Goal: Communication & Community: Answer question/provide support

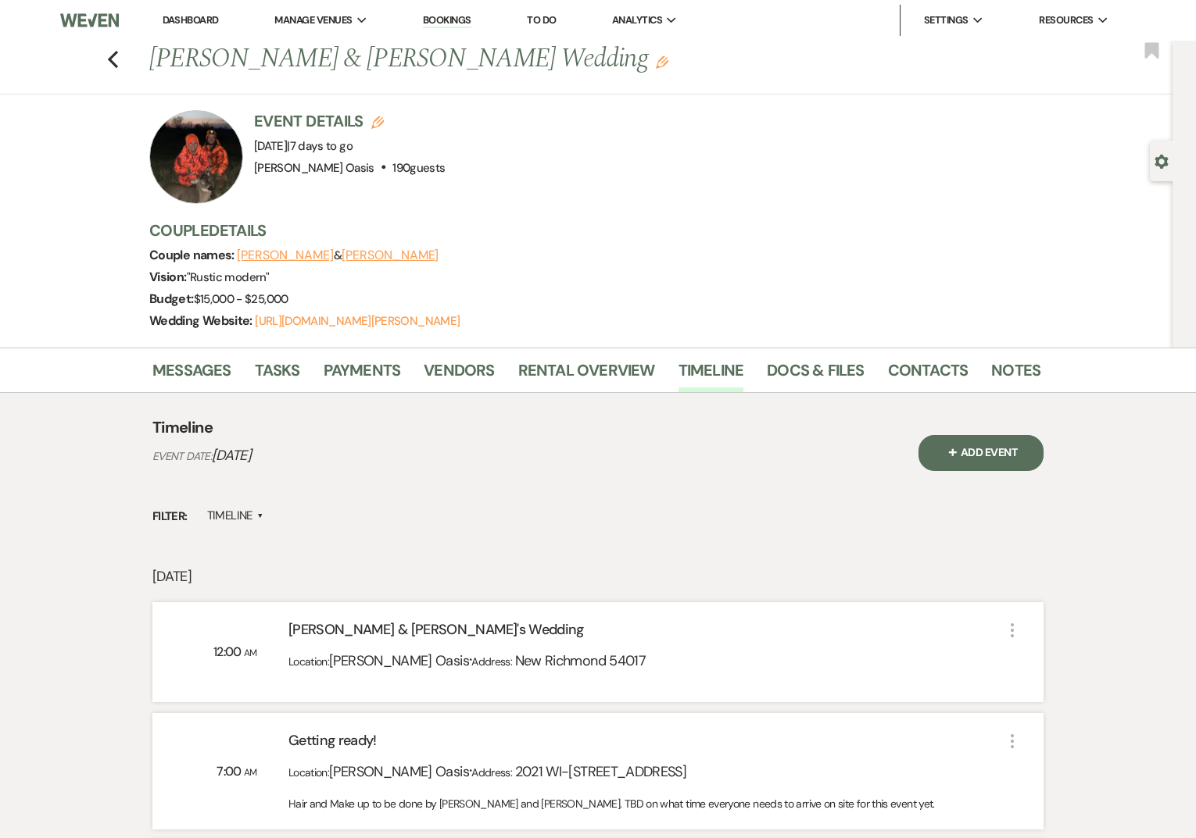
click at [194, 21] on link "Dashboard" at bounding box center [191, 19] width 56 height 13
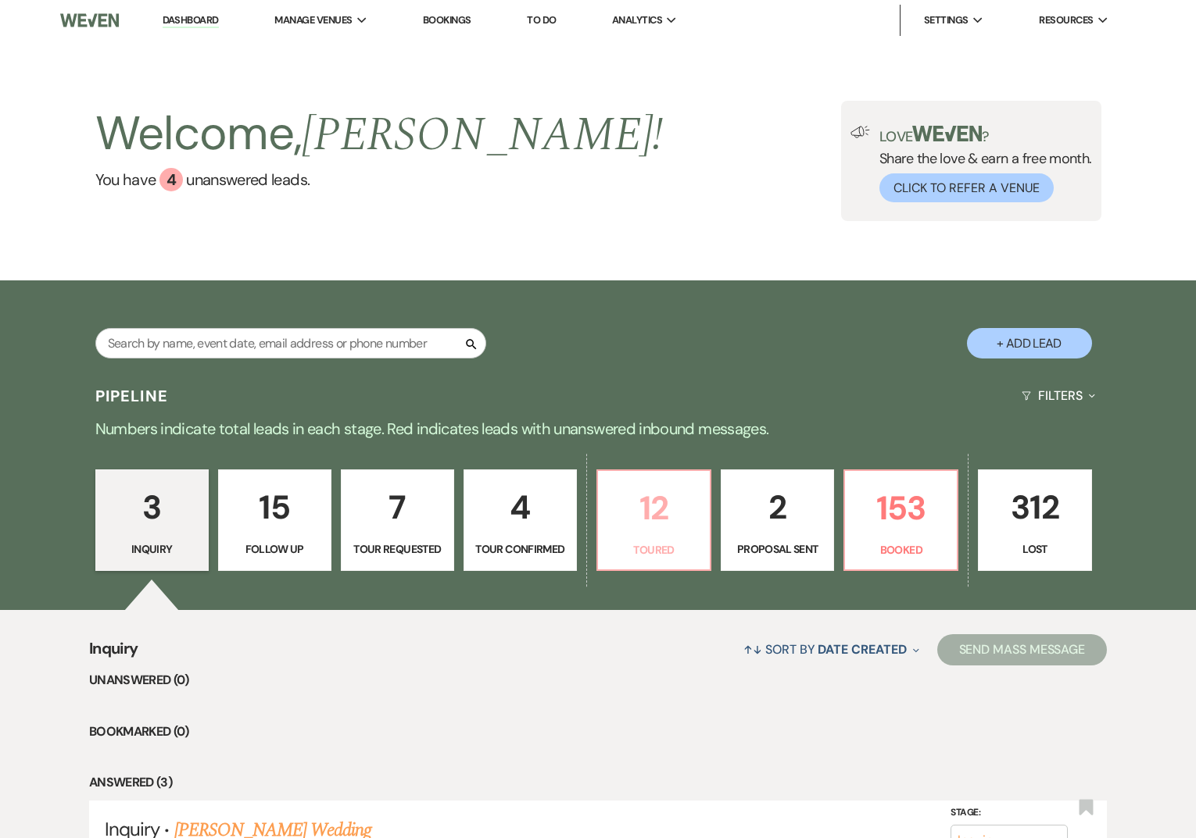
click at [622, 525] on p "12" at bounding box center [653, 508] width 93 height 52
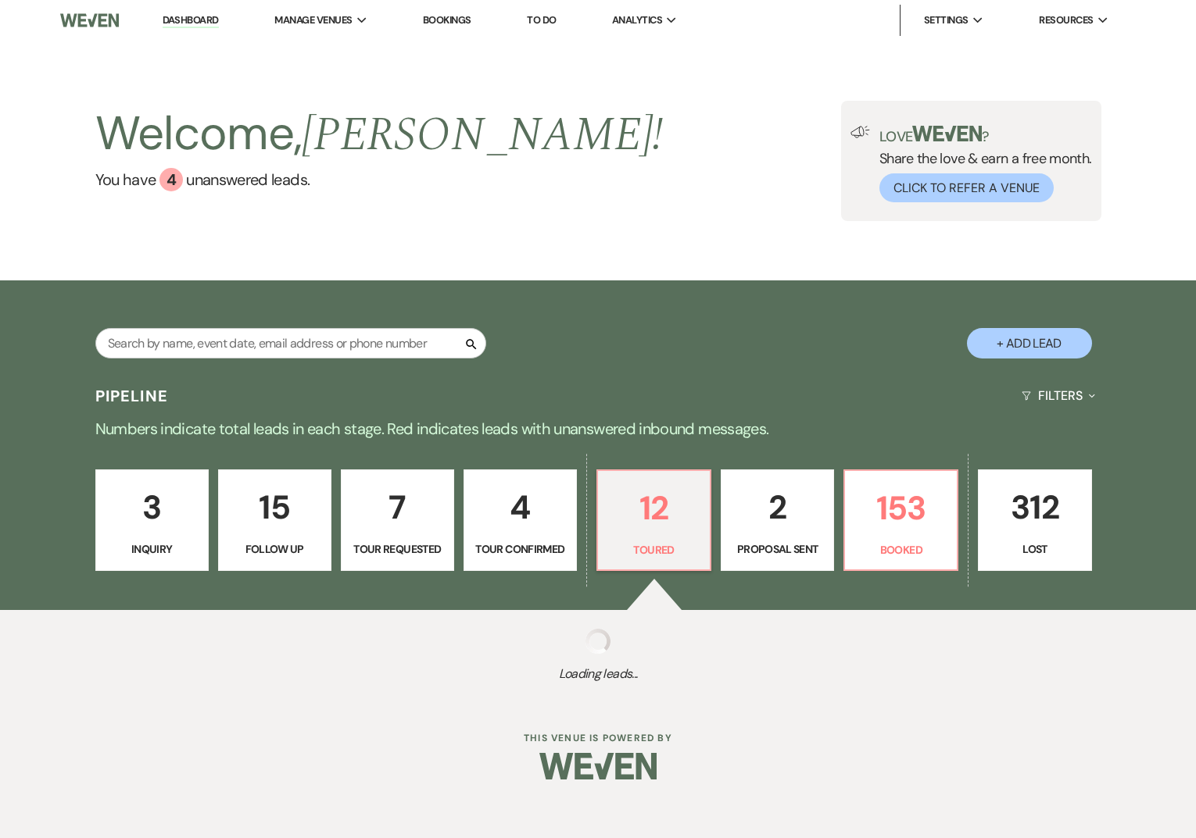
select select "5"
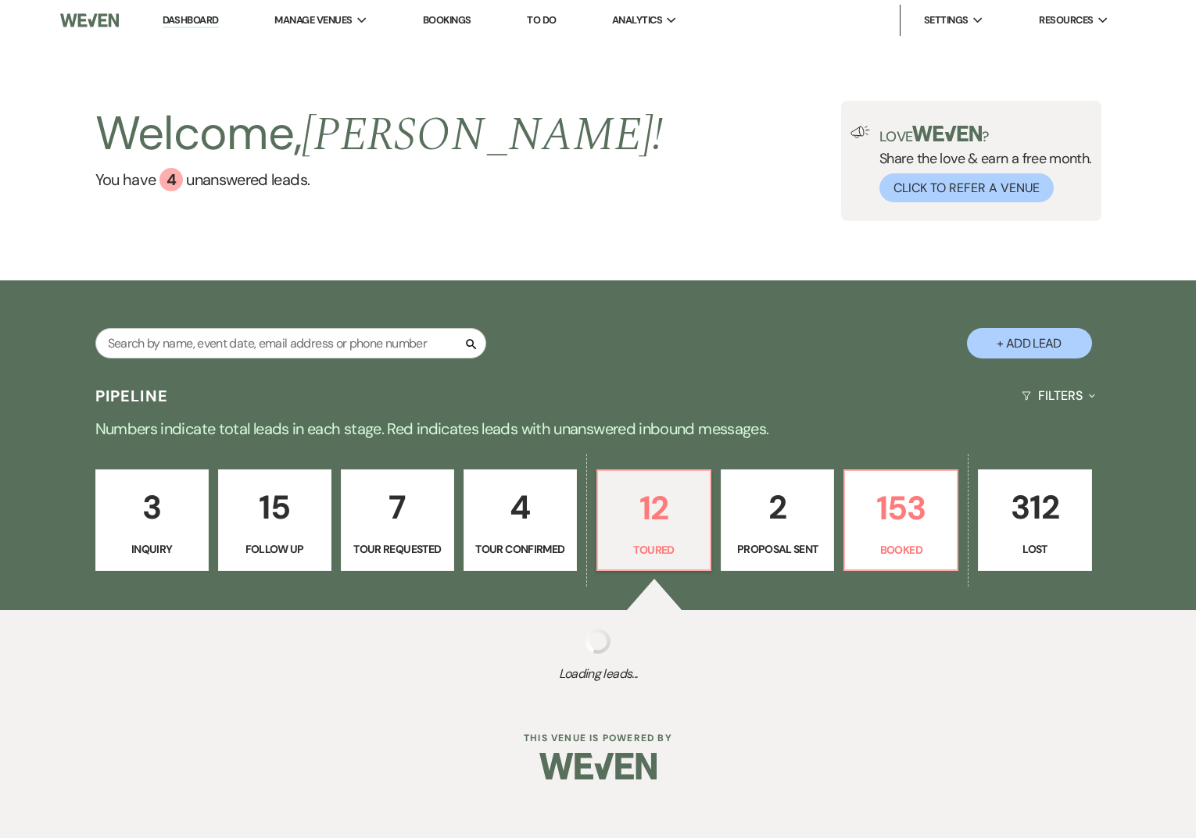
select select "5"
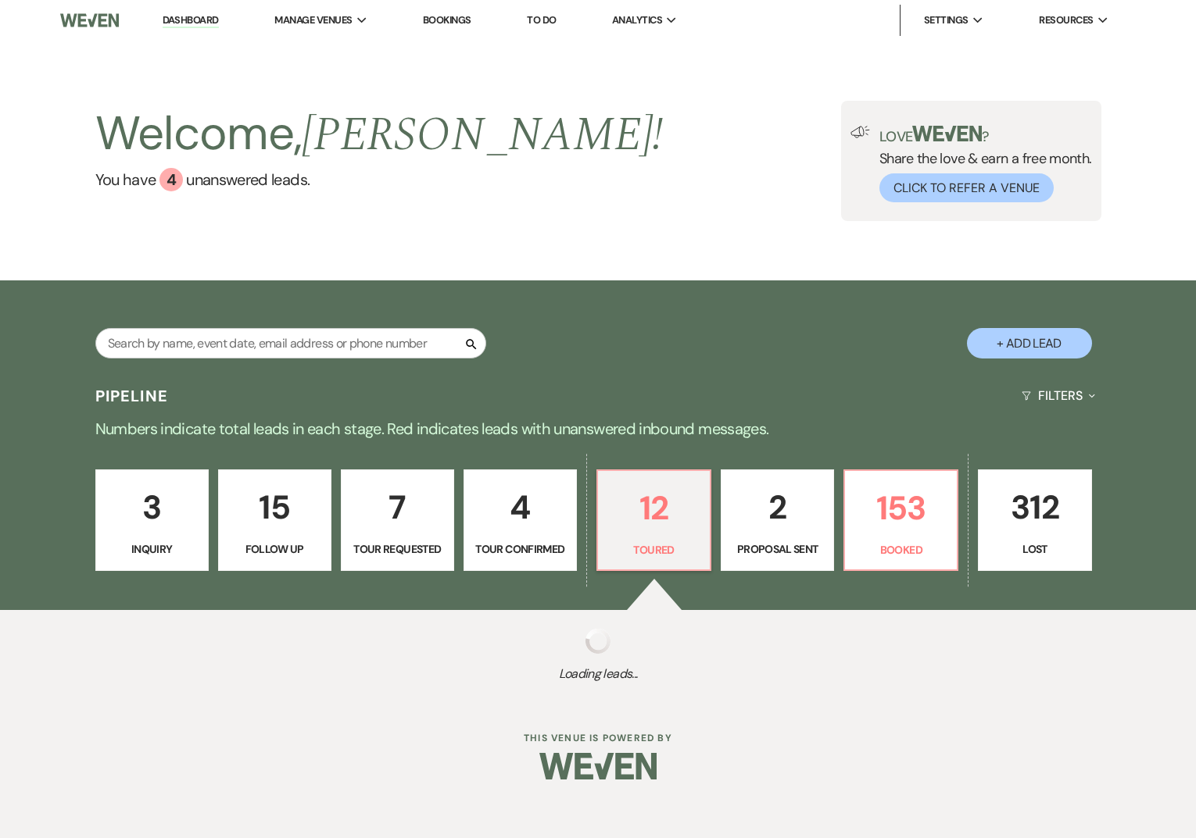
select select "5"
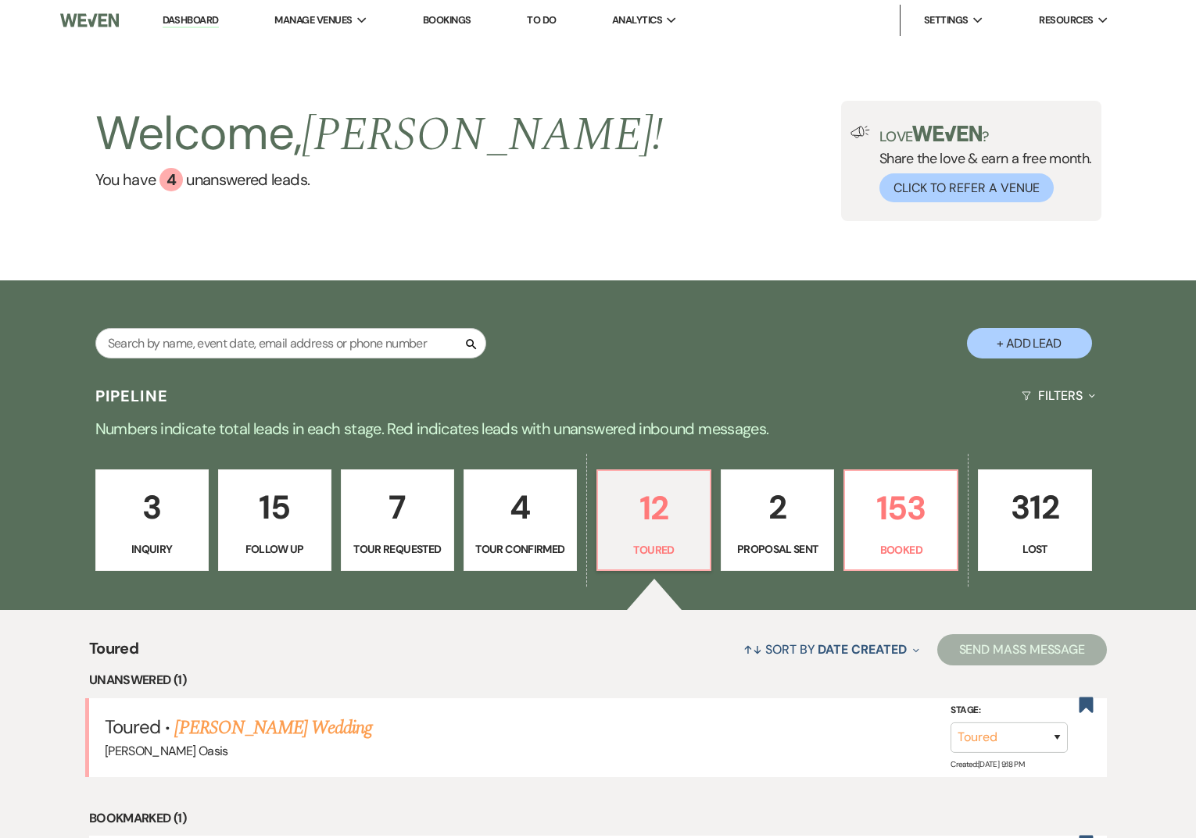
scroll to position [135, 0]
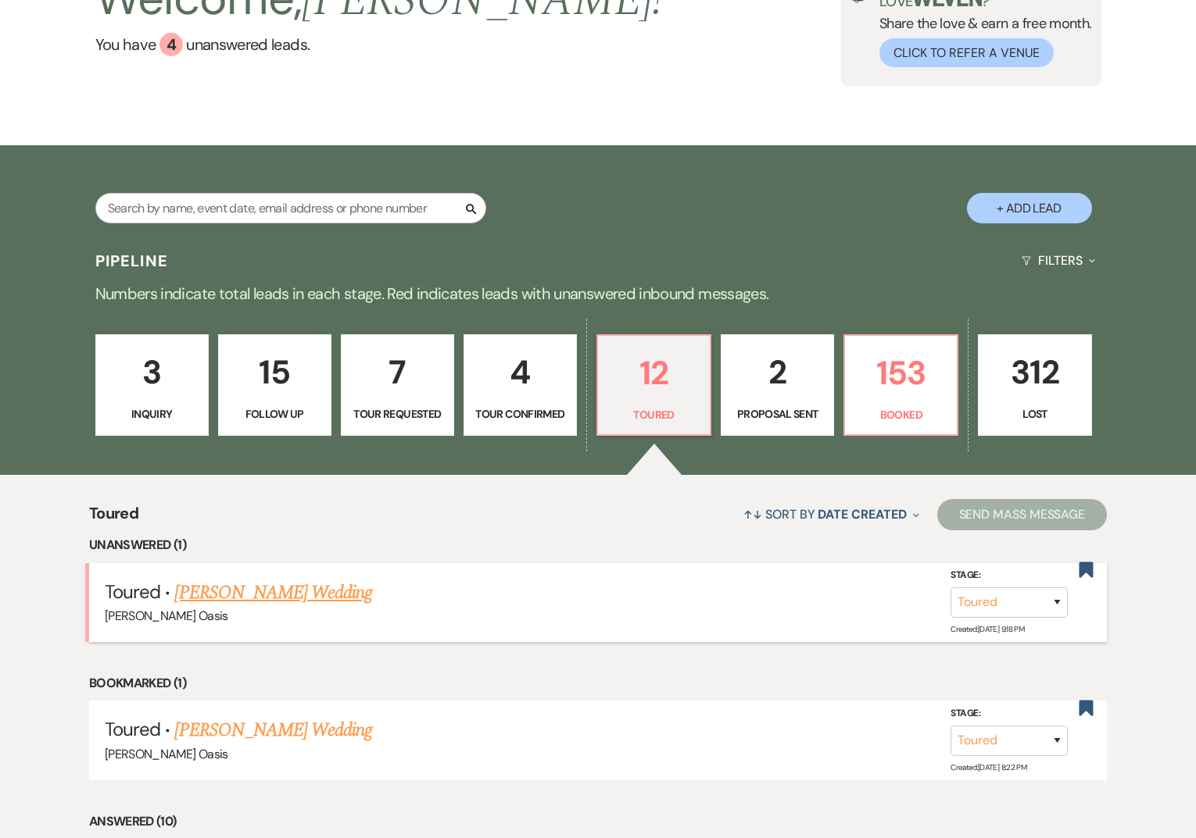
click at [313, 603] on link "[PERSON_NAME] Wedding" at bounding box center [273, 593] width 198 height 28
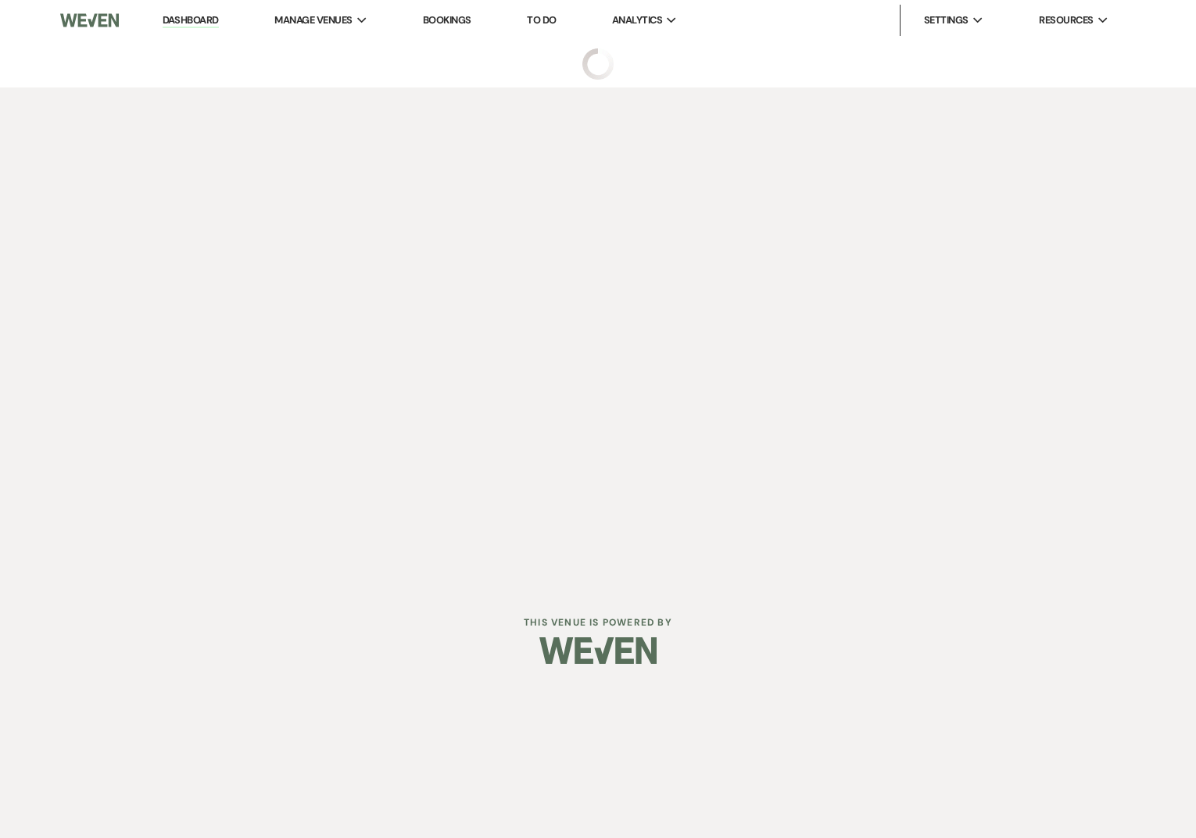
select select "5"
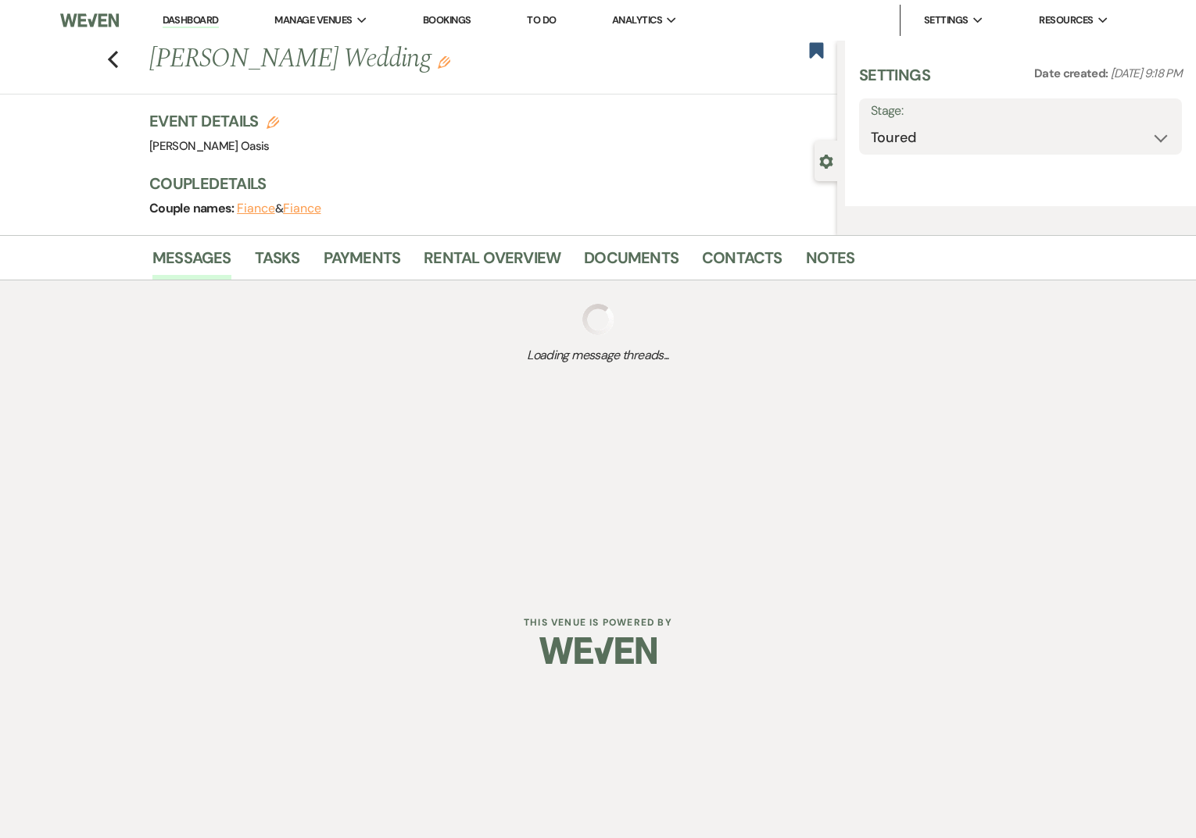
select select "5"
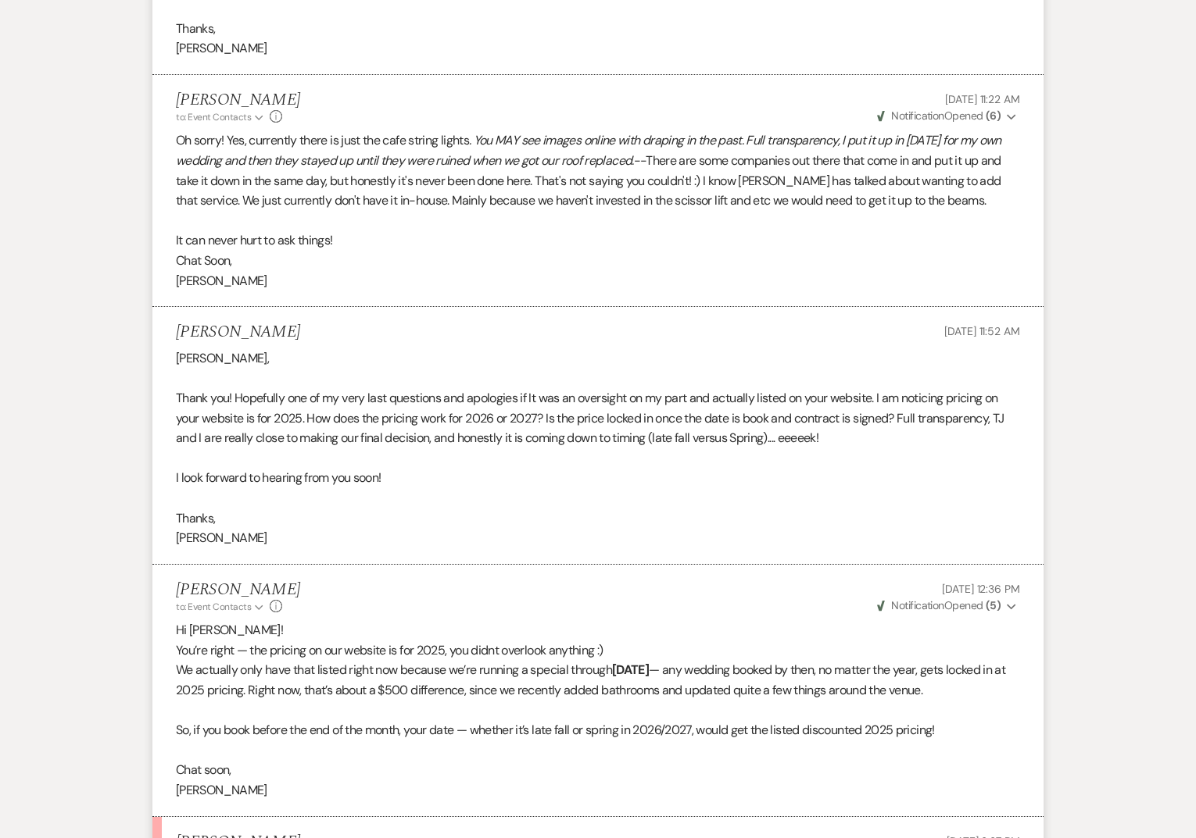
scroll to position [5941, 0]
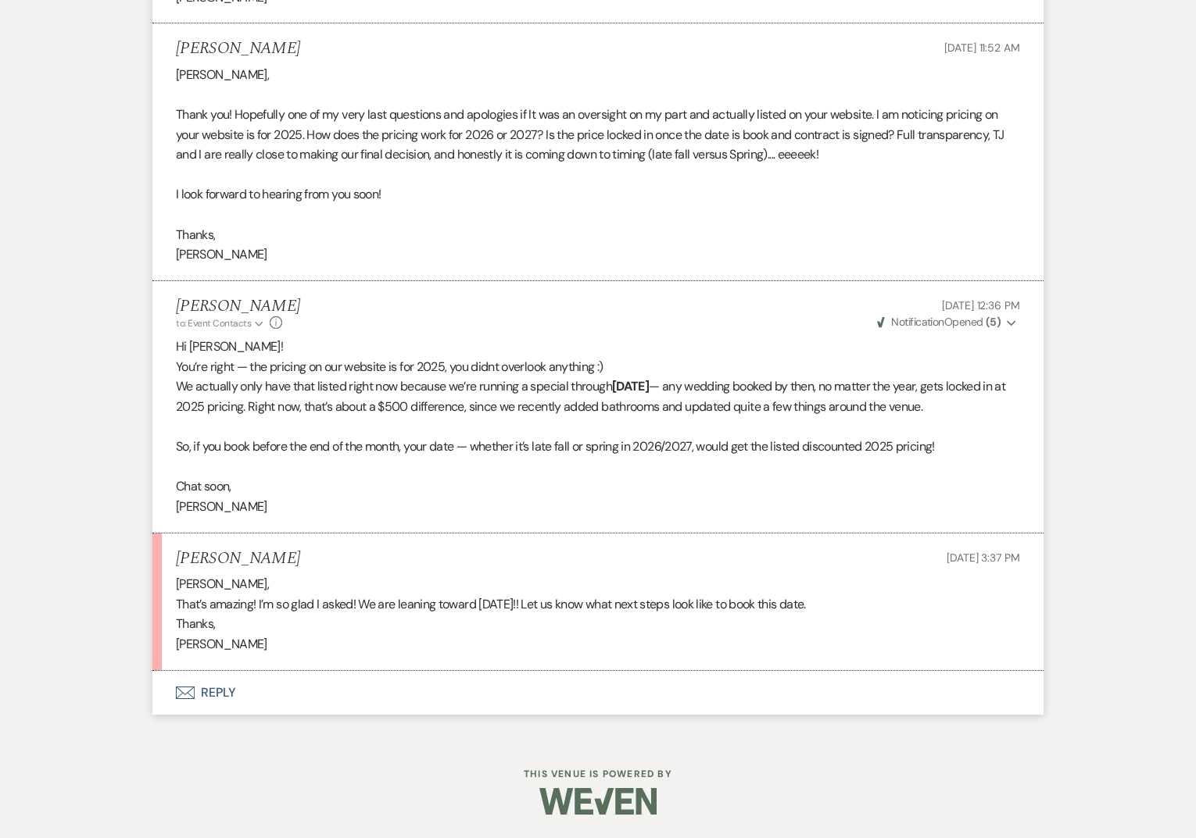
click at [240, 695] on button "Envelope Reply" at bounding box center [597, 693] width 891 height 44
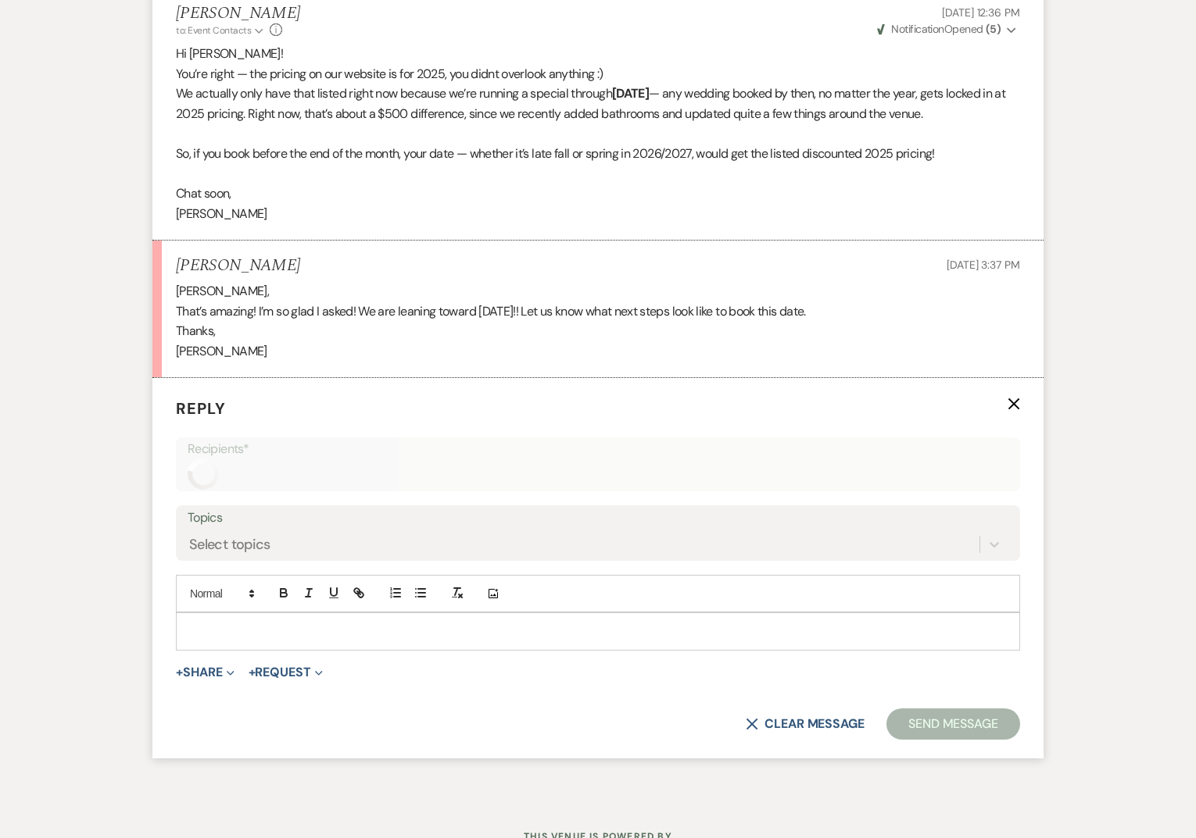
scroll to position [6239, 0]
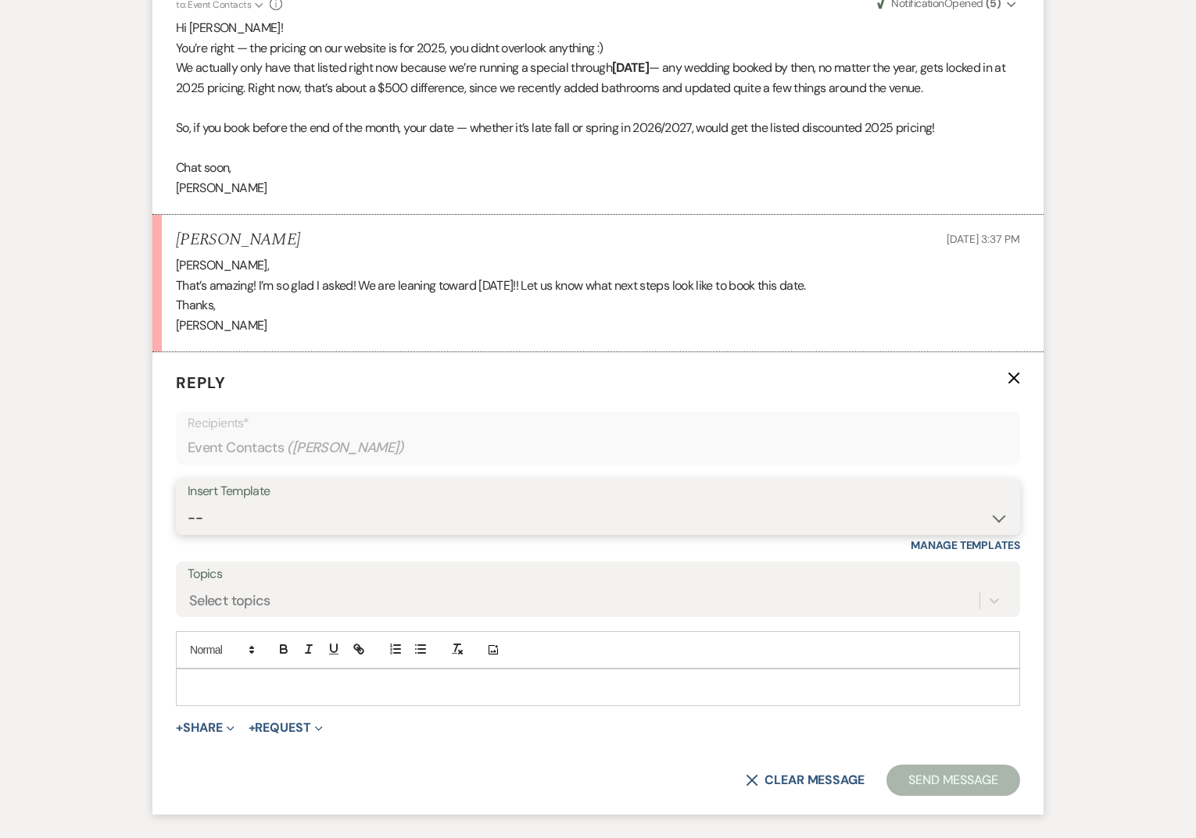
click at [484, 534] on select "-- WELCOME Weven Planning Portal Introduction Send With Contract Restroom Trail…" at bounding box center [598, 518] width 820 height 30
select select "2593"
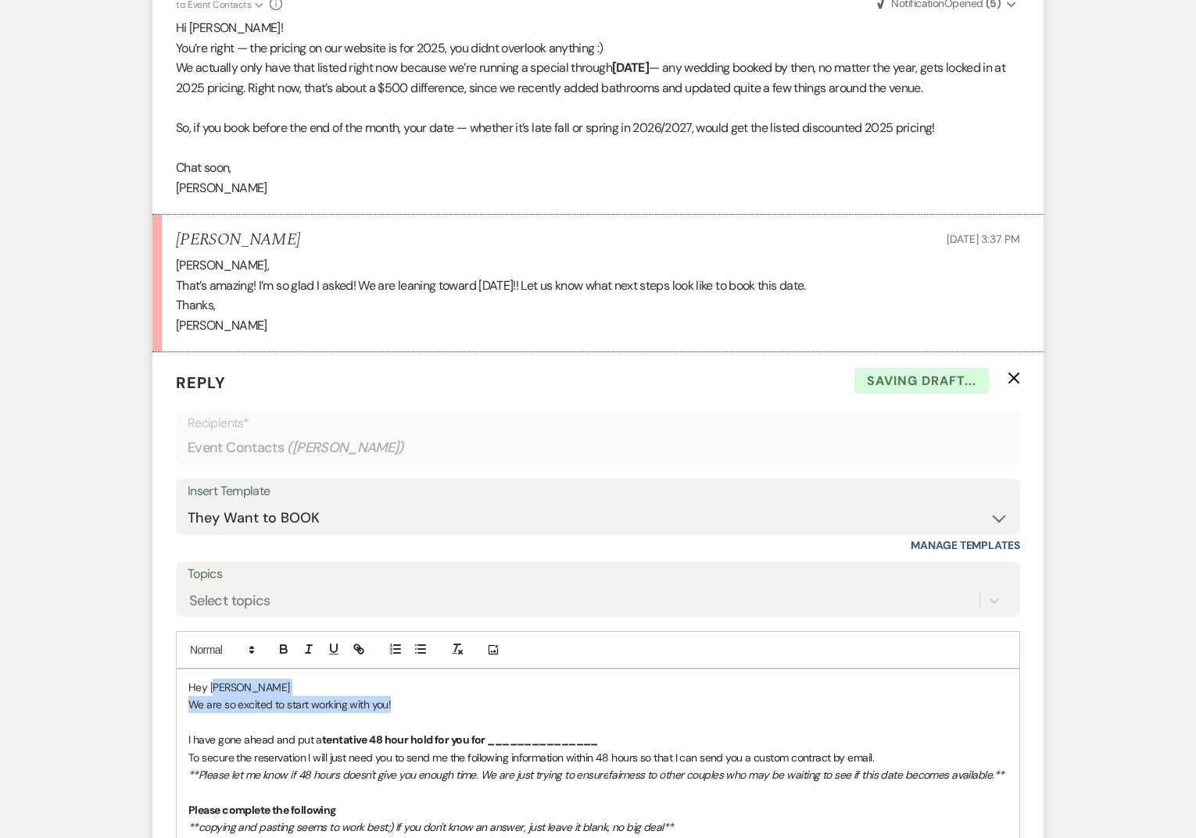
drag, startPoint x: 390, startPoint y: 720, endPoint x: 219, endPoint y: 707, distance: 171.6
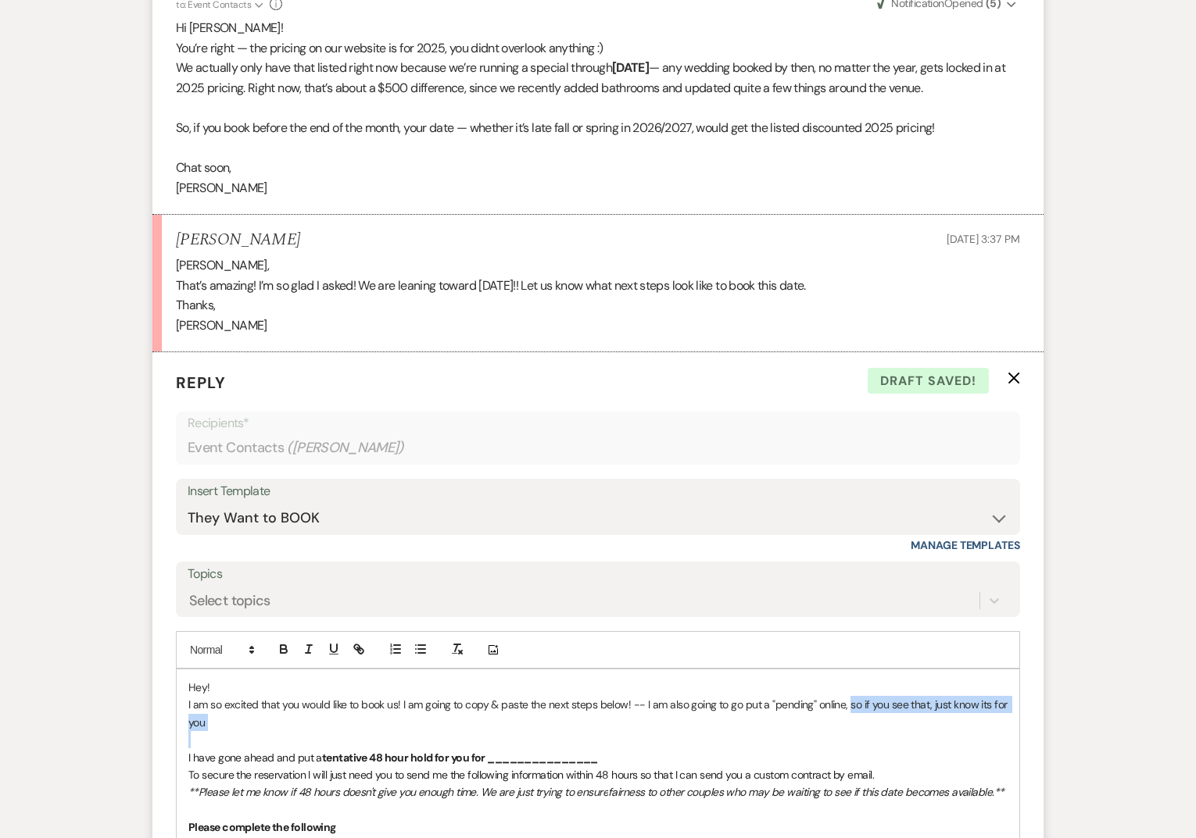
drag, startPoint x: 845, startPoint y: 725, endPoint x: 860, endPoint y: 750, distance: 29.5
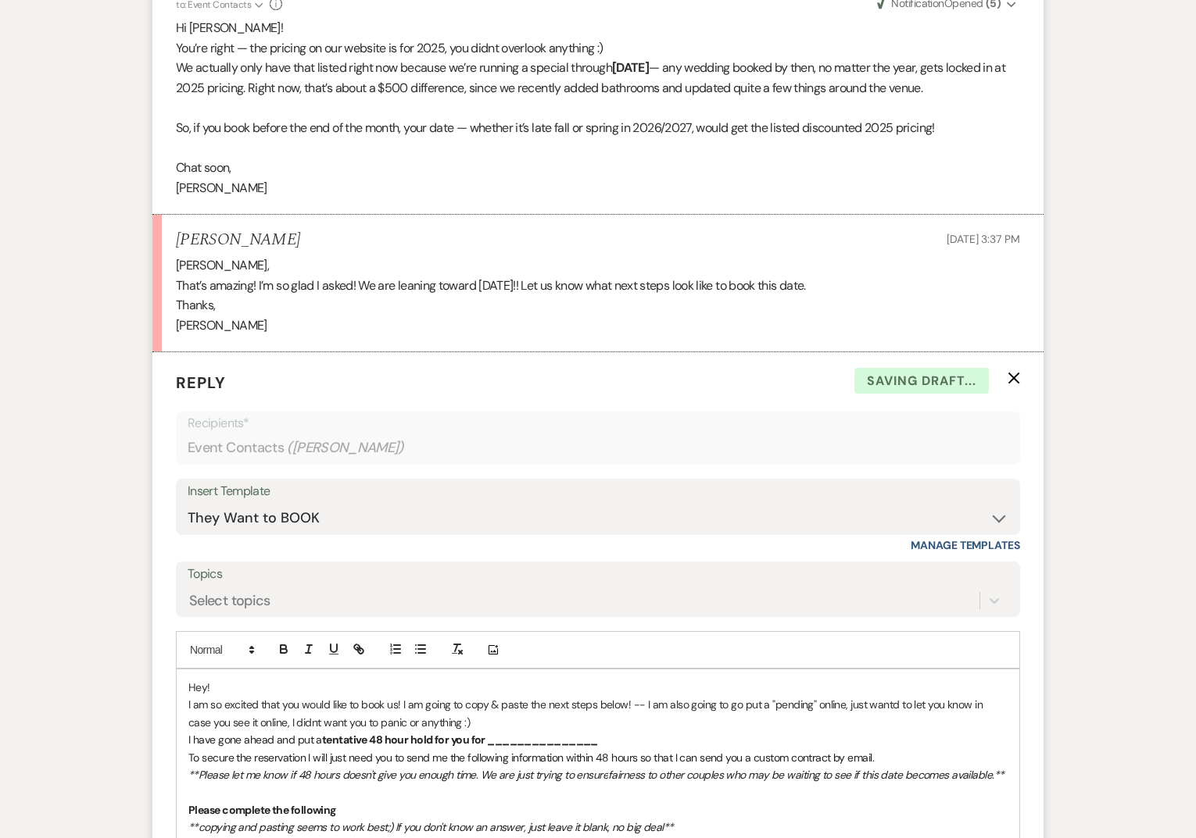
click at [888, 724] on p "I am so excited that you would like to book us! I am going to copy & paste the …" at bounding box center [597, 713] width 819 height 35
click at [524, 731] on p "I am so excited that you would like to book us! I am going to copy & paste the …" at bounding box center [597, 713] width 819 height 35
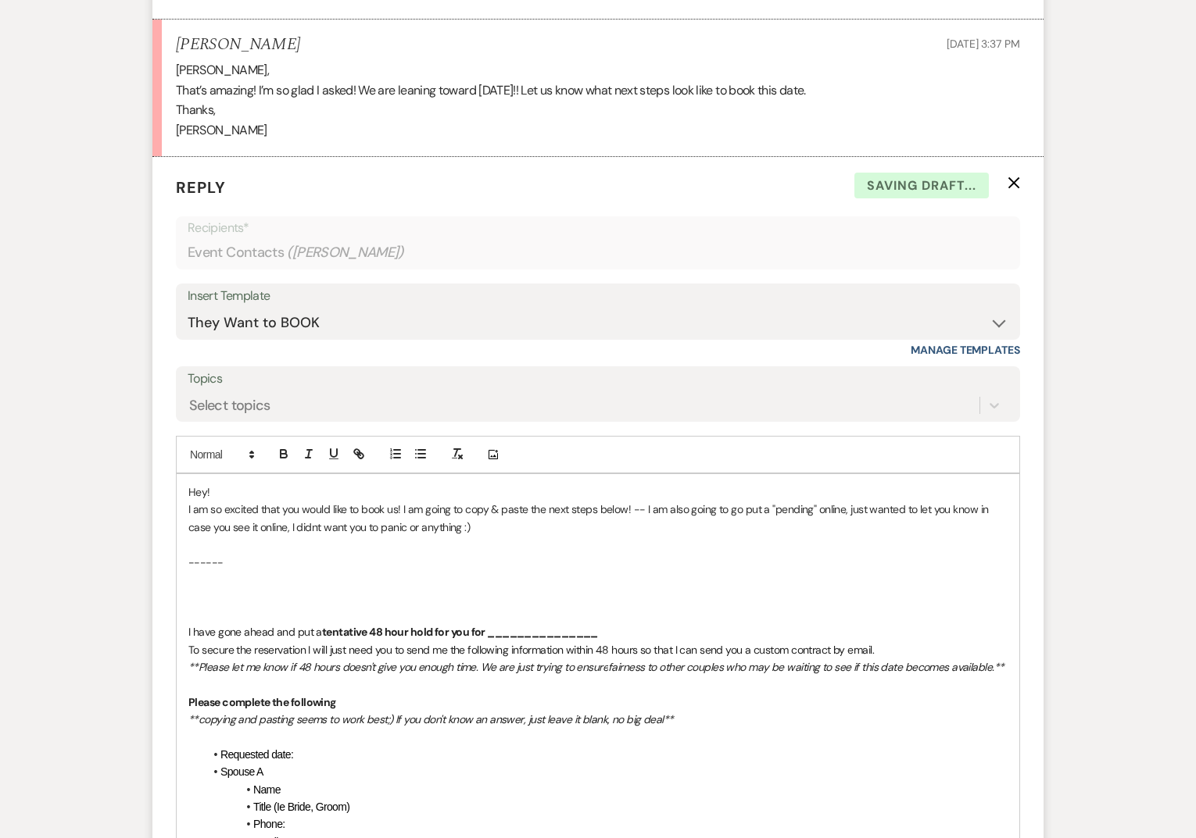
scroll to position [6434, 0]
click at [193, 554] on p at bounding box center [597, 545] width 819 height 17
click at [204, 606] on p at bounding box center [597, 597] width 819 height 17
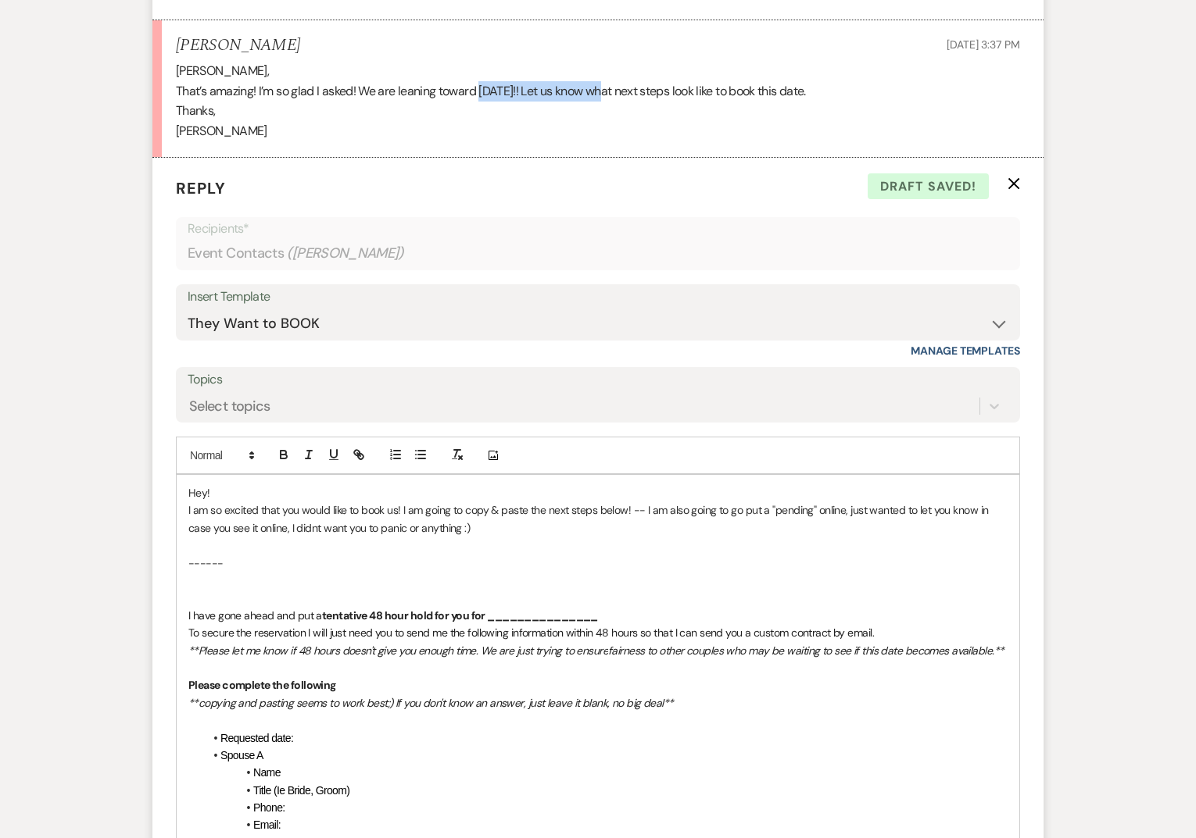
drag, startPoint x: 479, startPoint y: 111, endPoint x: 608, endPoint y: 104, distance: 129.1
click at [608, 102] on p "That’s amazing! I’m so glad I asked! We are leaning toward [DATE]!! Let us know…" at bounding box center [598, 91] width 844 height 20
copy p "[DATE]"
drag, startPoint x: 485, startPoint y: 634, endPoint x: 606, endPoint y: 636, distance: 120.3
click at [606, 624] on p "I have gone ahead and put a tentative 48 hour hold for you for _______________" at bounding box center [597, 615] width 819 height 17
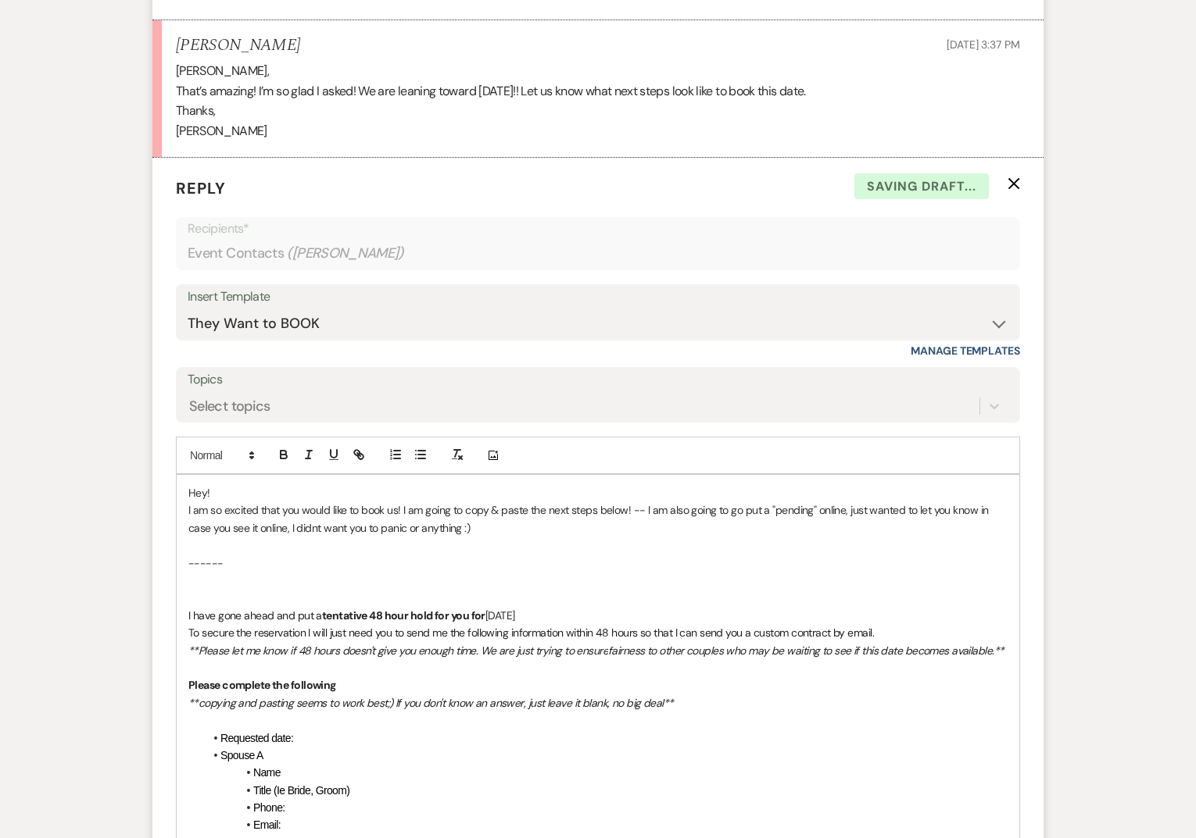
drag, startPoint x: 630, startPoint y: 631, endPoint x: 354, endPoint y: 636, distance: 275.9
click at [354, 624] on p "I have gone ahead and put a tentative 48 hour hold for you for [DATE]" at bounding box center [597, 615] width 819 height 17
click at [281, 455] on icon "button" at bounding box center [283, 453] width 5 height 4
click at [359, 659] on p "**Please let me know if 48 hours doesn't give you enough time. We are just tryi…" at bounding box center [597, 650] width 819 height 17
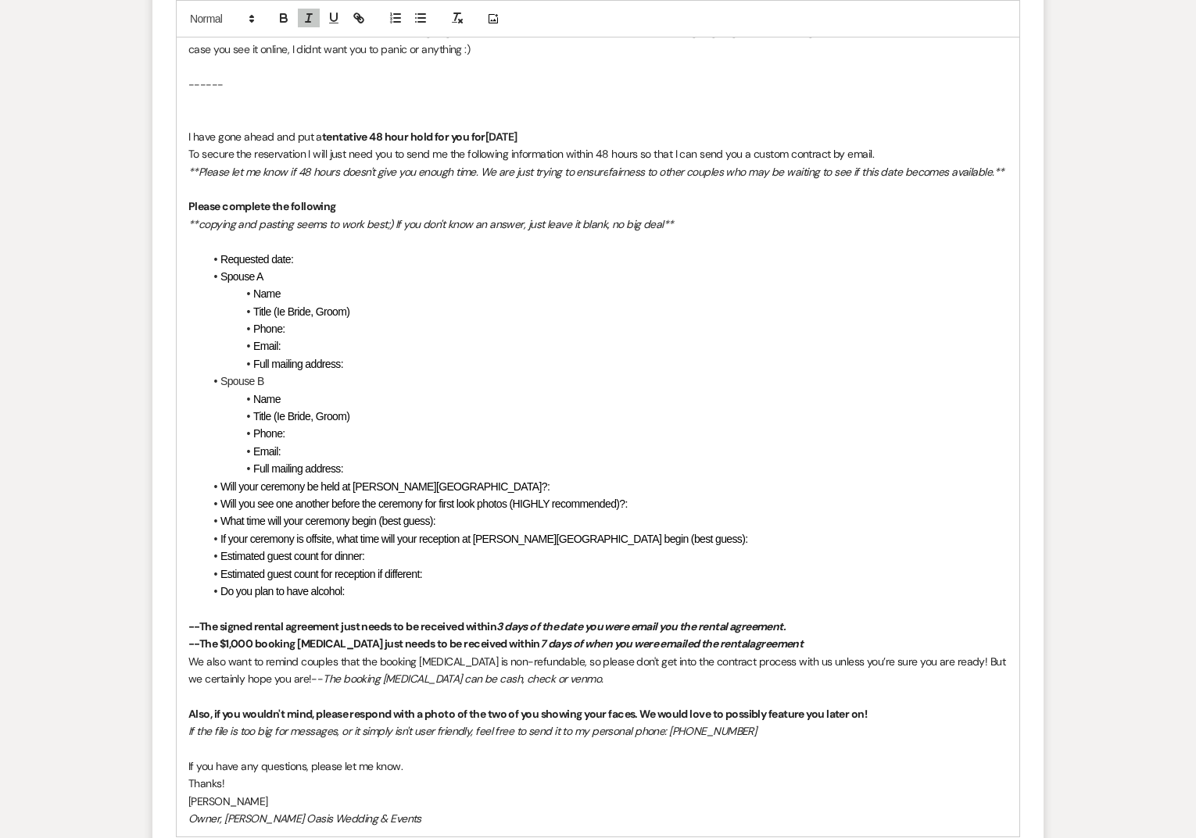
scroll to position [7074, 0]
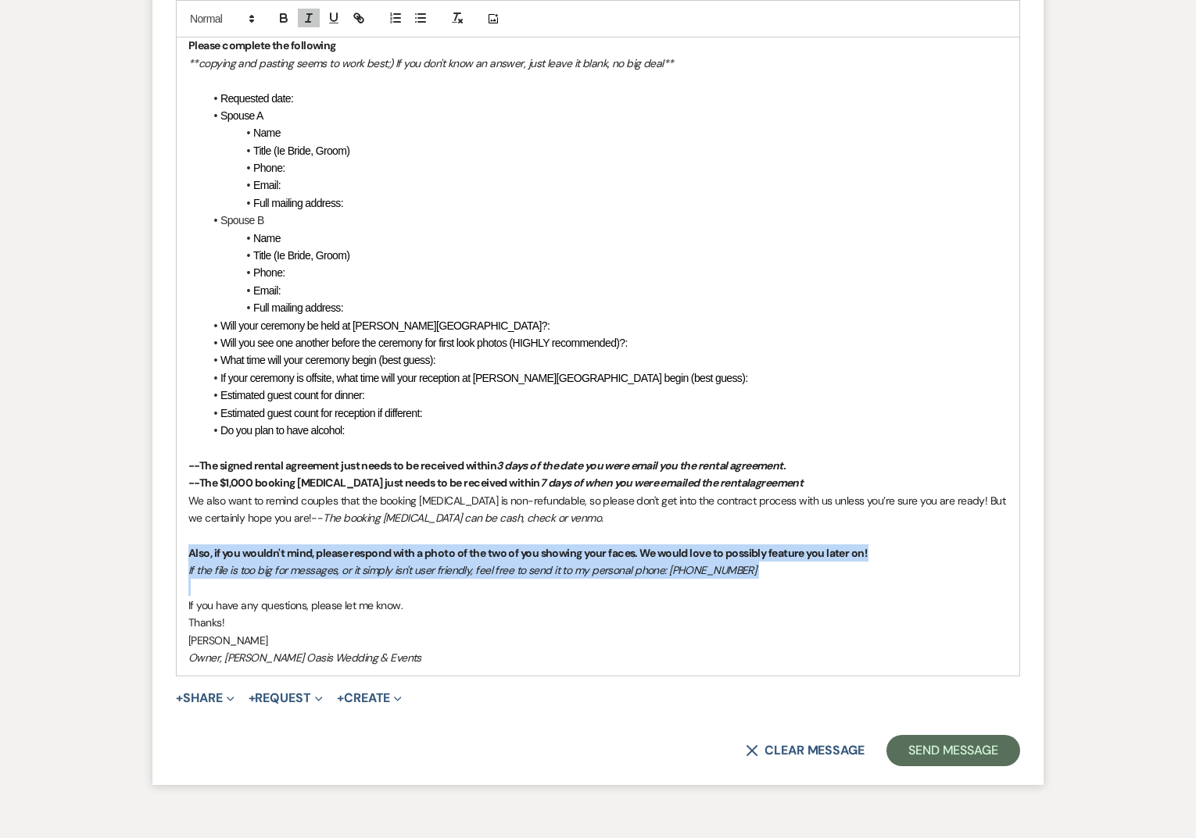
drag, startPoint x: 195, startPoint y: 613, endPoint x: 179, endPoint y: 573, distance: 43.5
click at [179, 573] on div "Hey! I am so excited that you would like to book us! I am going to copy & paste…" at bounding box center [598, 255] width 842 height 841
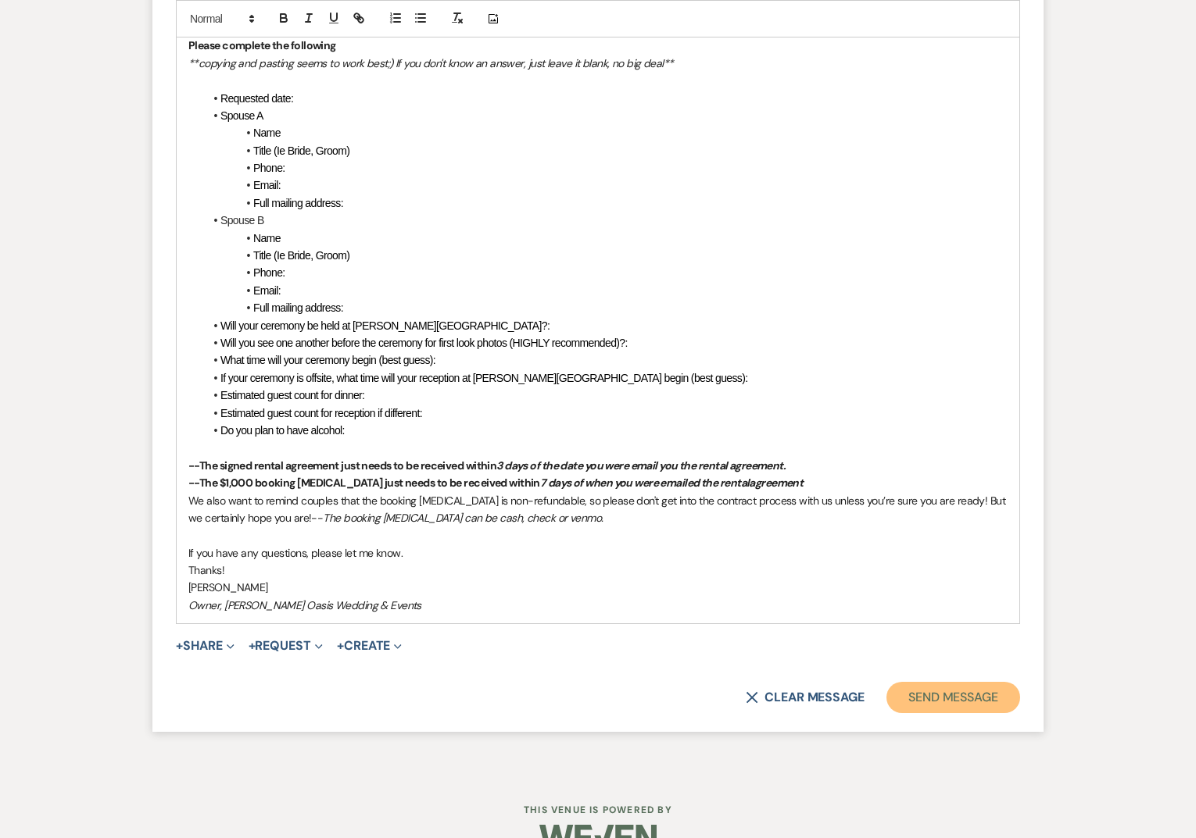
click at [931, 713] on button "Send Message" at bounding box center [953, 697] width 134 height 31
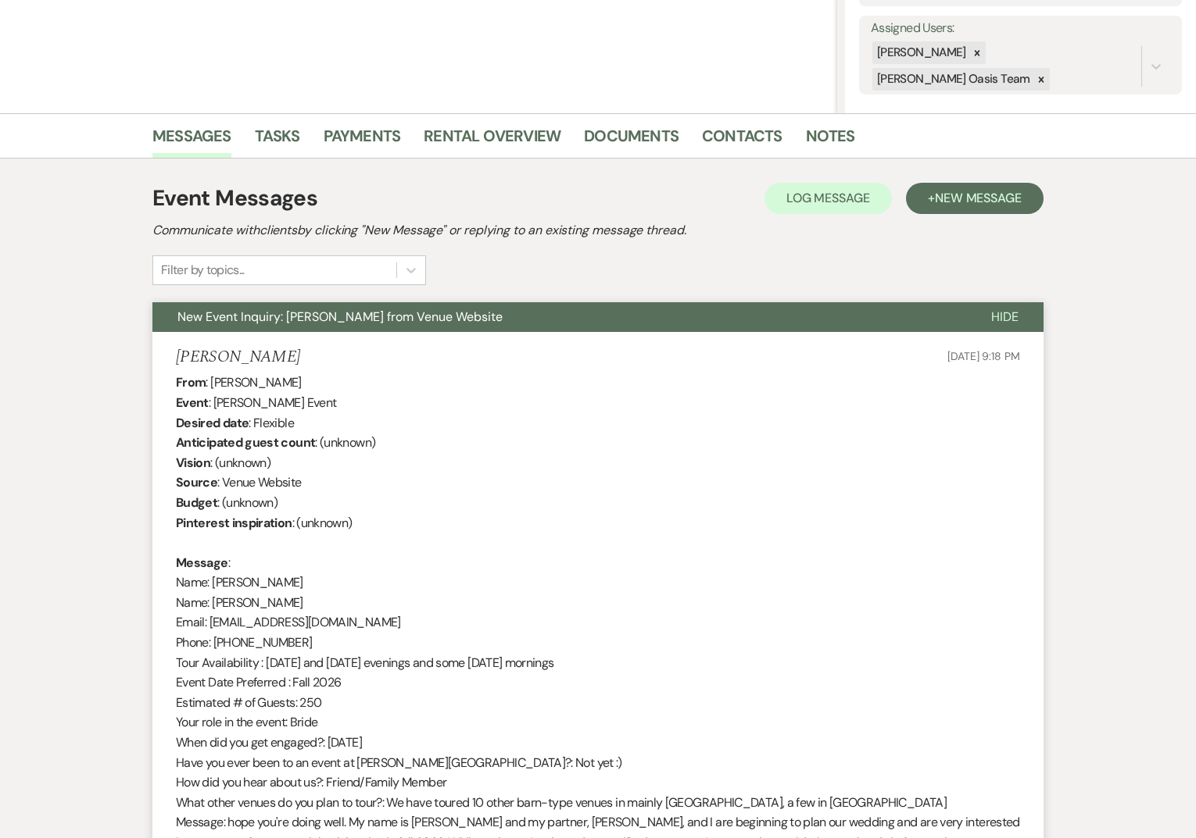
scroll to position [0, 0]
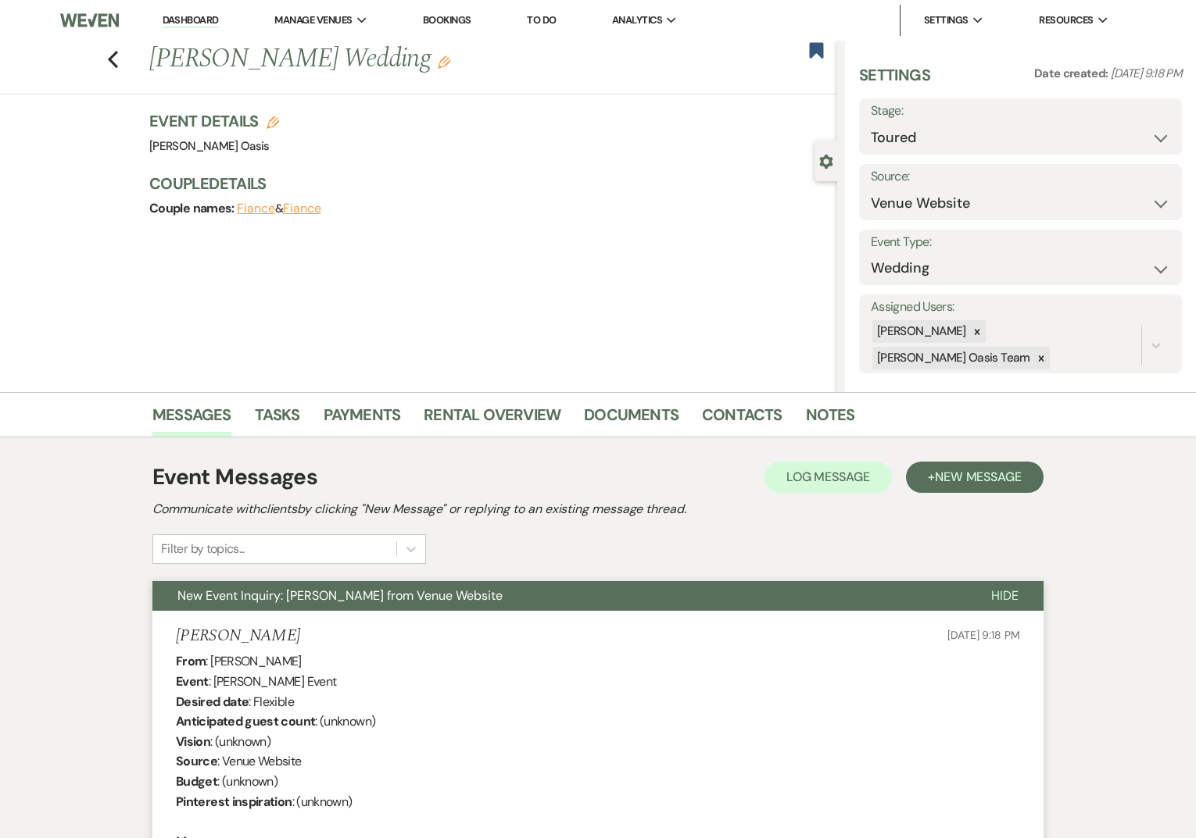
click at [197, 20] on link "Dashboard" at bounding box center [191, 20] width 56 height 15
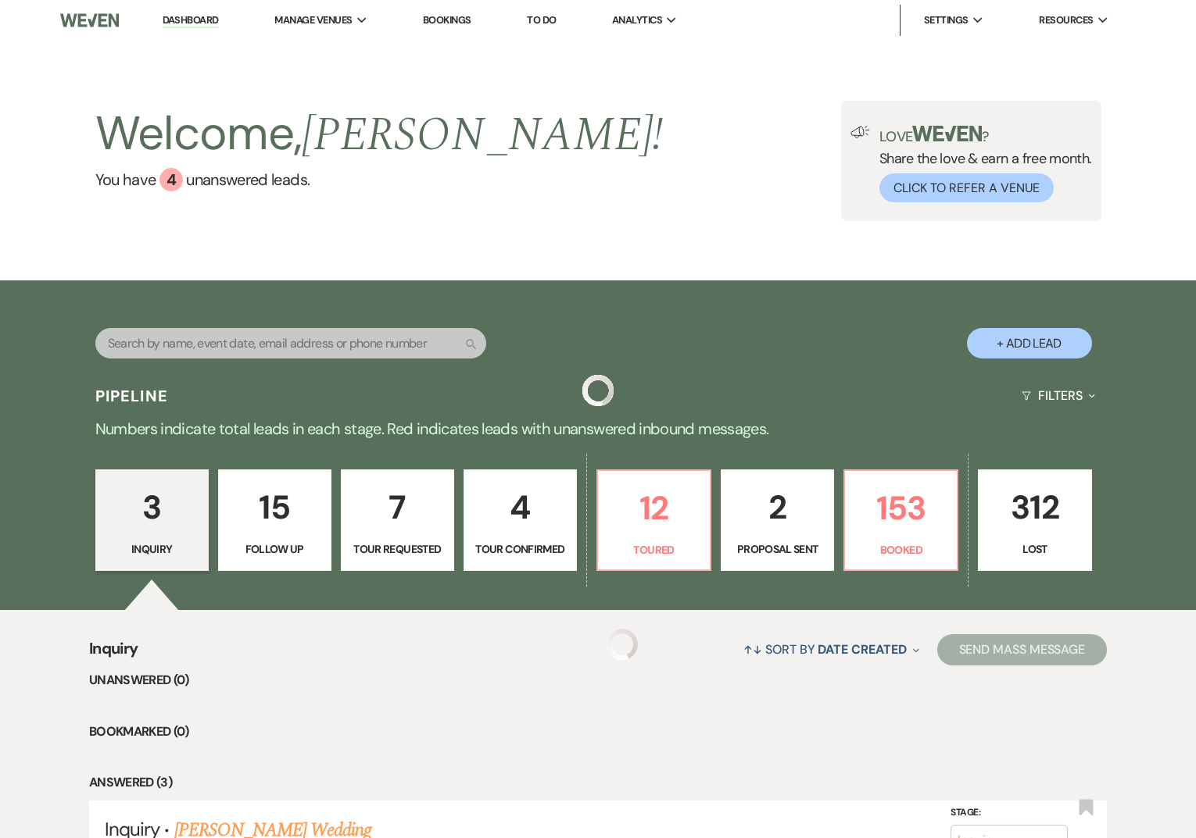
click at [197, 20] on link "Dashboard" at bounding box center [191, 20] width 56 height 15
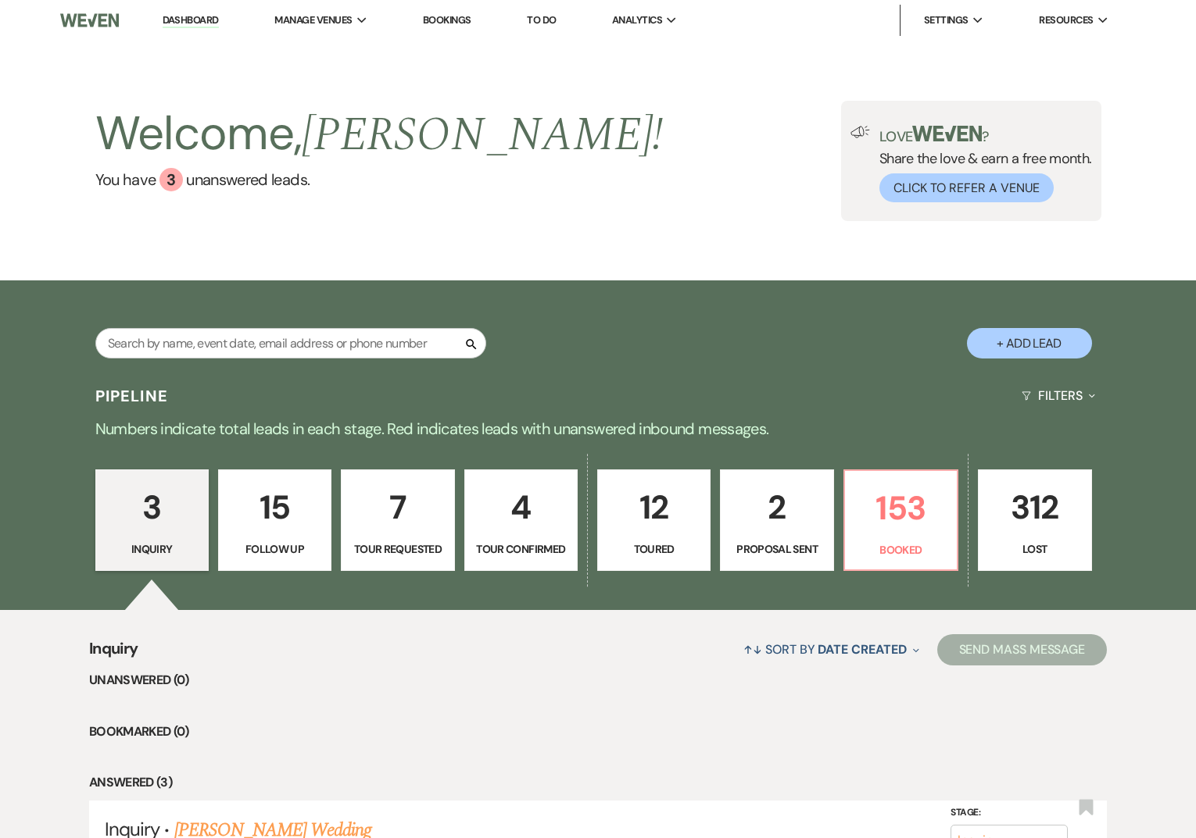
click at [695, 548] on p "Toured" at bounding box center [653, 549] width 93 height 17
select select "5"
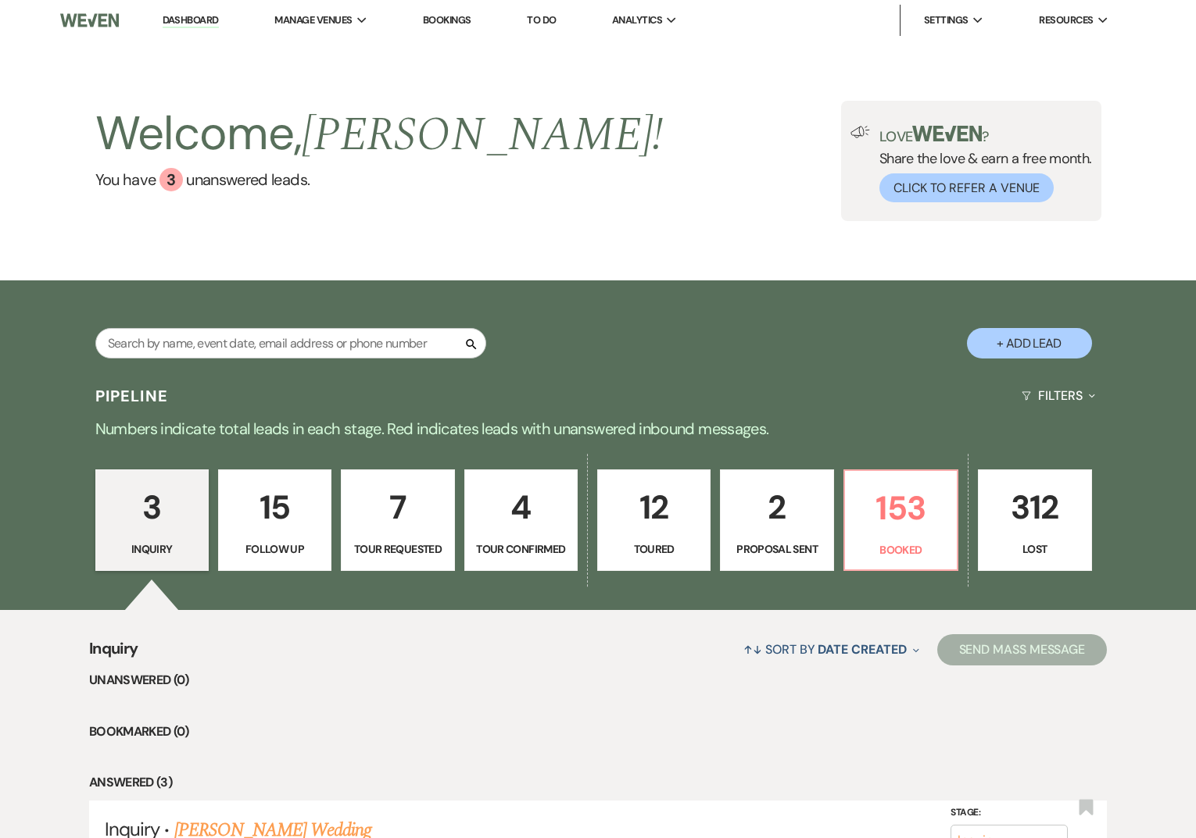
select select "5"
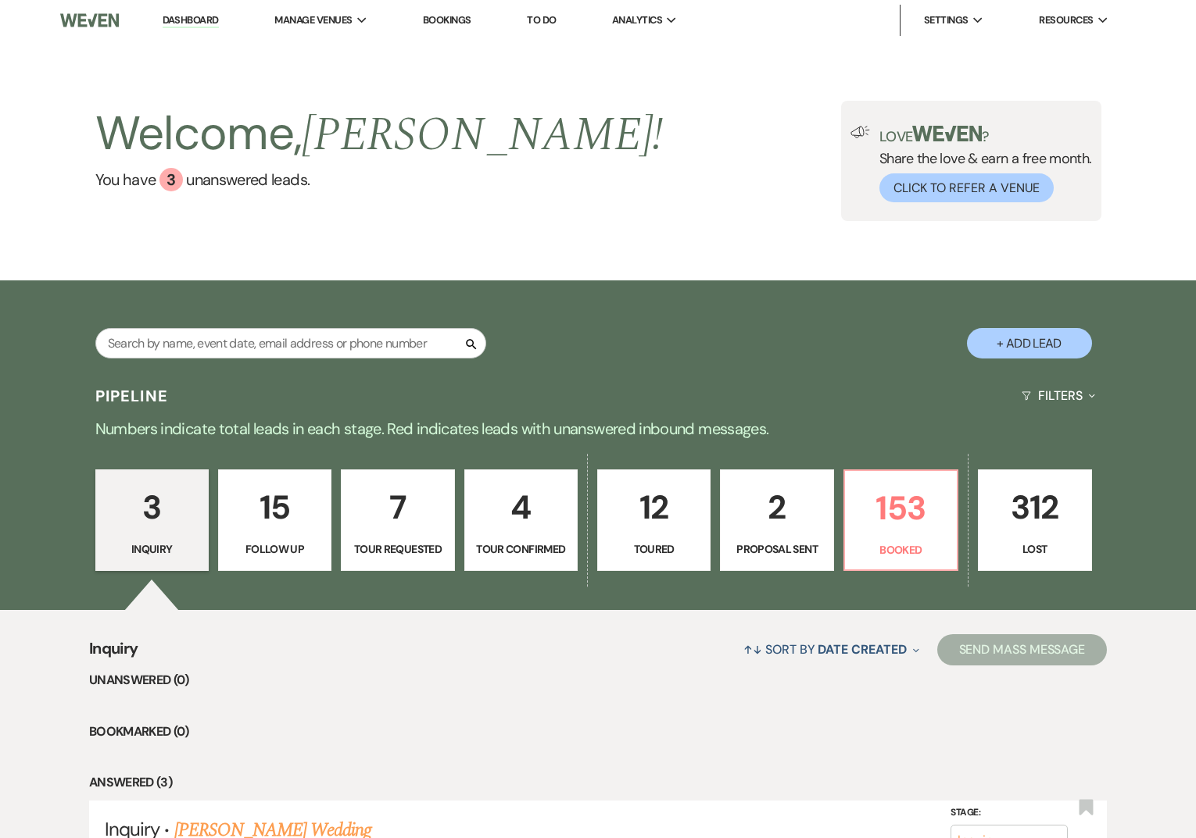
select select "5"
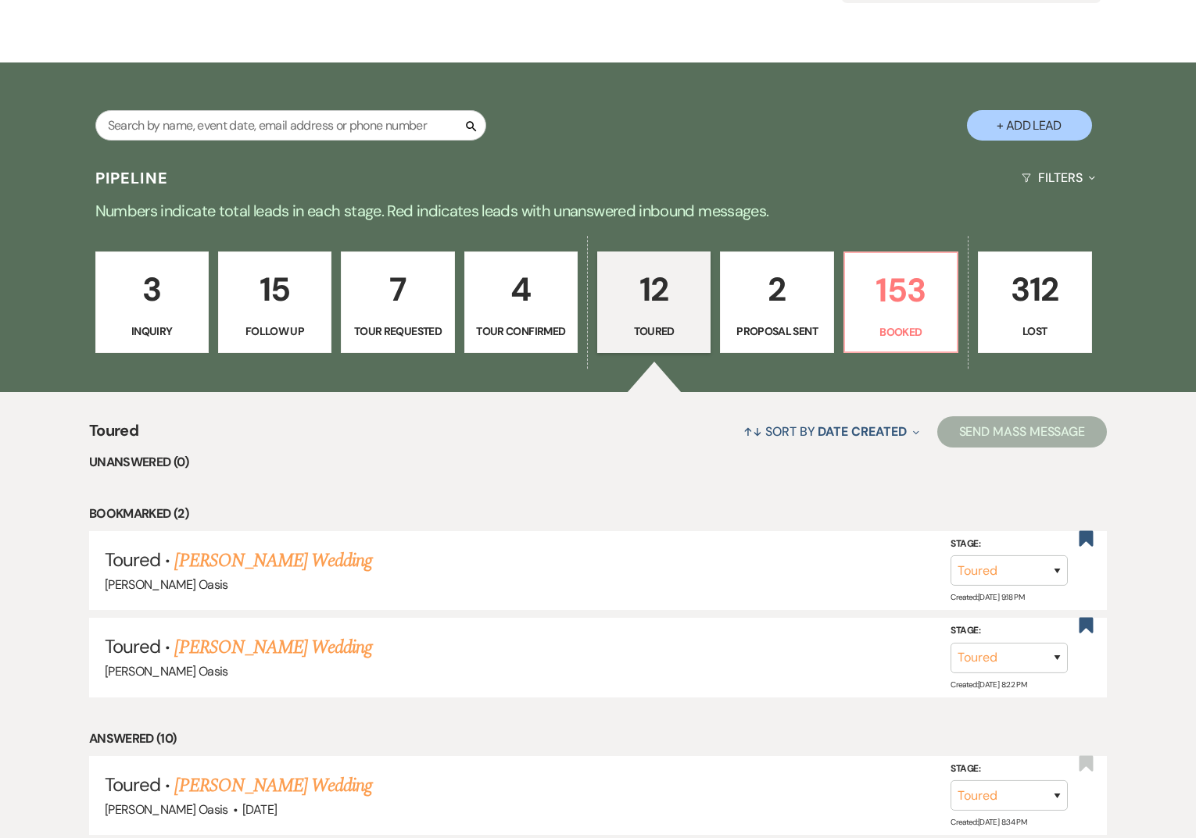
scroll to position [220, 0]
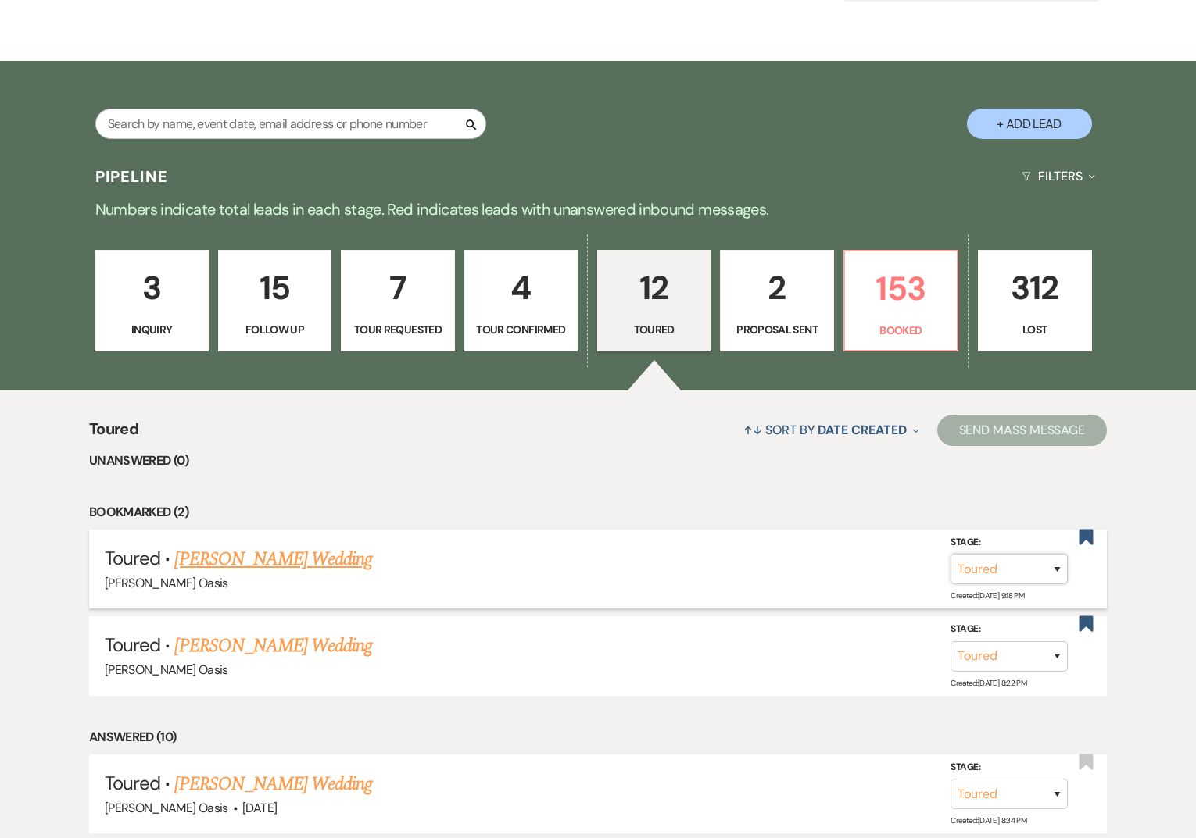
click at [971, 557] on select "Inquiry Follow Up Tour Requested Tour Confirmed Toured Proposal Sent Booked Lost" at bounding box center [1008, 569] width 117 height 30
select select "6"
click at [1029, 575] on button "Save" at bounding box center [1036, 568] width 78 height 31
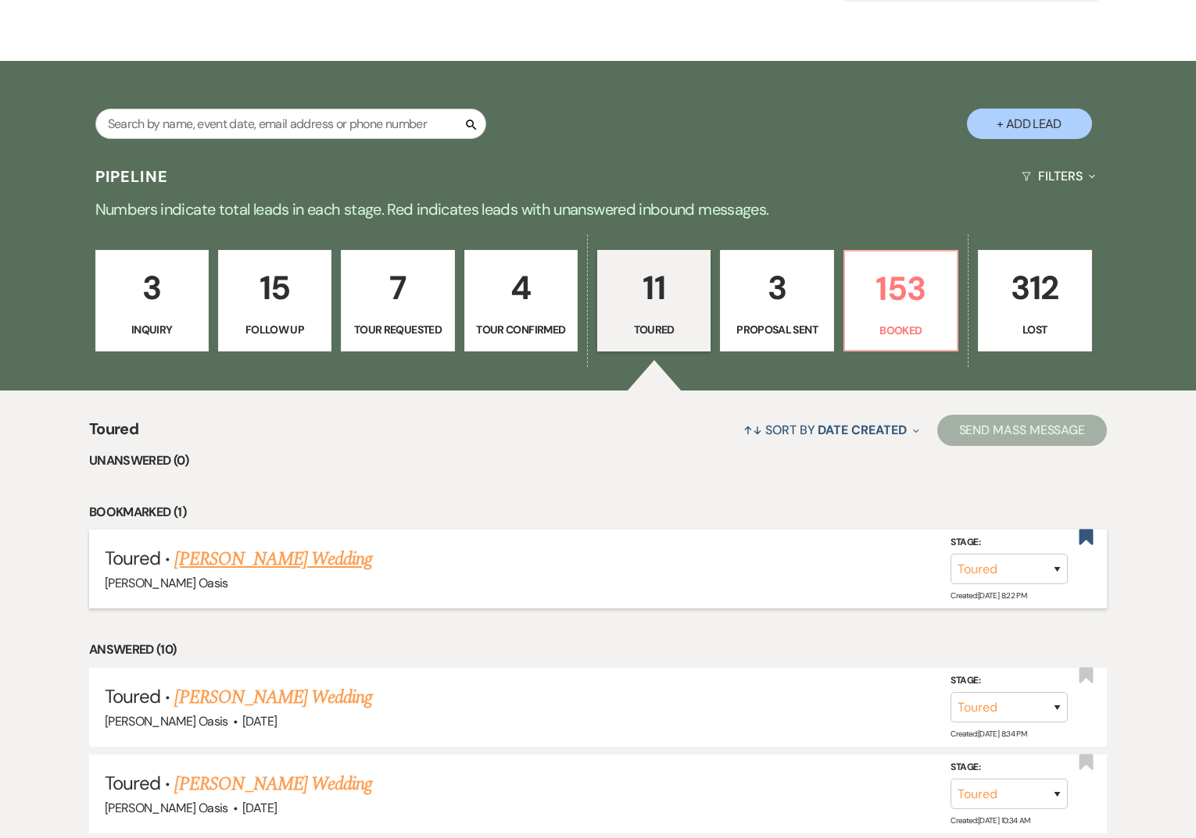
click at [220, 572] on link "[PERSON_NAME] Wedding" at bounding box center [273, 559] width 198 height 28
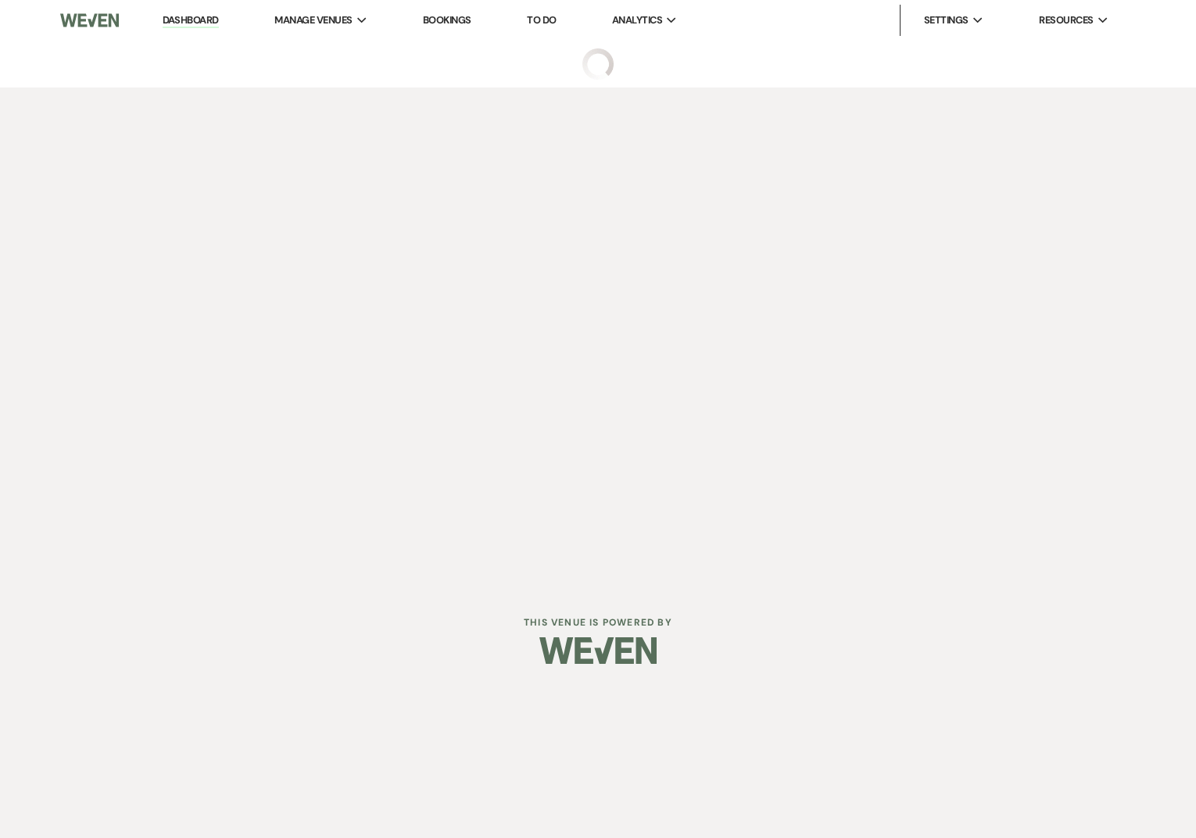
select select "5"
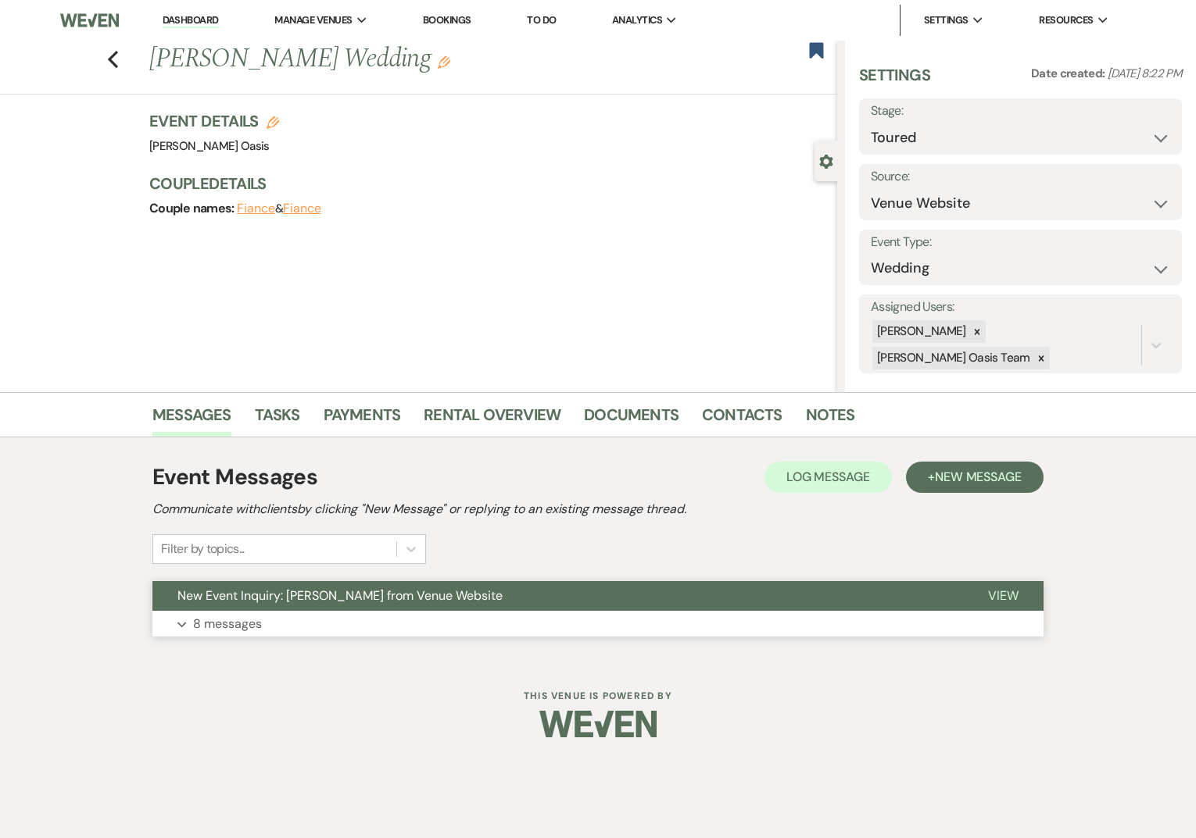
click at [221, 600] on span "New Event Inquiry: [PERSON_NAME] from Venue Website" at bounding box center [339, 596] width 325 height 16
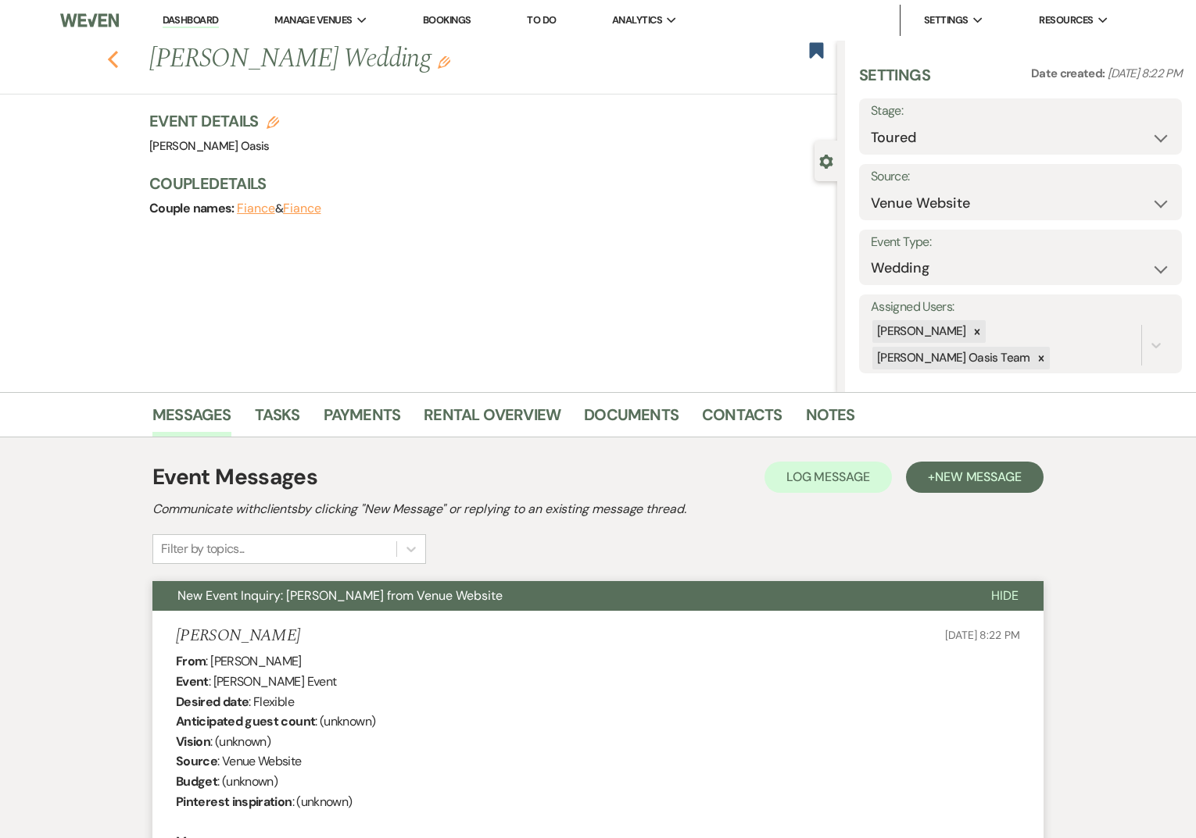
click at [114, 57] on icon "Previous" at bounding box center [113, 59] width 12 height 19
select select "5"
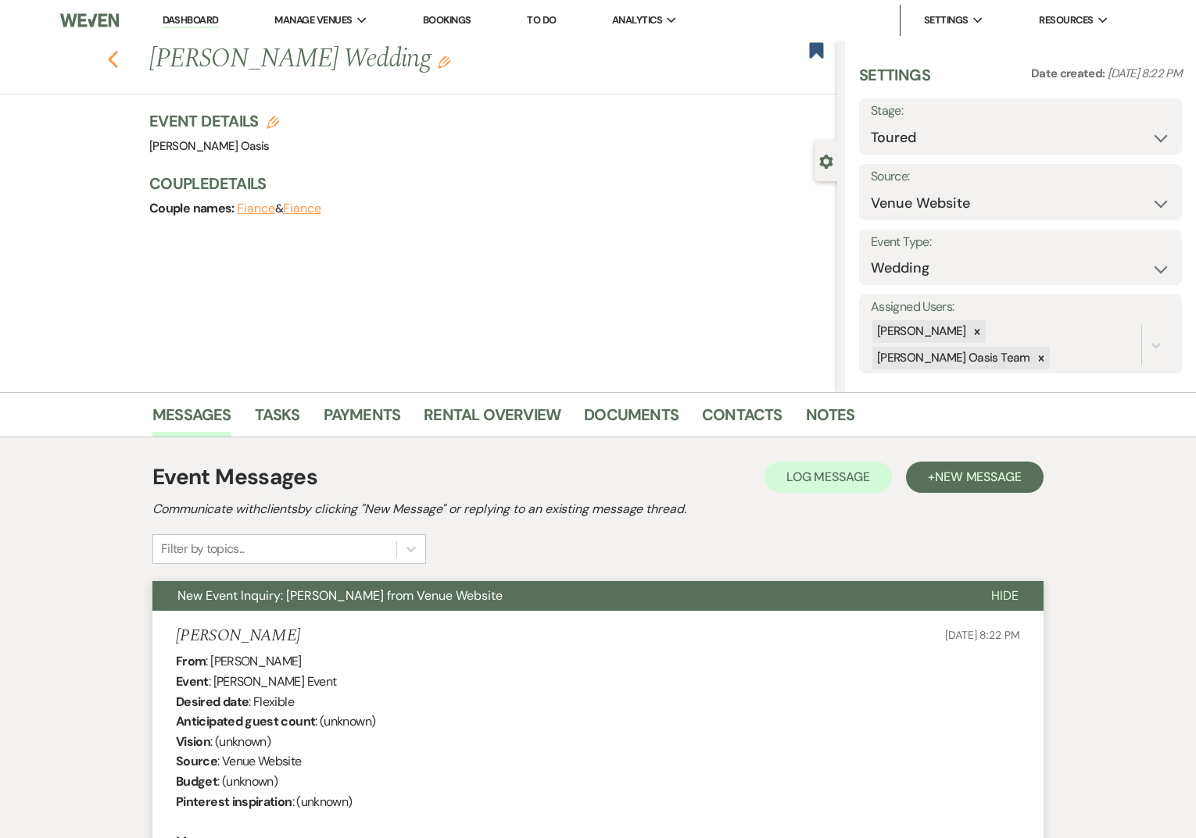
select select "5"
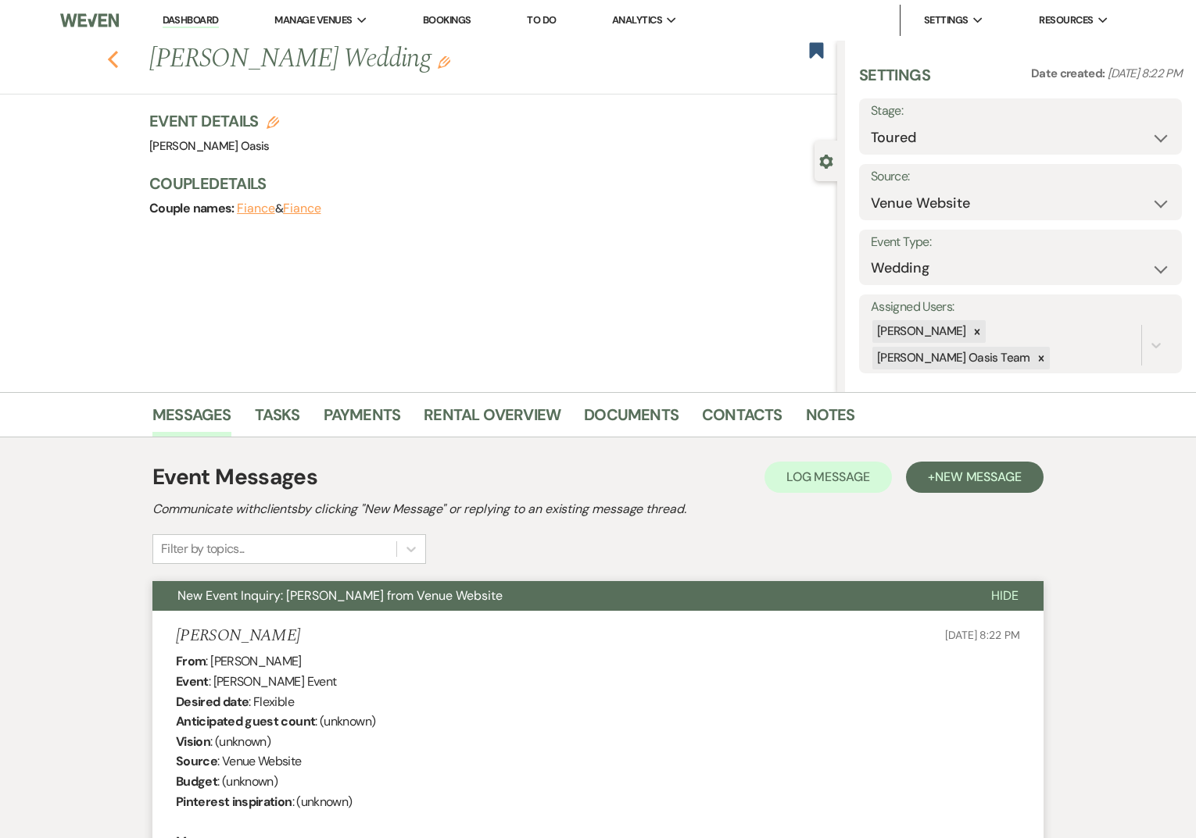
select select "5"
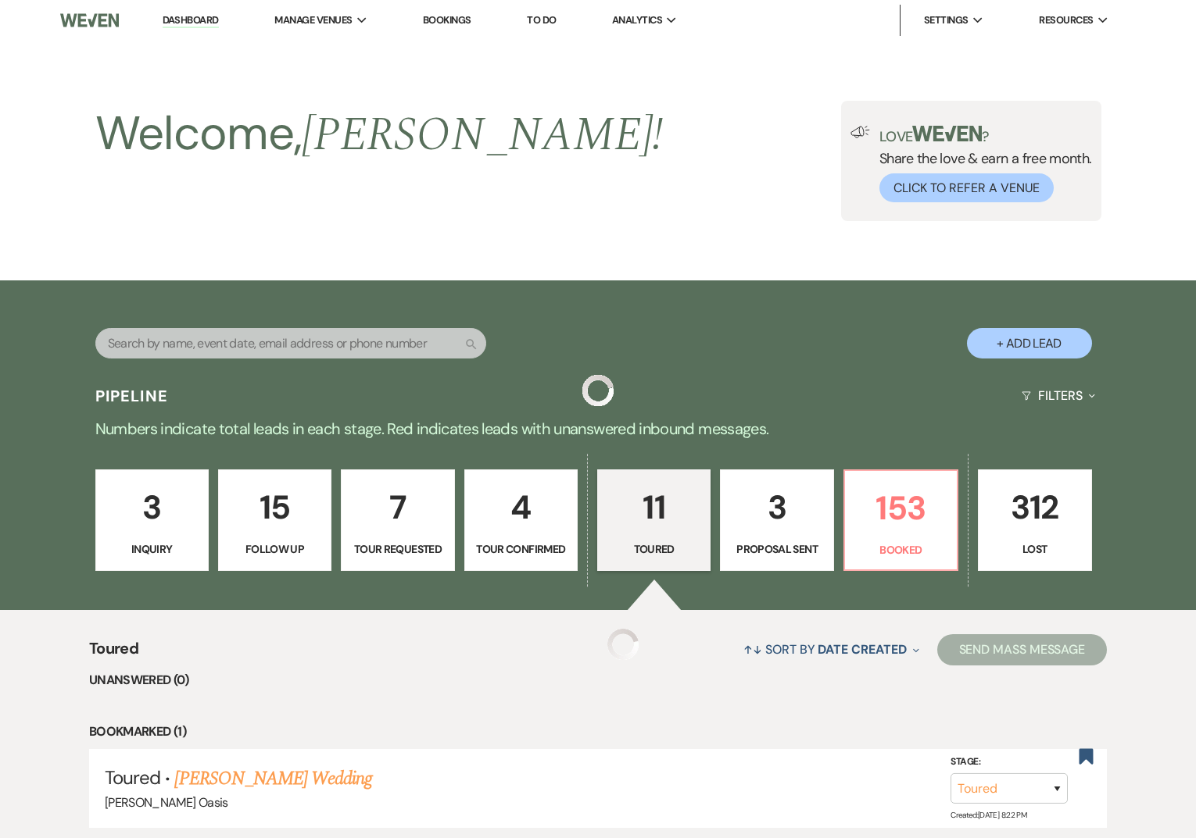
scroll to position [220, 0]
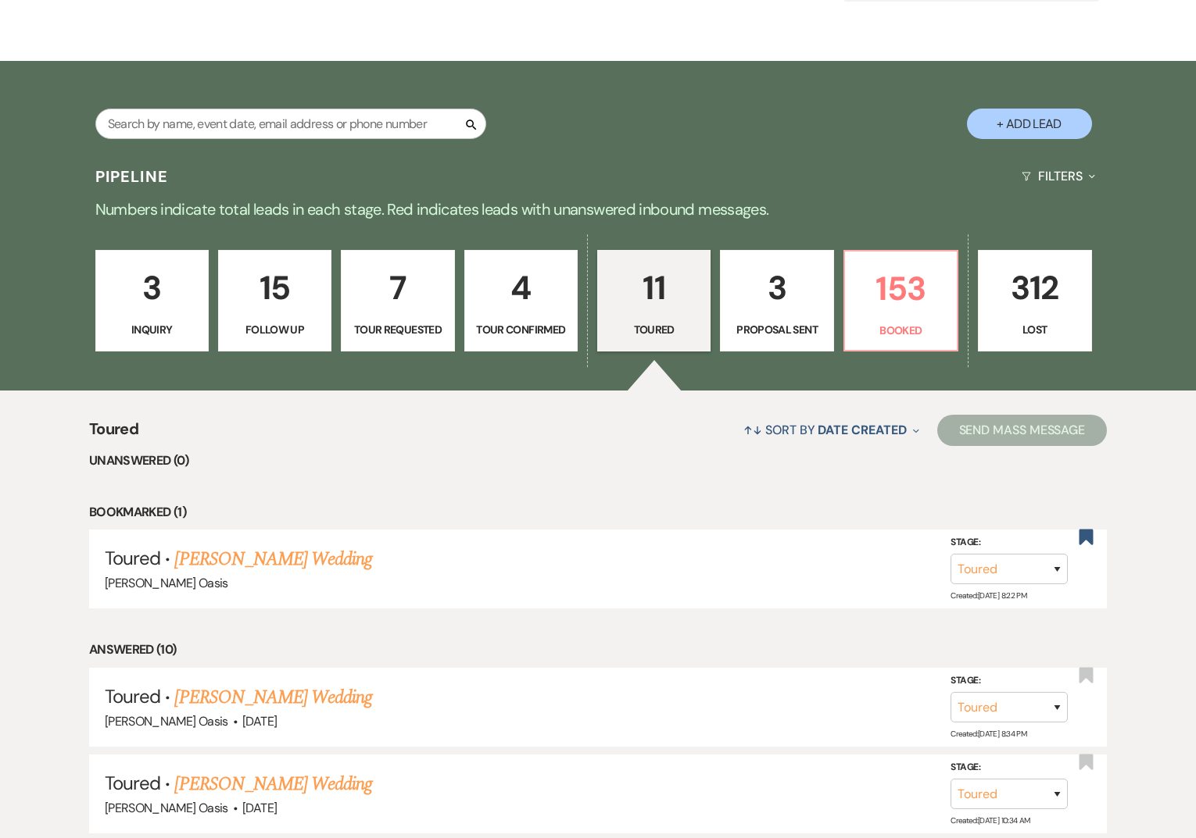
click at [778, 302] on p "3" at bounding box center [776, 288] width 93 height 52
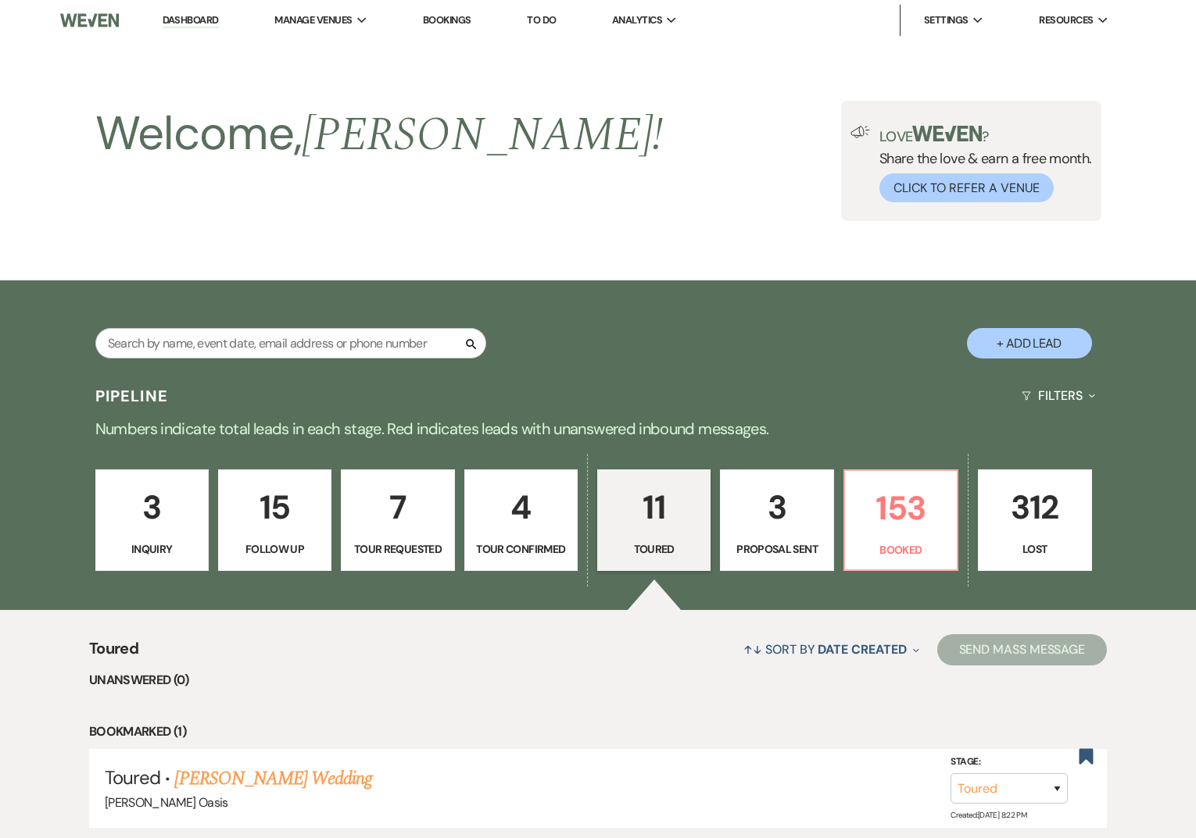
select select "6"
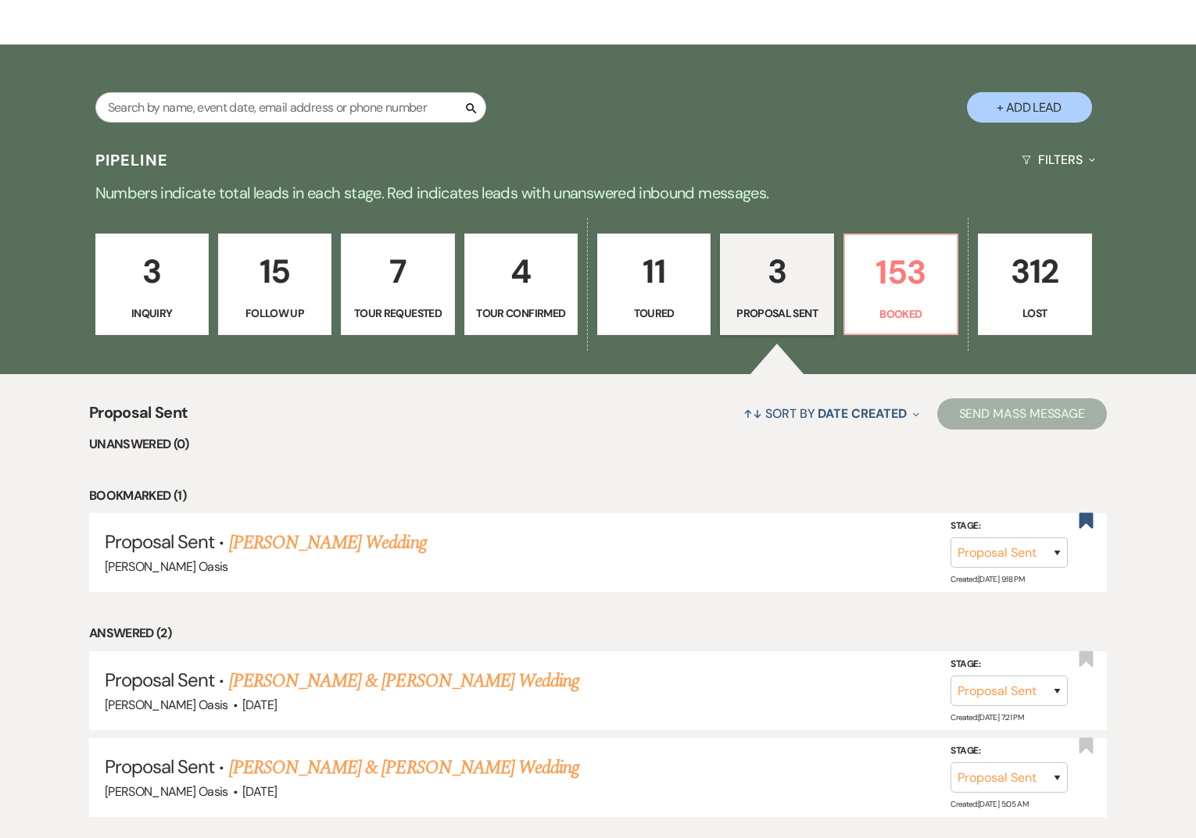
scroll to position [233, 0]
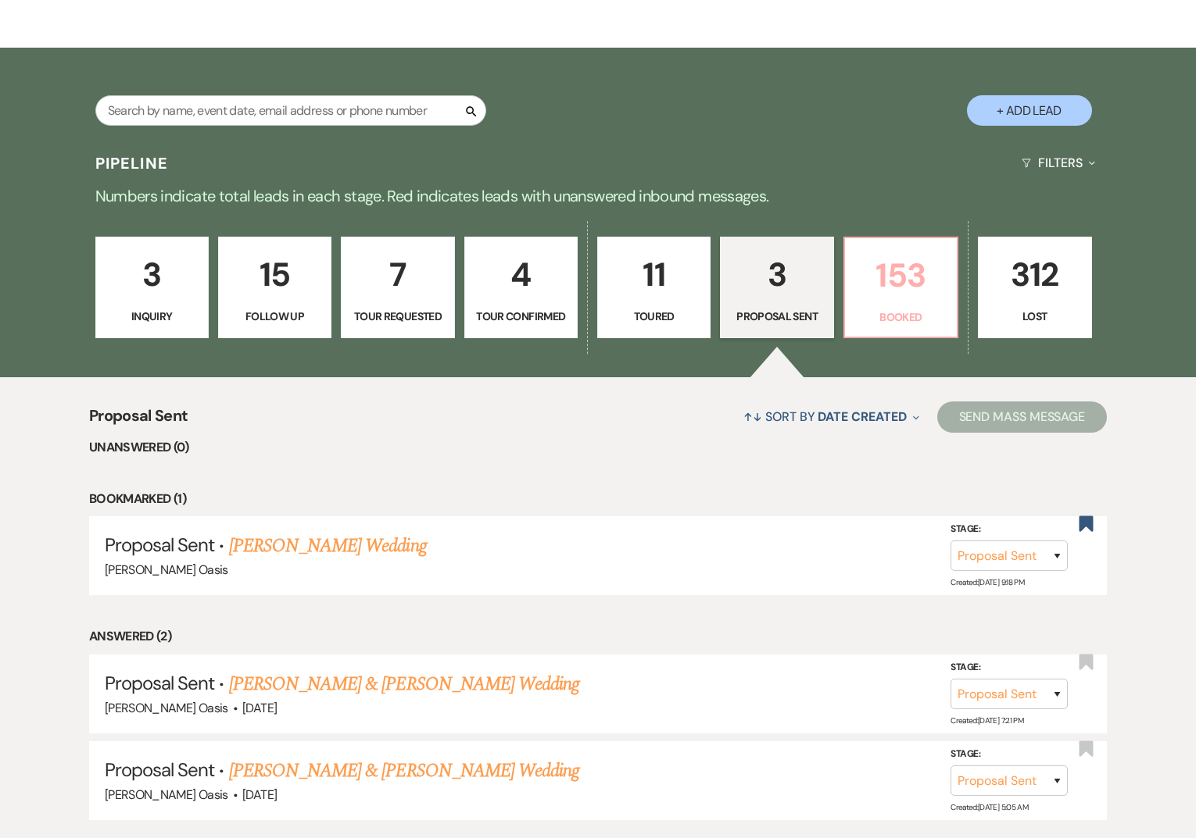
click at [892, 303] on link "153 Booked" at bounding box center [900, 288] width 115 height 102
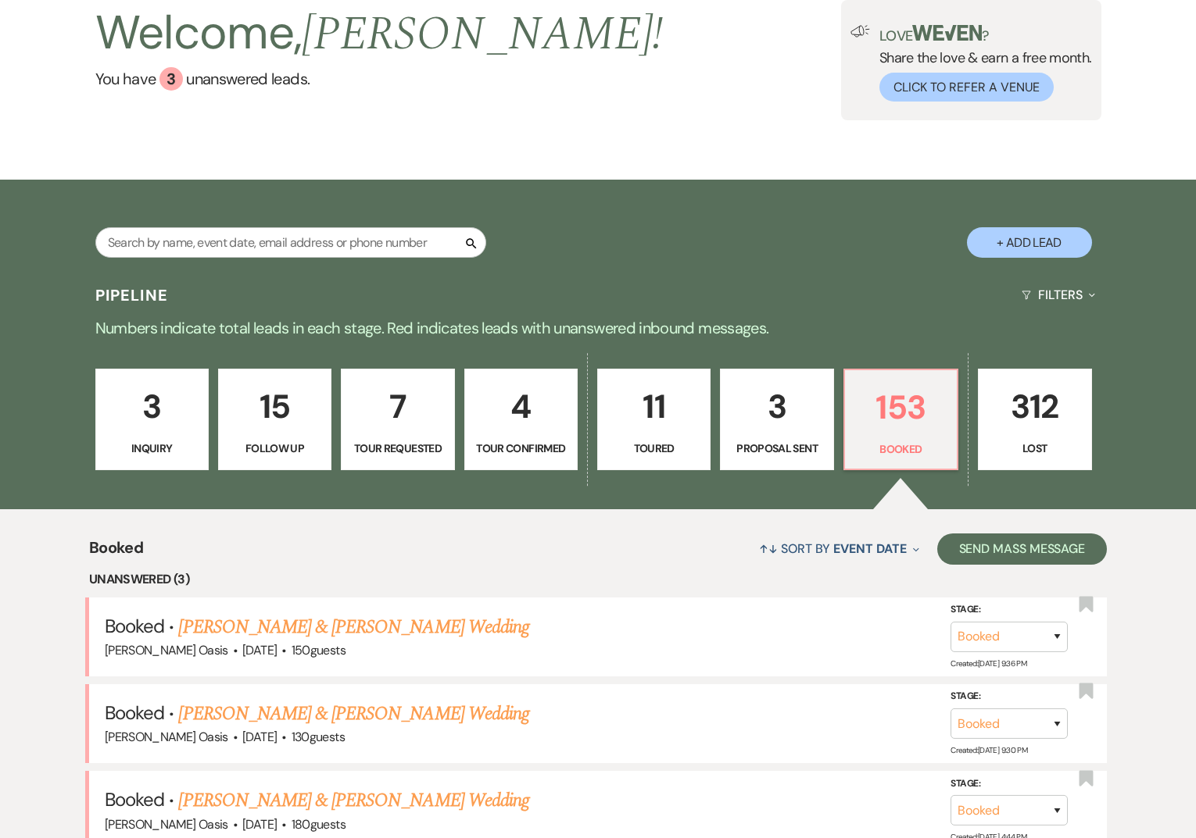
scroll to position [266, 0]
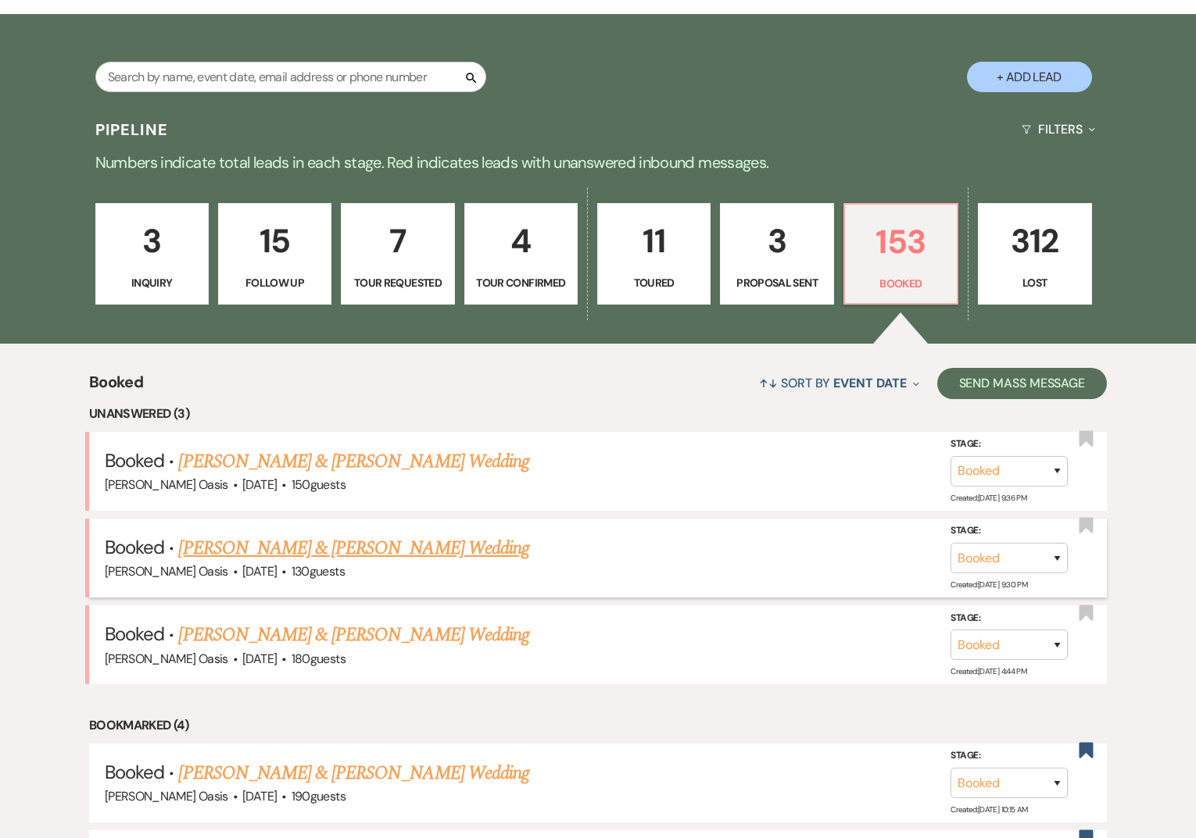
click at [260, 553] on link "[PERSON_NAME] & [PERSON_NAME] Wedding" at bounding box center [353, 548] width 350 height 28
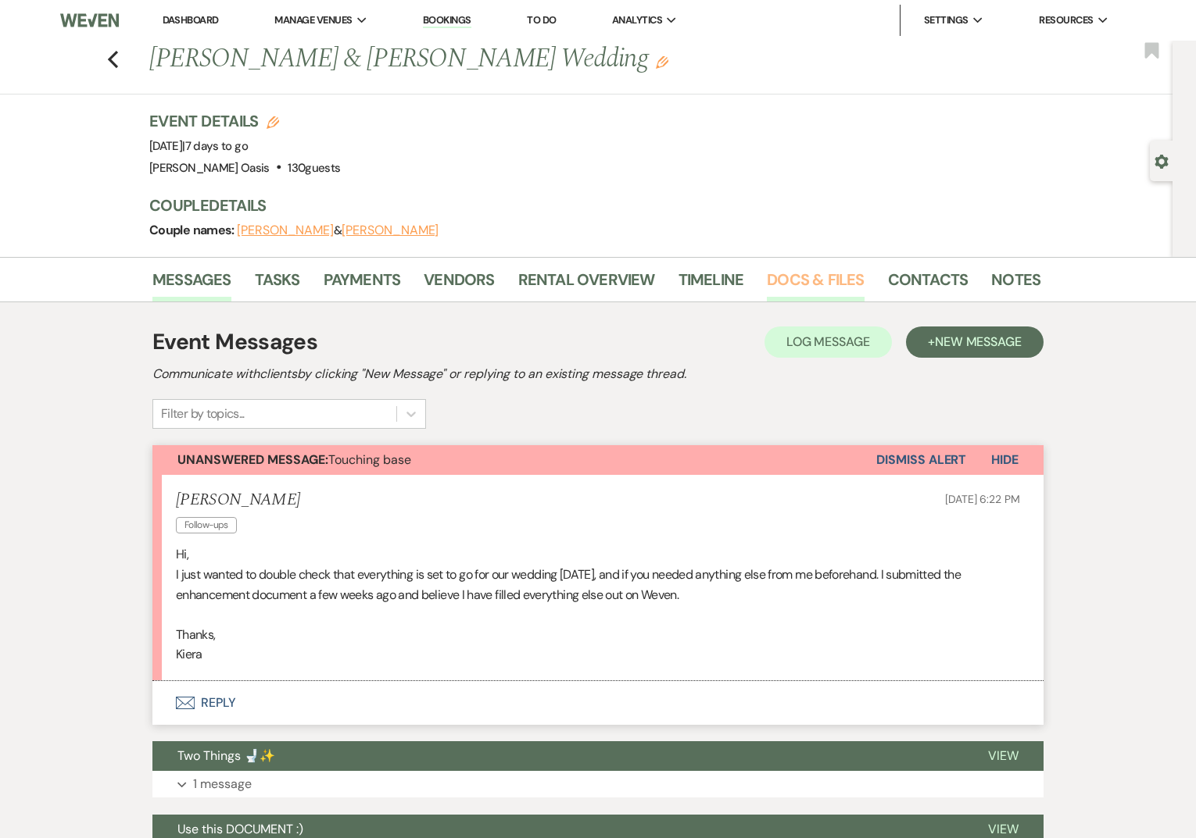
click at [806, 275] on link "Docs & Files" at bounding box center [815, 284] width 97 height 34
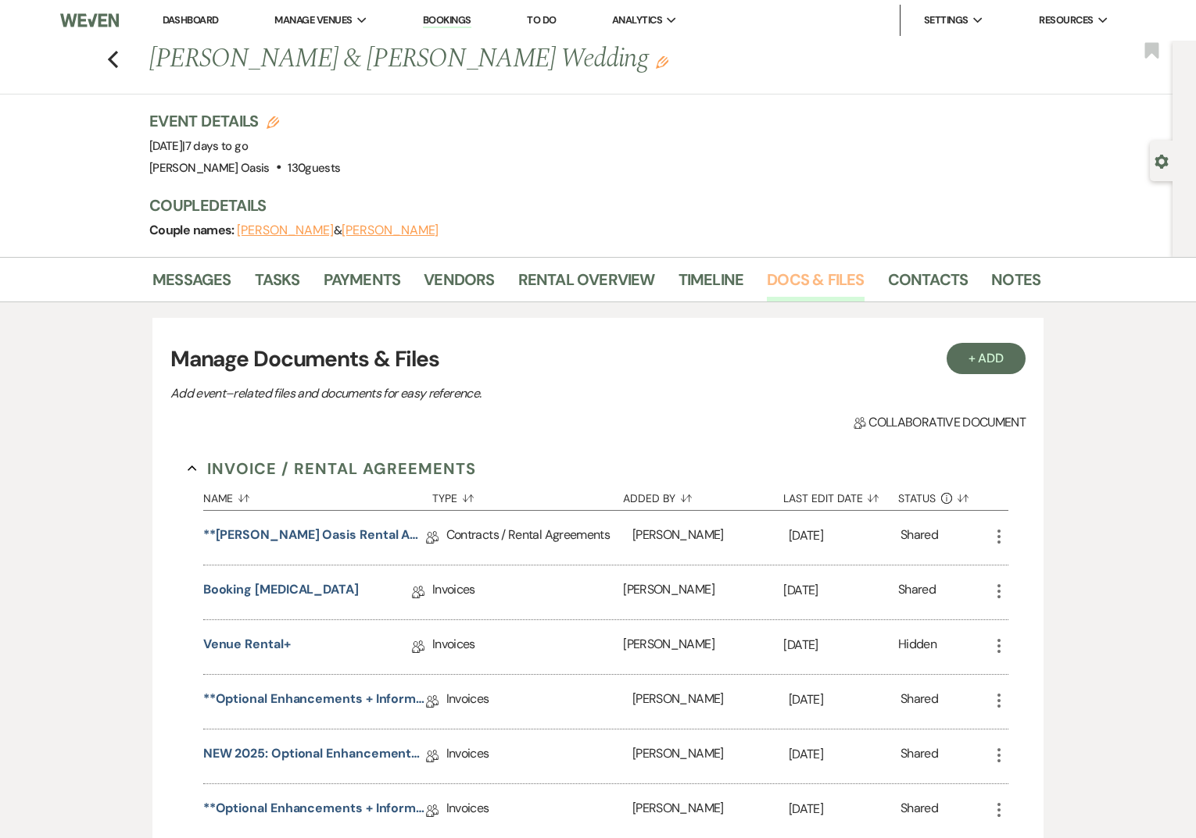
scroll to position [186, 0]
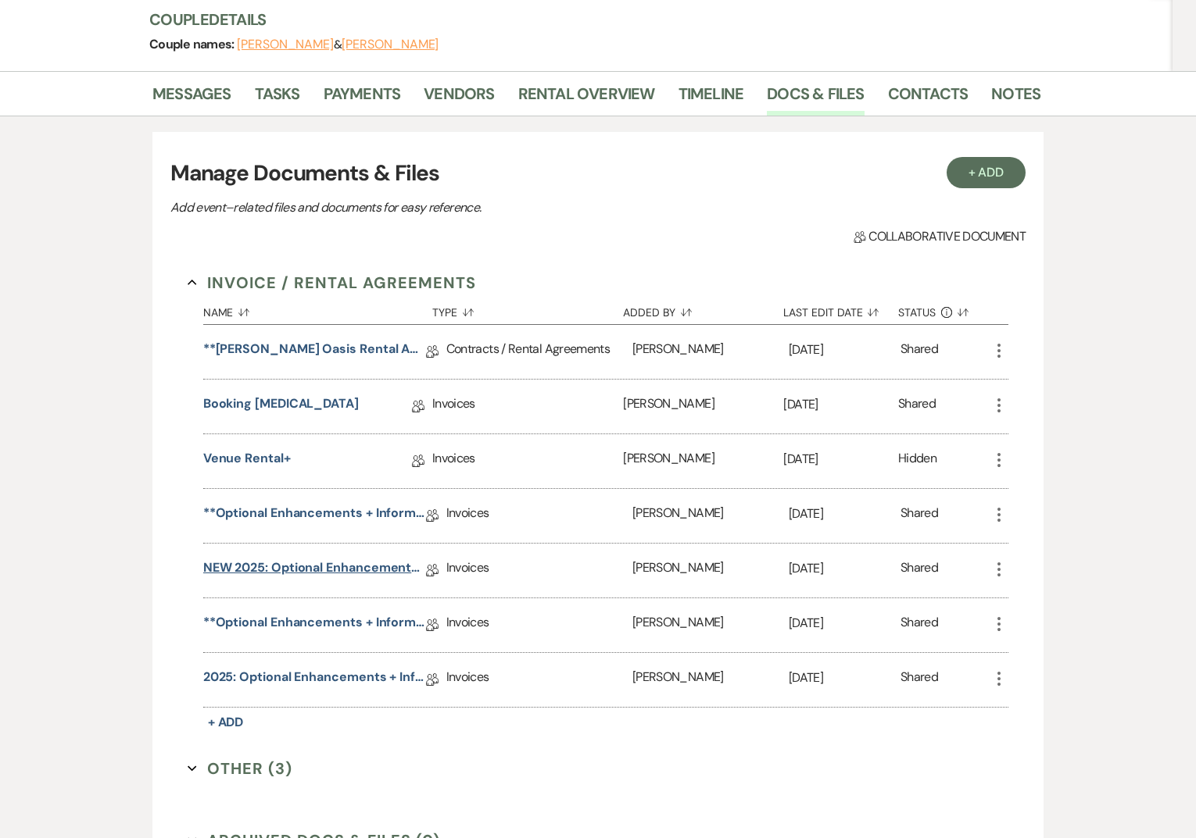
click at [300, 571] on link "NEW 2025: Optional Enhancements + Information" at bounding box center [314, 571] width 223 height 24
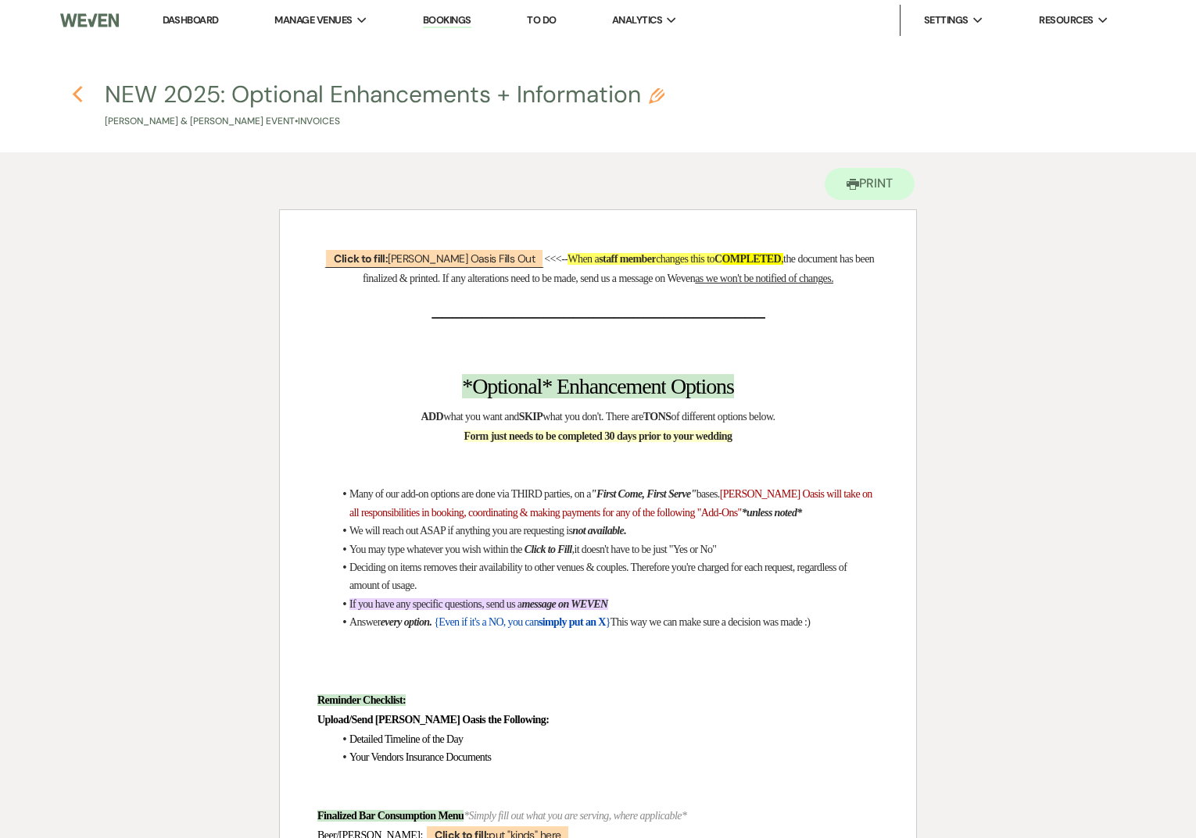
click at [74, 91] on icon "Previous" at bounding box center [78, 94] width 12 height 19
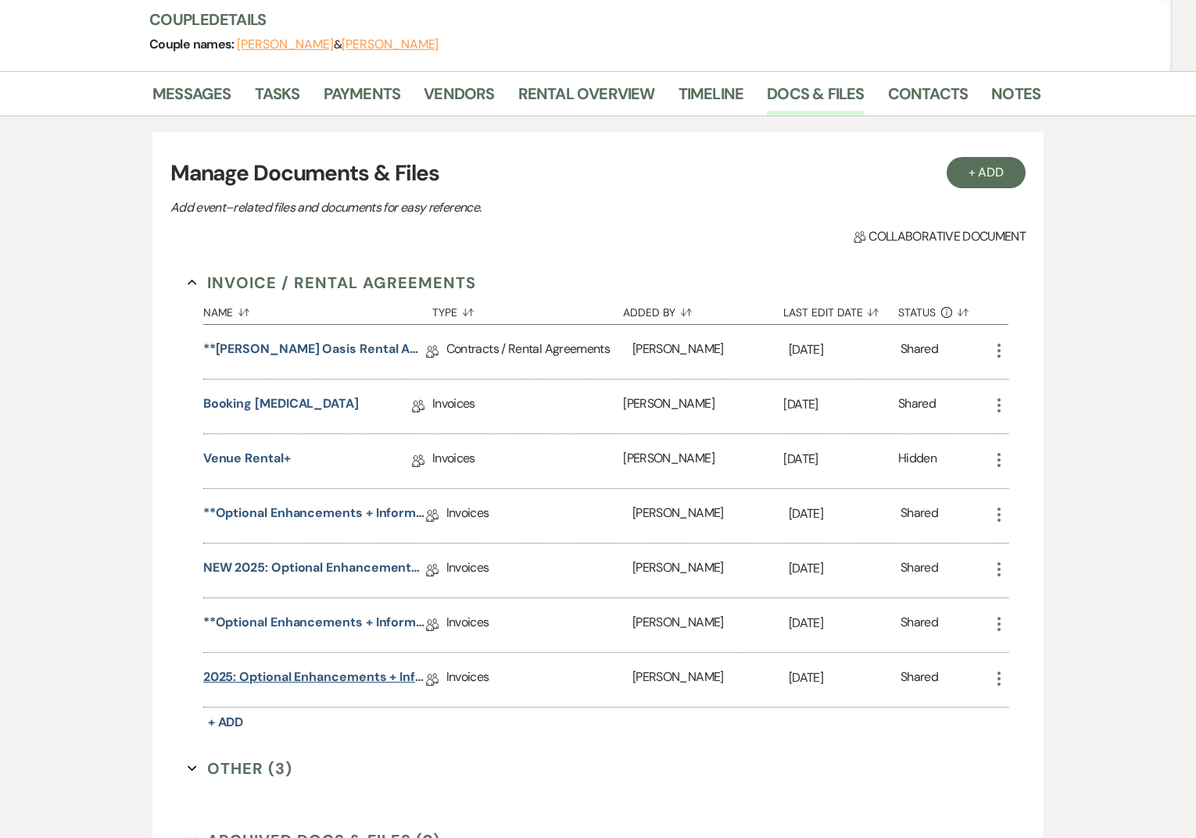
click at [296, 681] on link "2025: Optional Enhancements + Information" at bounding box center [314, 680] width 223 height 24
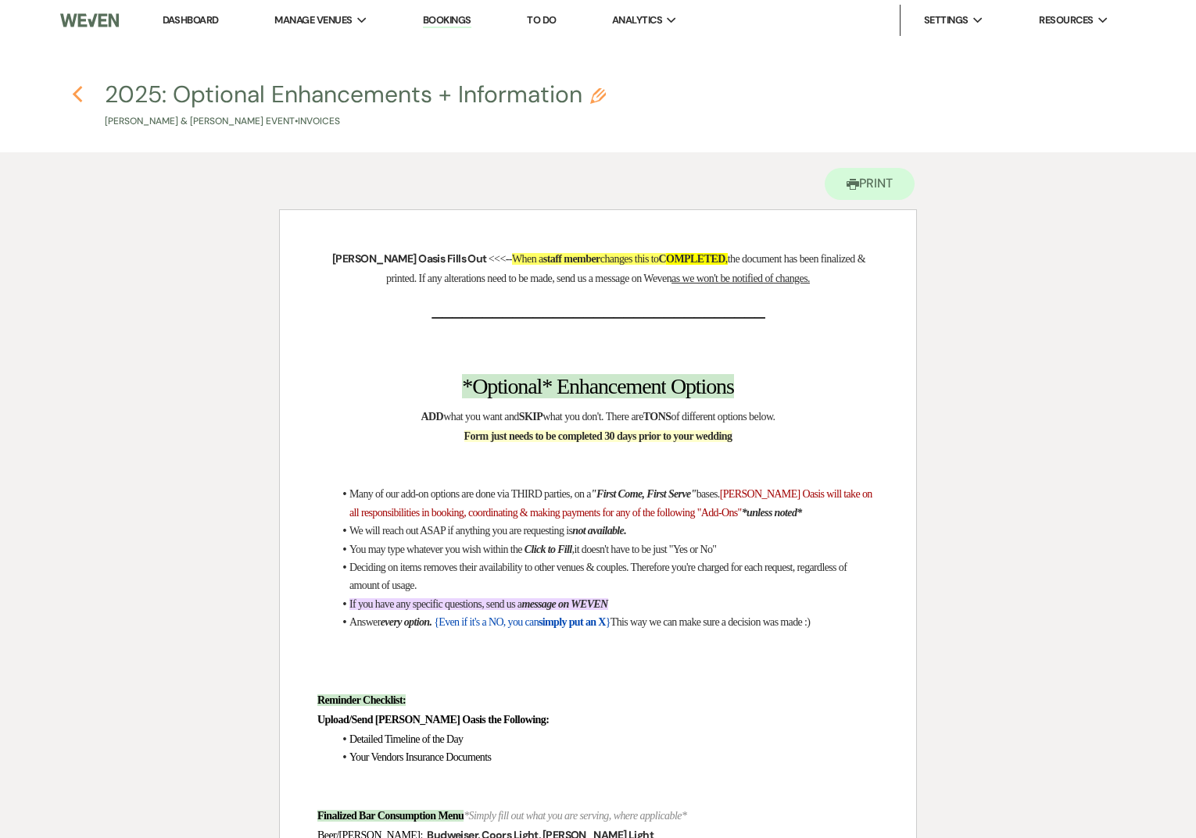
click at [78, 96] on icon "Previous" at bounding box center [78, 94] width 12 height 19
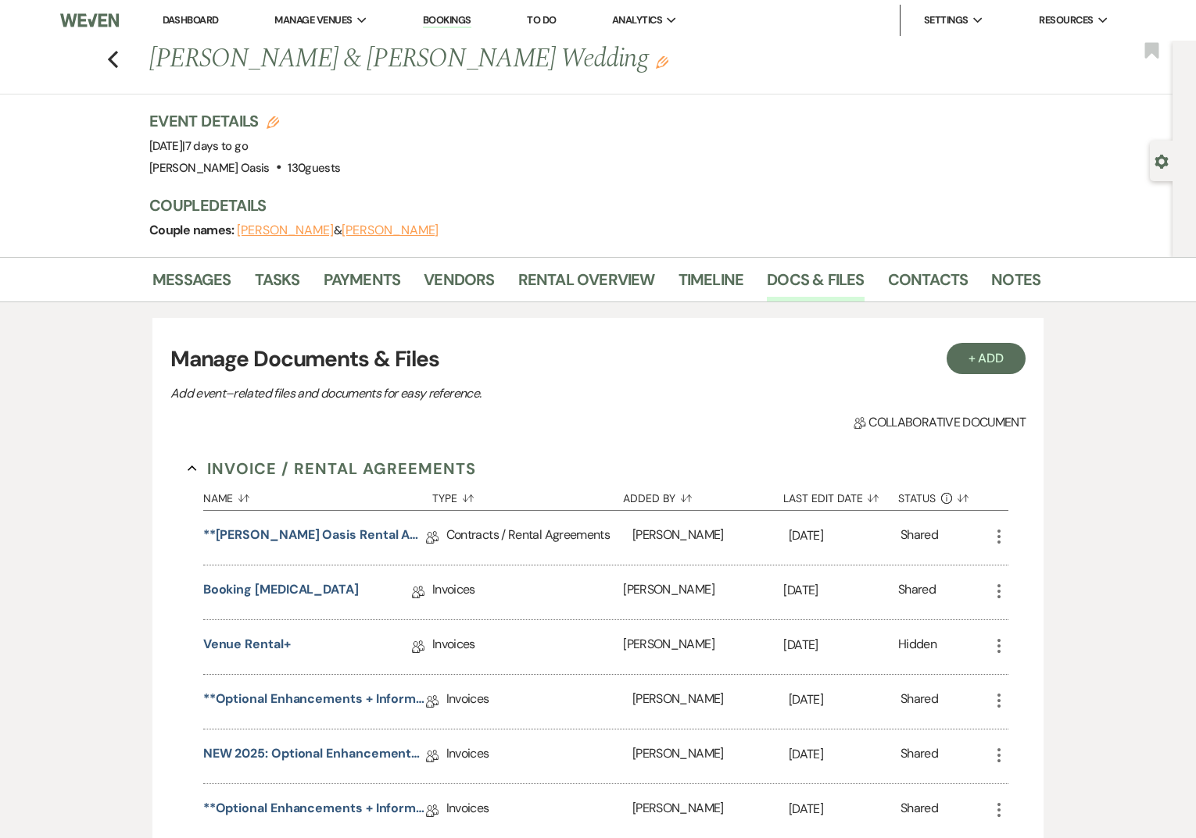
scroll to position [186, 0]
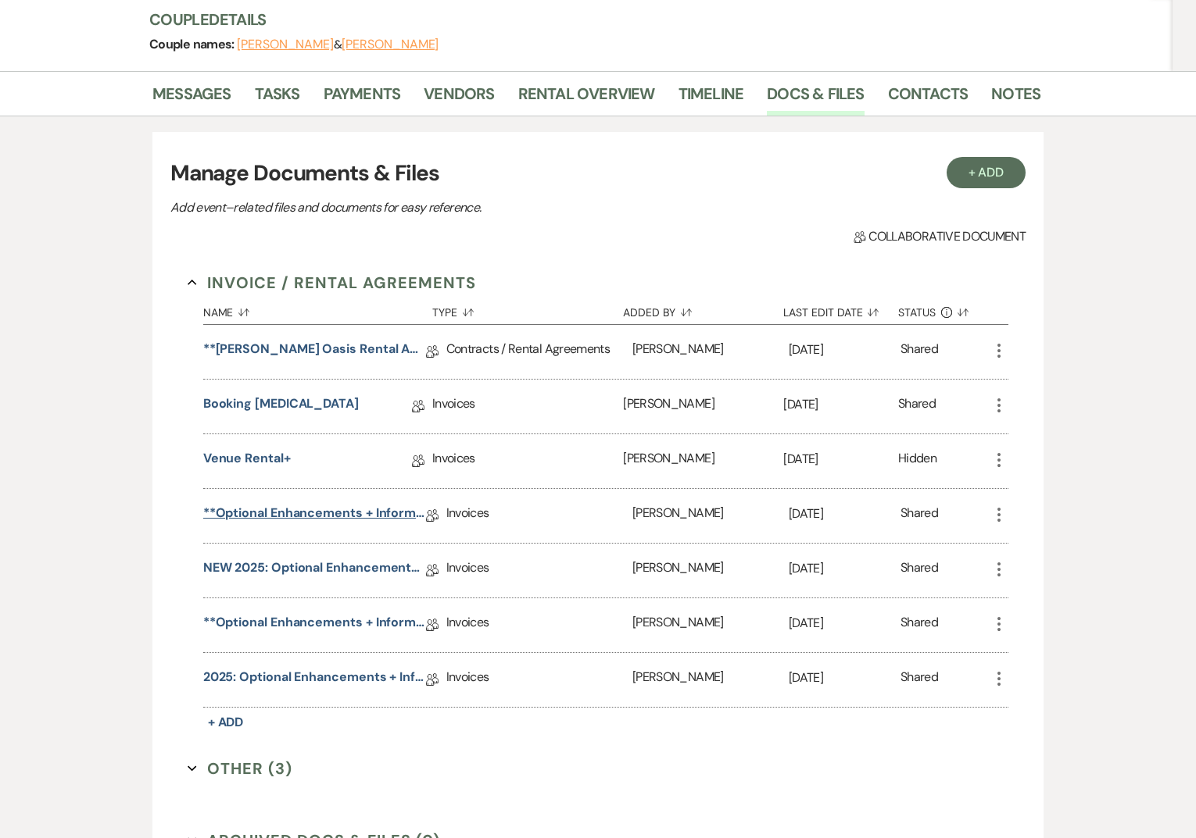
click at [363, 513] on link "**Optional Enhancements + Information**" at bounding box center [314, 516] width 223 height 24
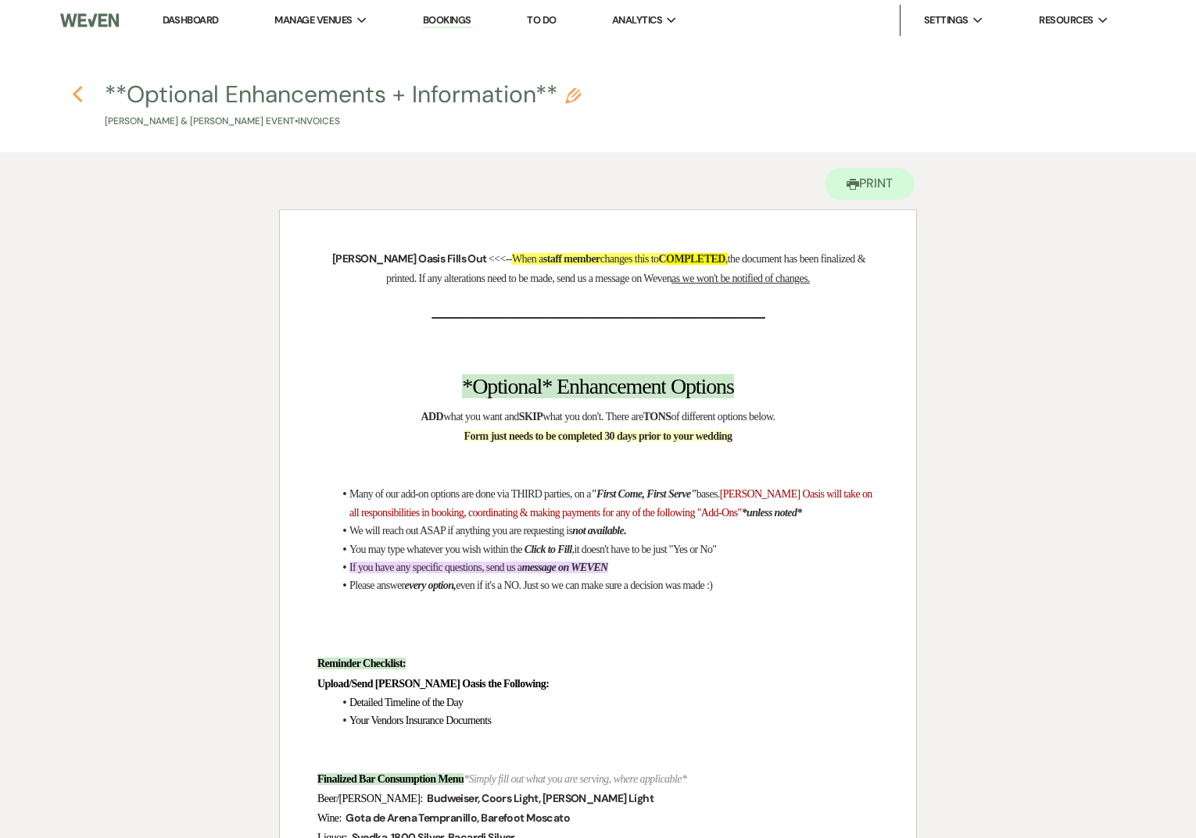
click at [73, 92] on icon "Previous" at bounding box center [78, 94] width 12 height 19
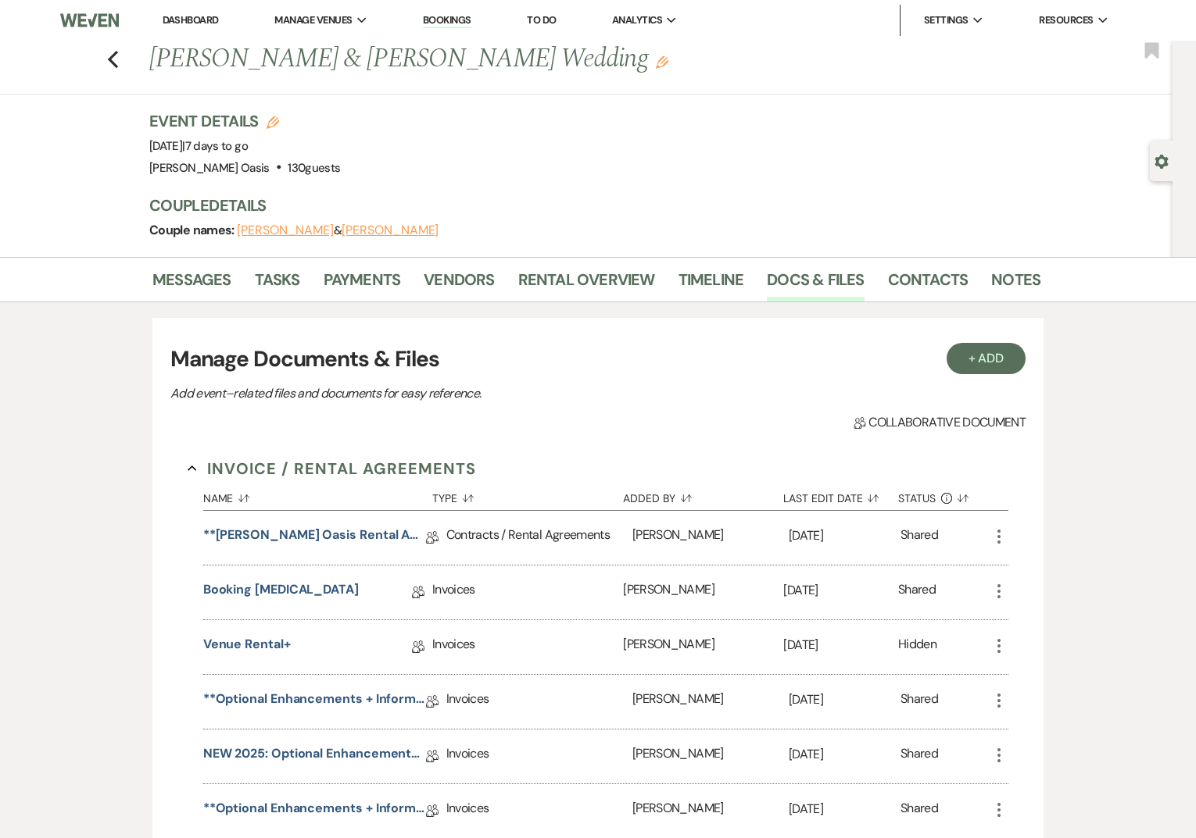
scroll to position [186, 0]
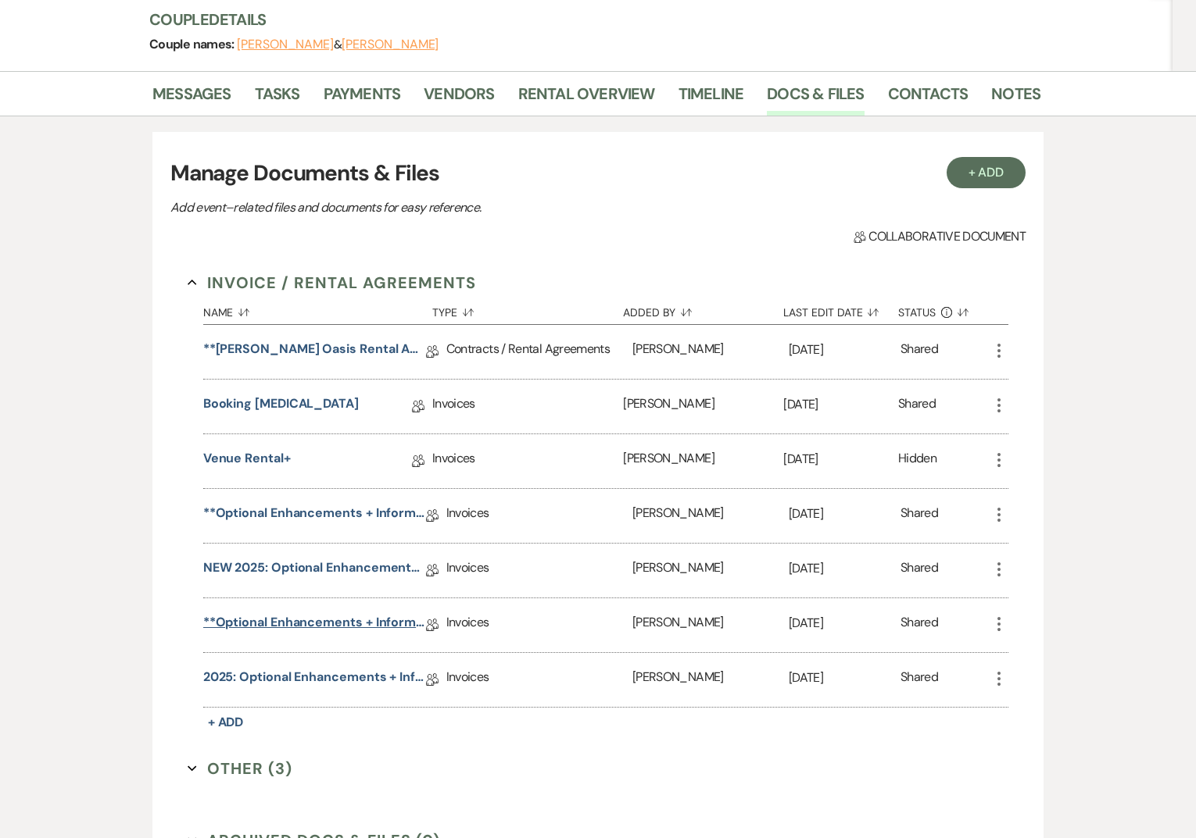
click at [341, 623] on link "**Optional Enhancements + Information**" at bounding box center [314, 625] width 223 height 24
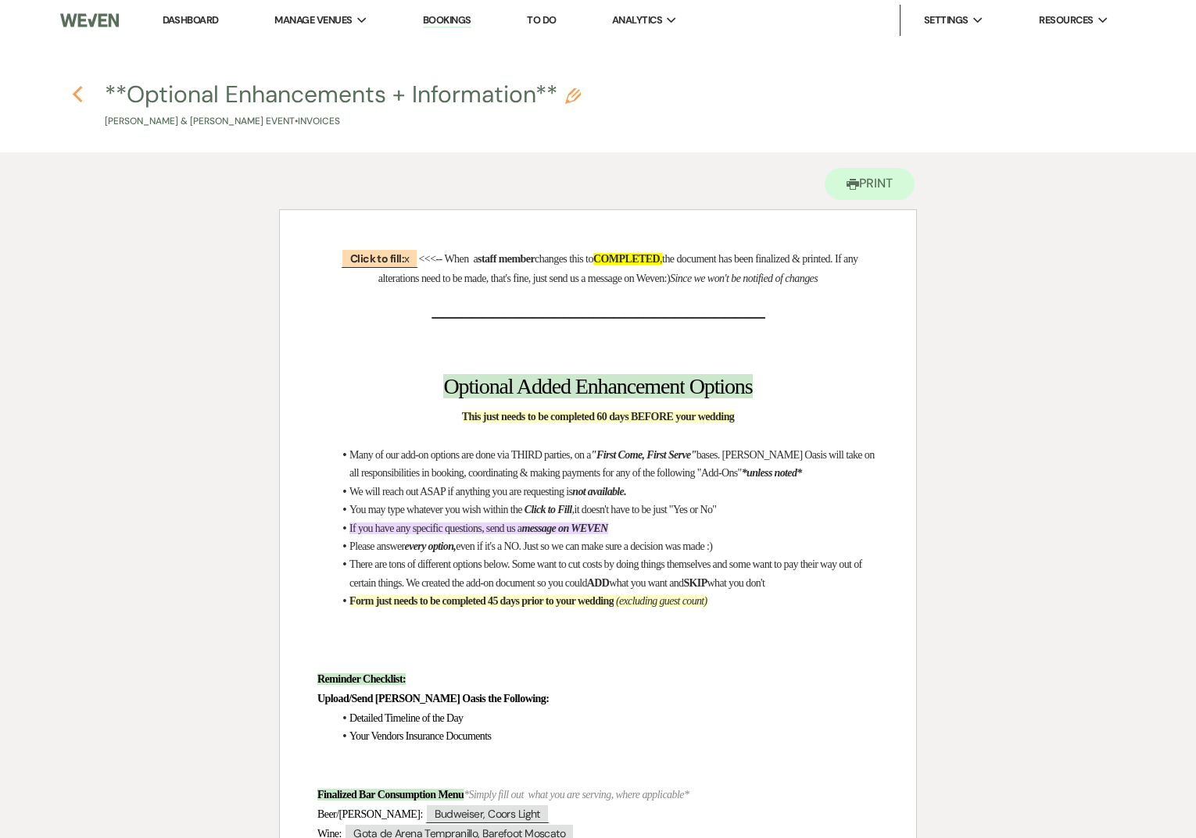
click at [76, 87] on icon "Previous" at bounding box center [78, 94] width 12 height 19
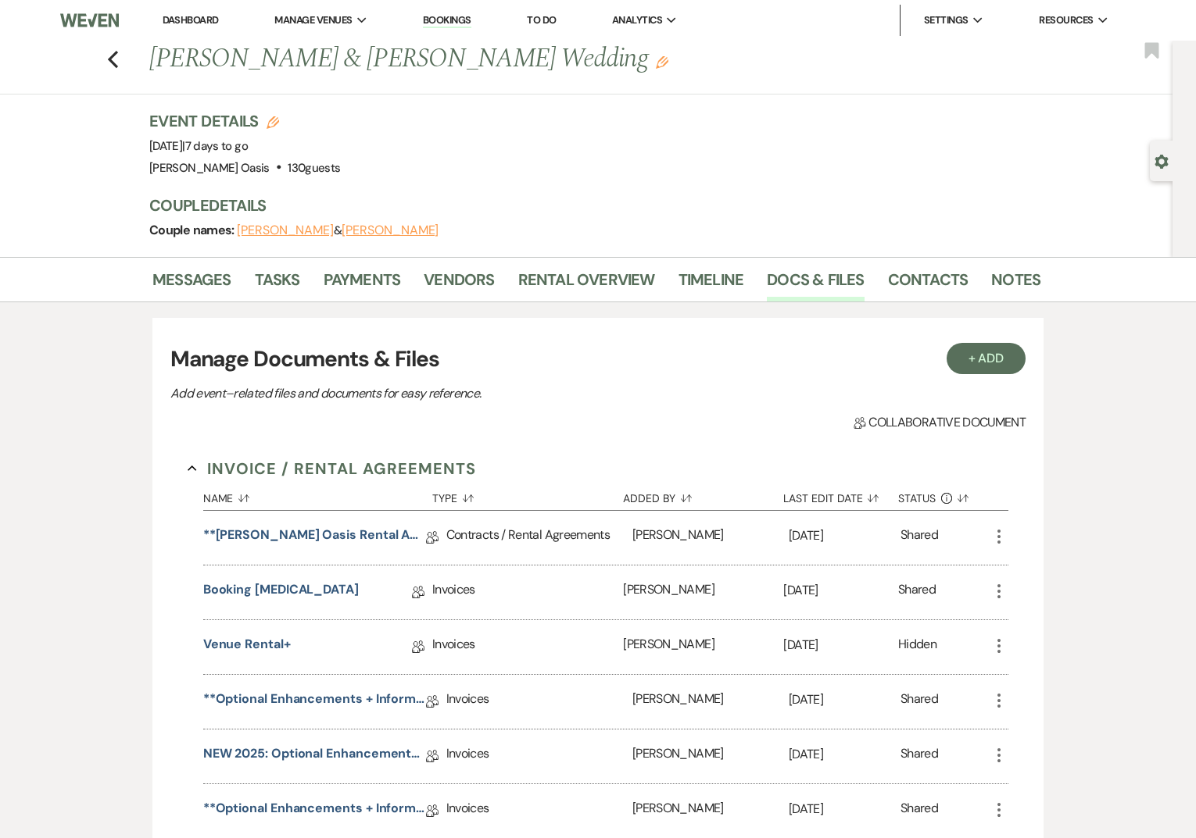
scroll to position [186, 0]
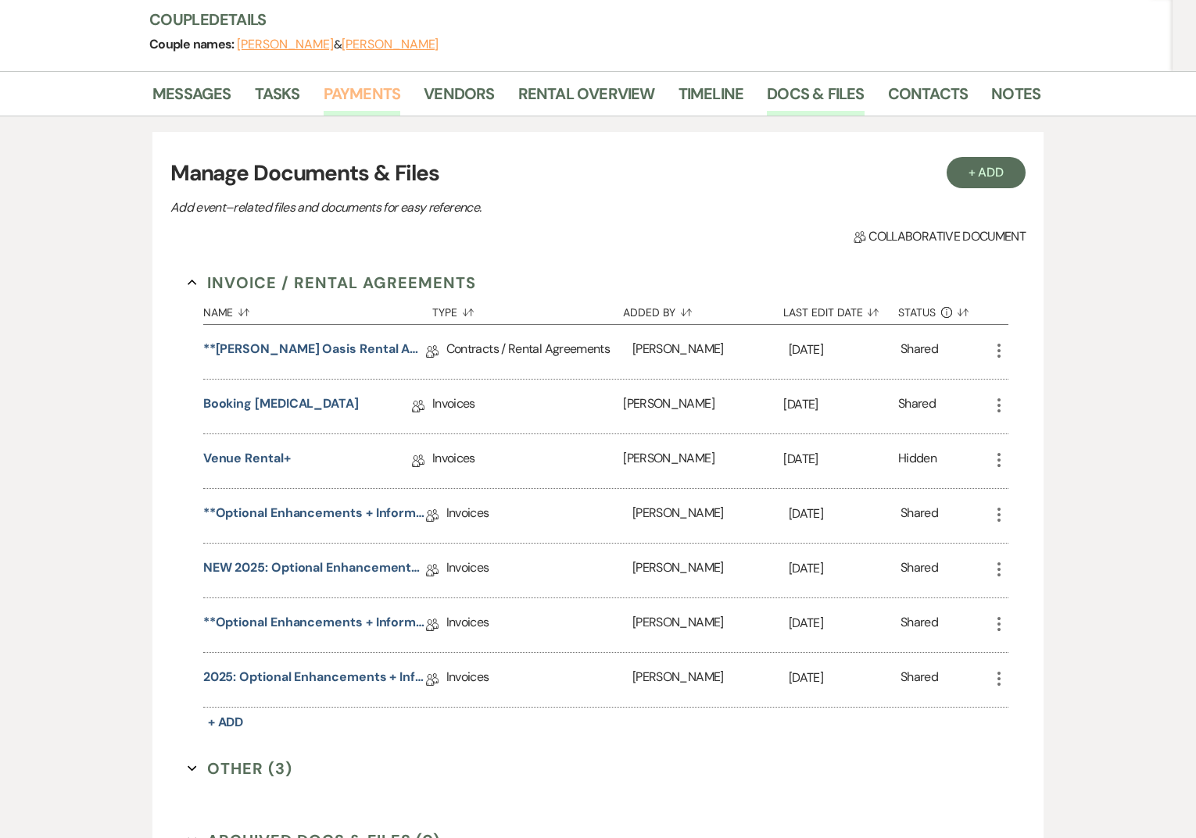
click at [334, 96] on link "Payments" at bounding box center [361, 98] width 77 height 34
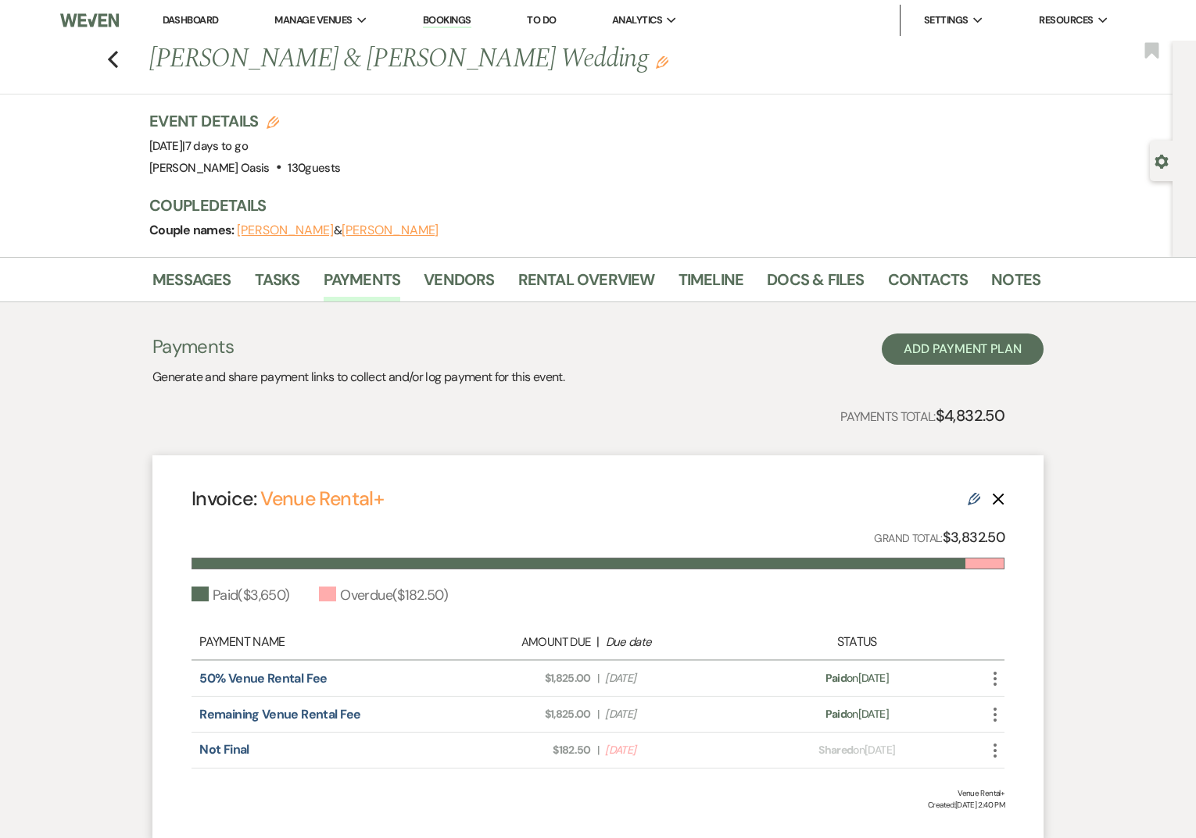
click at [973, 499] on icon "Edit" at bounding box center [973, 499] width 13 height 13
select select "15645"
select select "1"
select select "true"
select select "1"
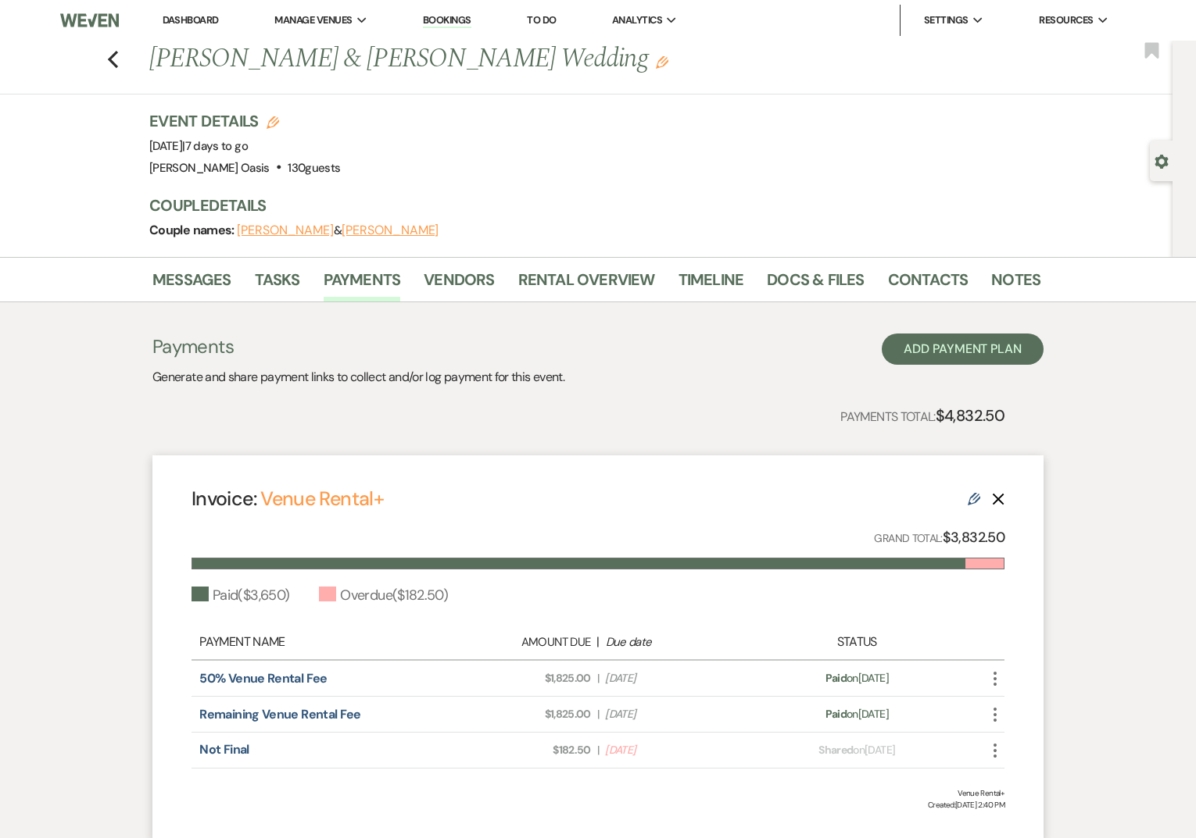
select select "true"
select select "2"
select select "flat"
select select "true"
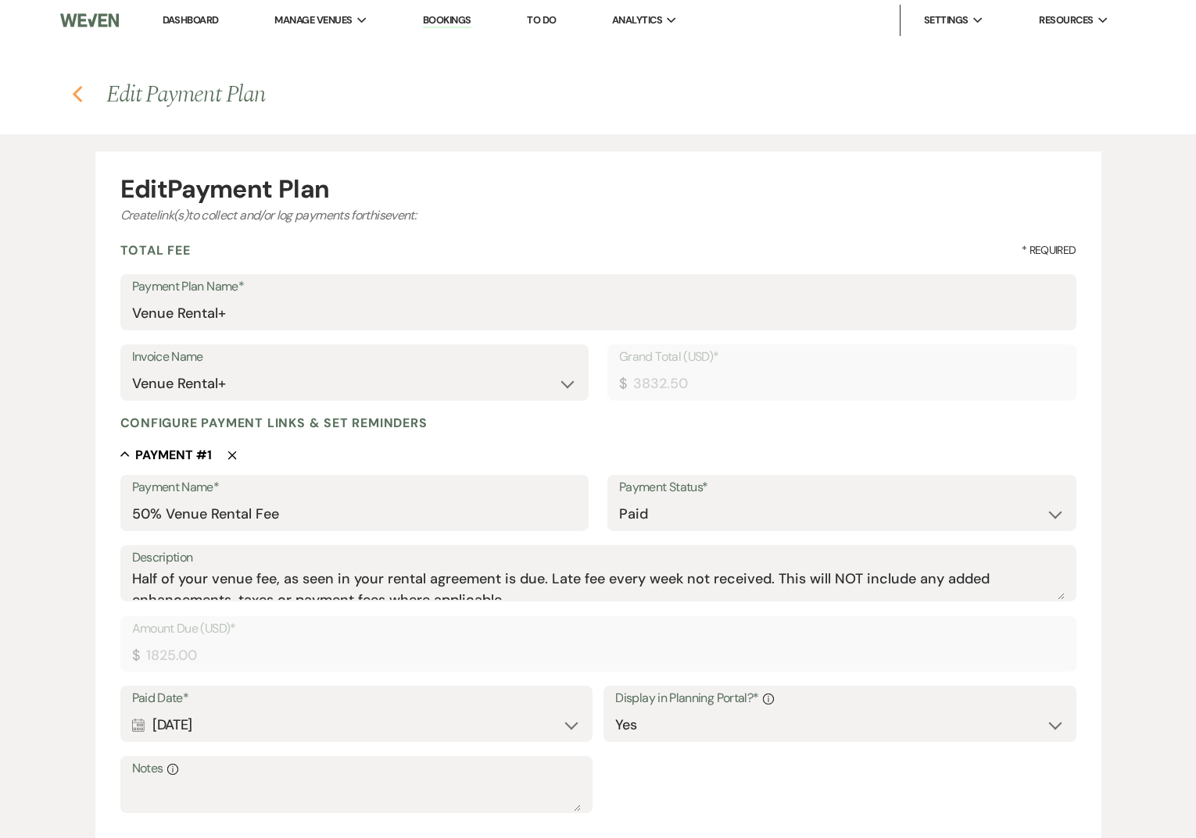
click at [79, 96] on icon "Previous" at bounding box center [78, 94] width 12 height 19
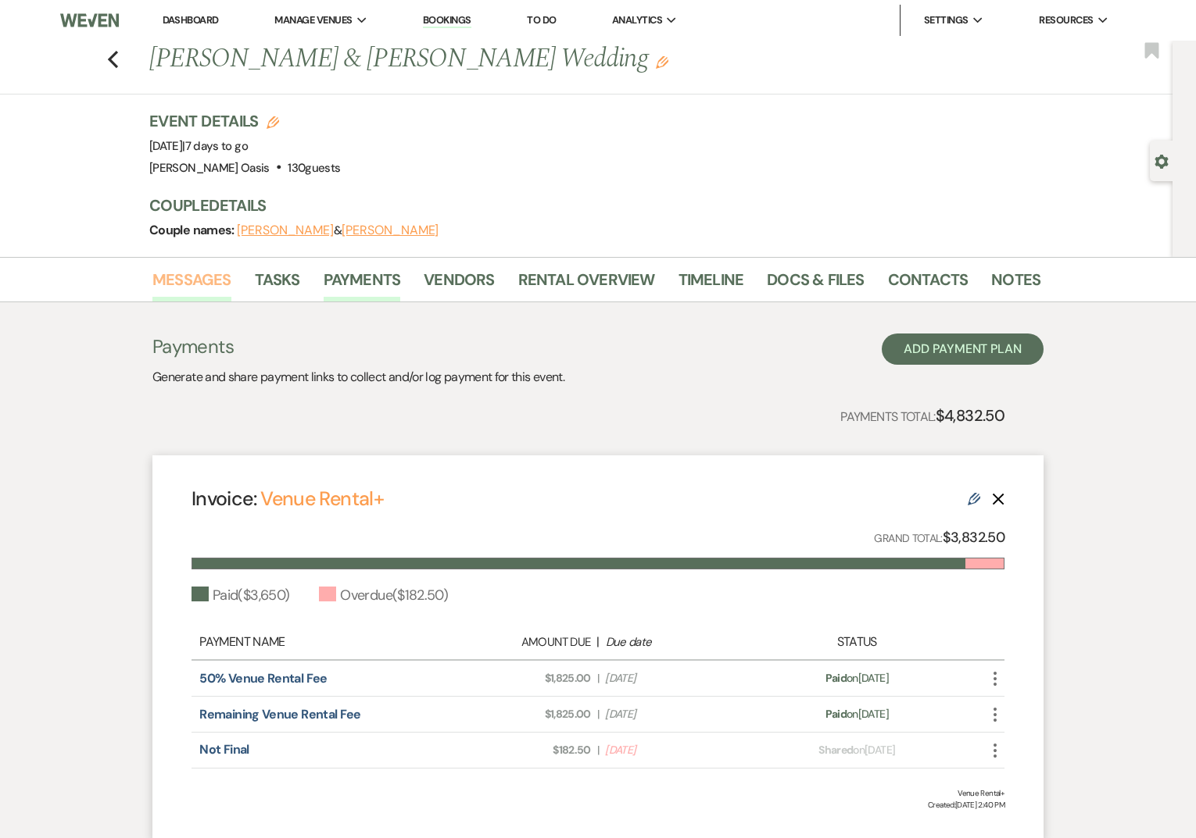
click at [198, 293] on link "Messages" at bounding box center [191, 284] width 79 height 34
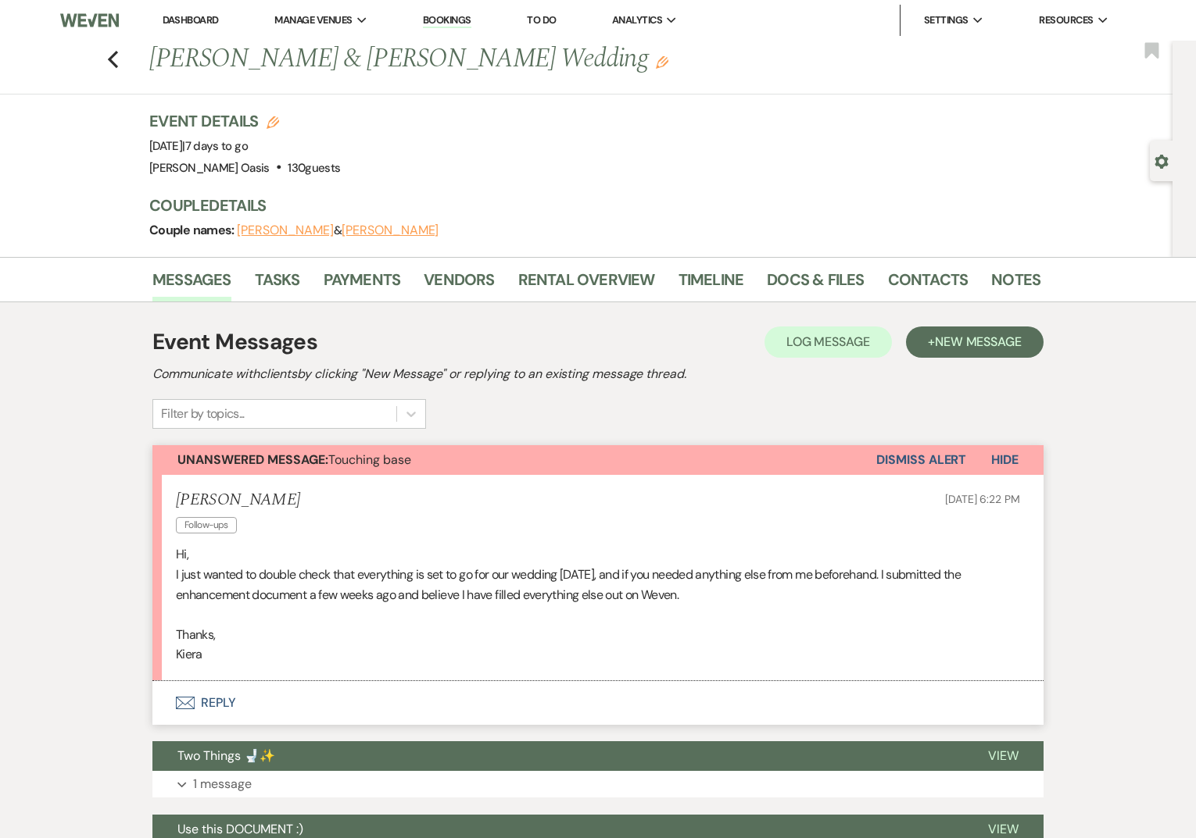
click at [268, 713] on button "Envelope Reply" at bounding box center [597, 703] width 891 height 44
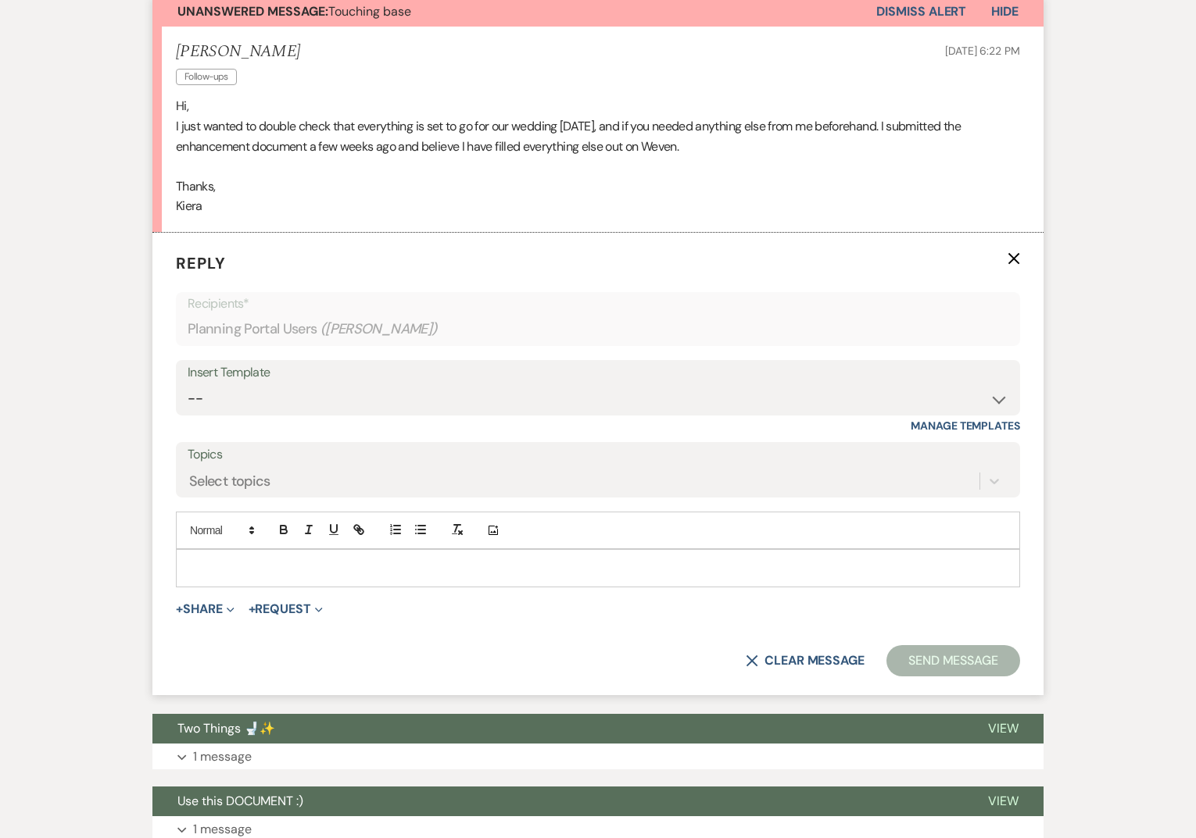
scroll to position [493, 0]
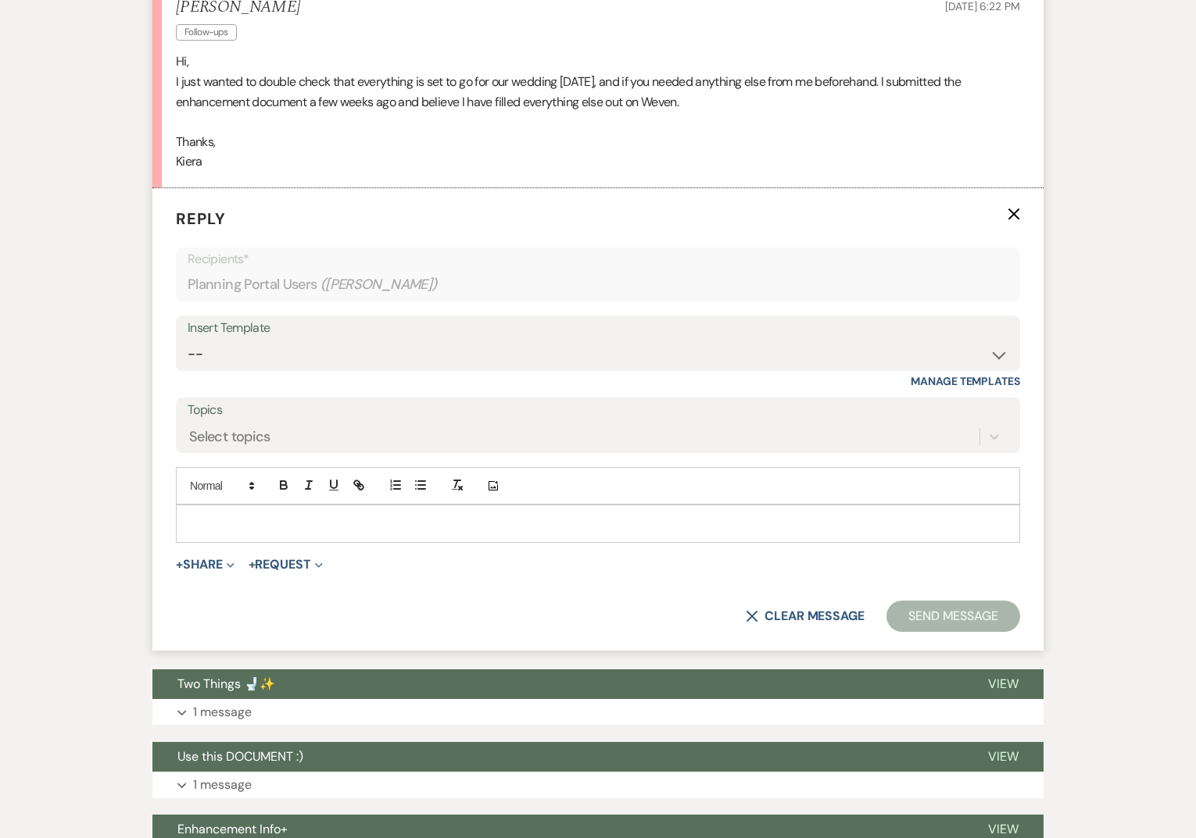
click at [258, 528] on p at bounding box center [597, 523] width 819 height 17
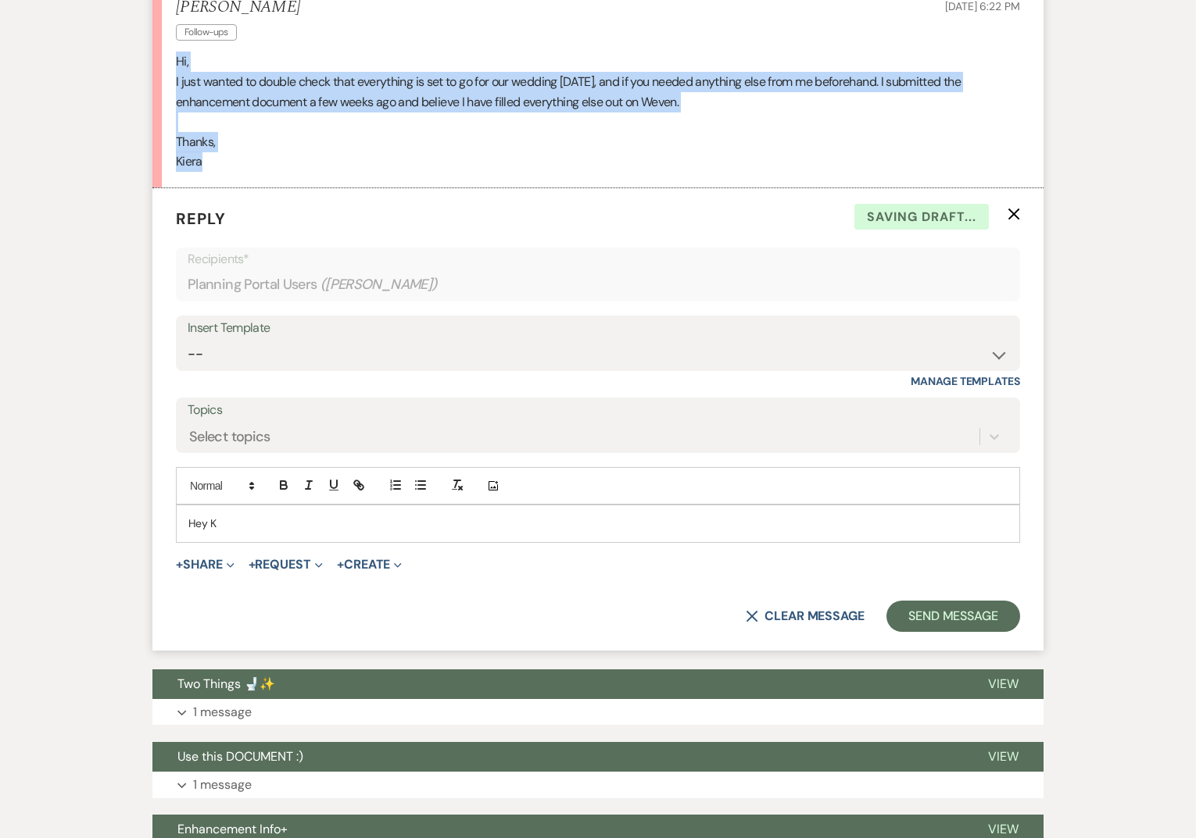
drag, startPoint x: 220, startPoint y: 163, endPoint x: 146, endPoint y: 61, distance: 125.4
click at [146, 61] on div "Messages Tasks Payments Vendors Rental Overview Timeline Docs & Files Contacts …" at bounding box center [598, 657] width 1196 height 1786
copy div "Hi, I just wanted to double check that everything is set to go for our wedding …"
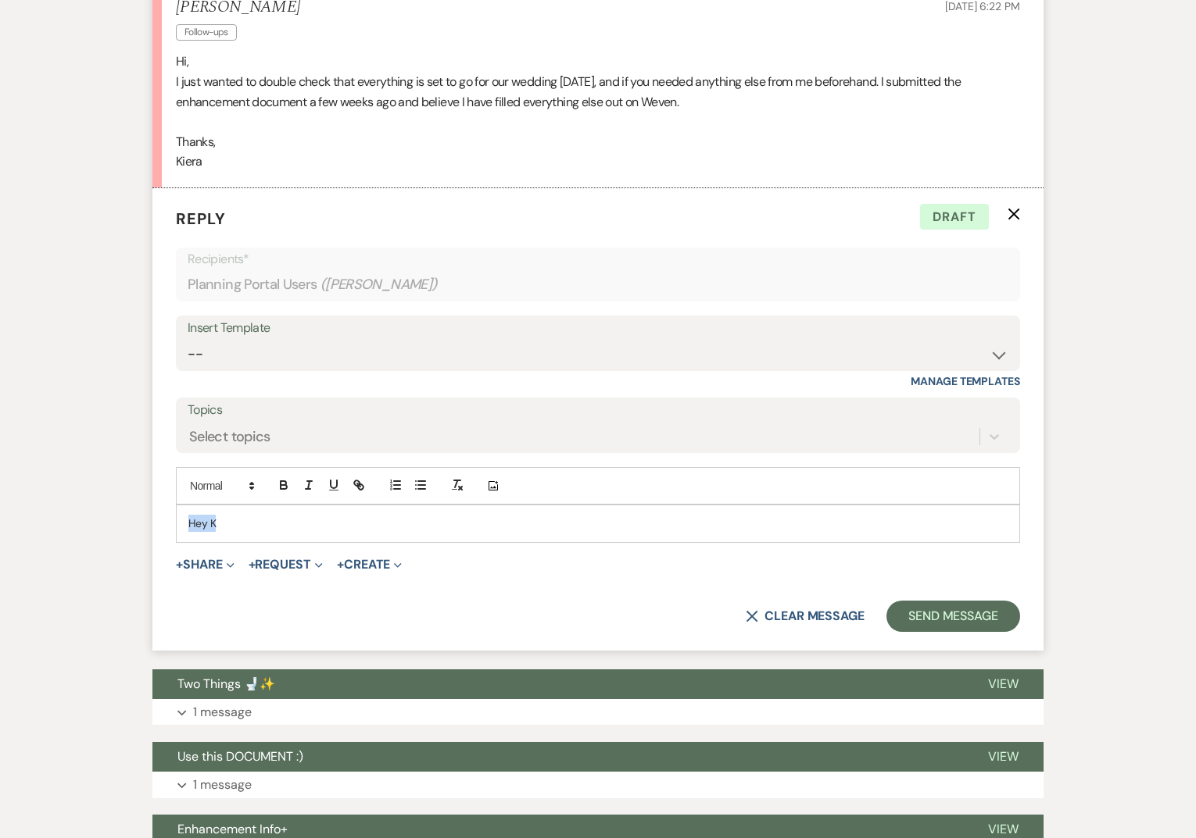
drag, startPoint x: 263, startPoint y: 520, endPoint x: 95, endPoint y: 523, distance: 168.0
click at [95, 523] on div "Messages Tasks Payments Vendors Rental Overview Timeline Docs & Files Contacts …" at bounding box center [598, 657] width 1196 height 1786
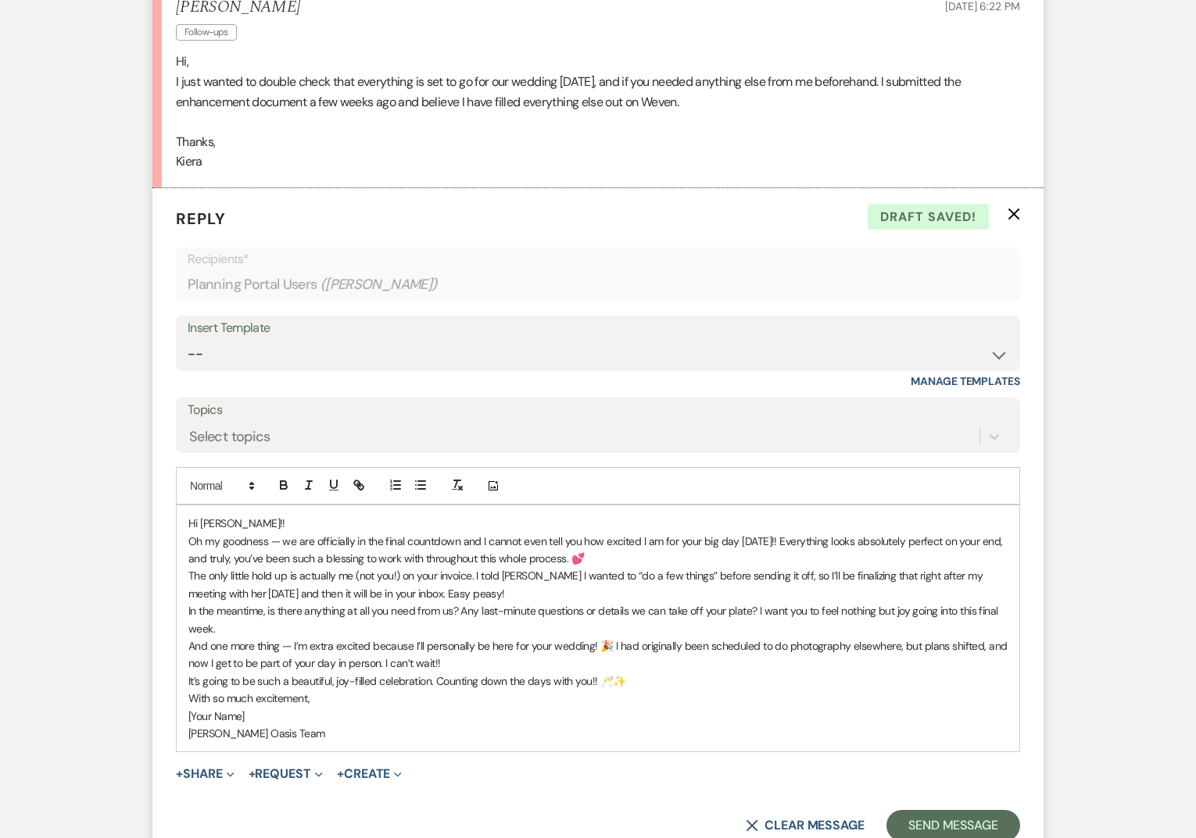
click at [631, 561] on p "Oh my goodness — we are officially in the final countdown and I cannot even tel…" at bounding box center [597, 550] width 819 height 35
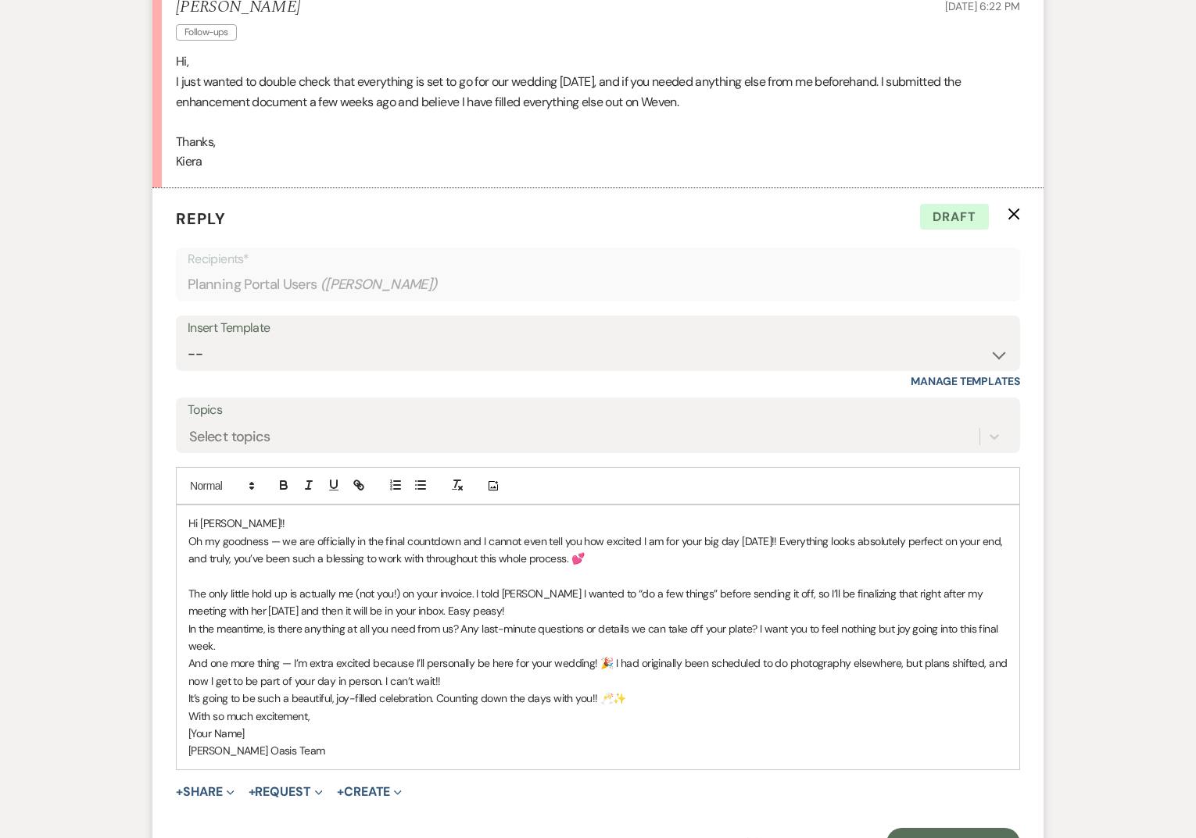
click at [448, 609] on p "The only little hold up is actually me (not you!) on your invoice. I told [PERS…" at bounding box center [597, 602] width 819 height 35
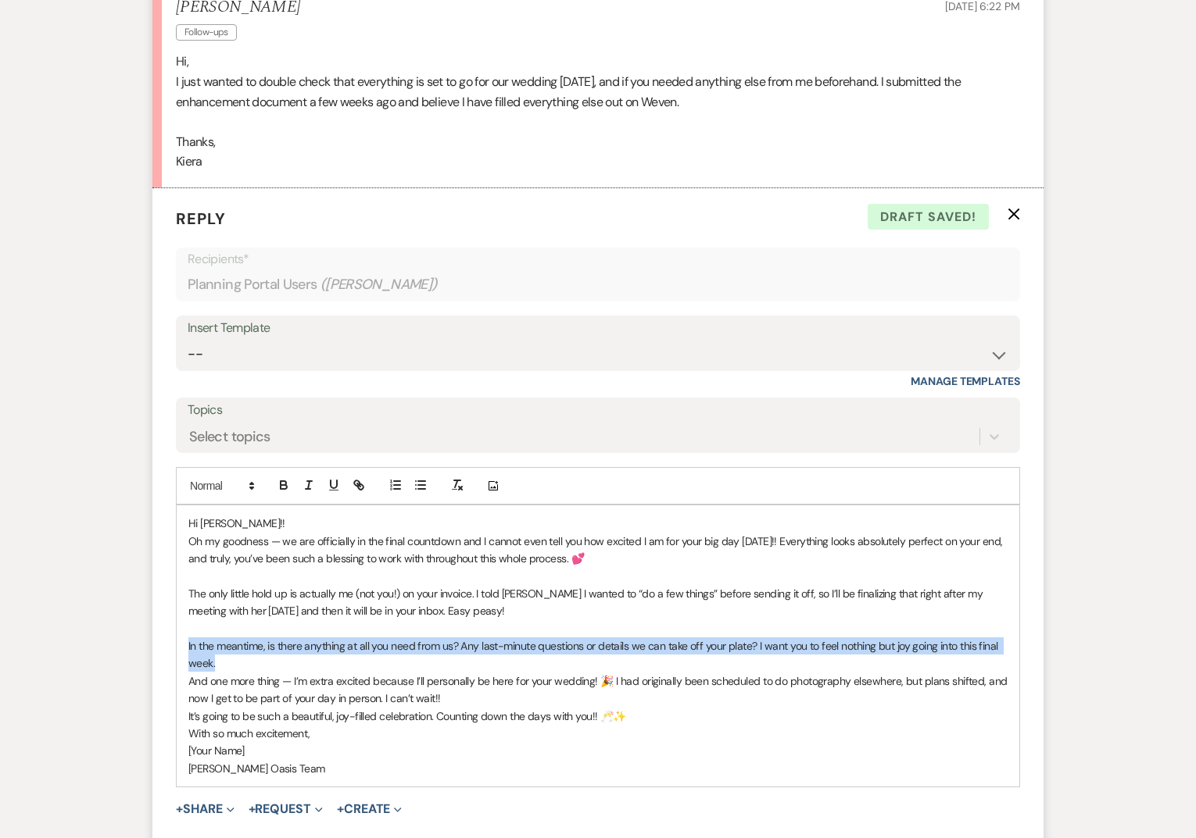
drag, startPoint x: 220, startPoint y: 665, endPoint x: 175, endPoint y: 638, distance: 52.5
click at [176, 639] on div "Hi [PERSON_NAME]!! Oh my goodness — we are officially in the final countdown an…" at bounding box center [598, 646] width 844 height 283
copy p "In the meantime, is there anything at all you need from us? Any last-minute que…"
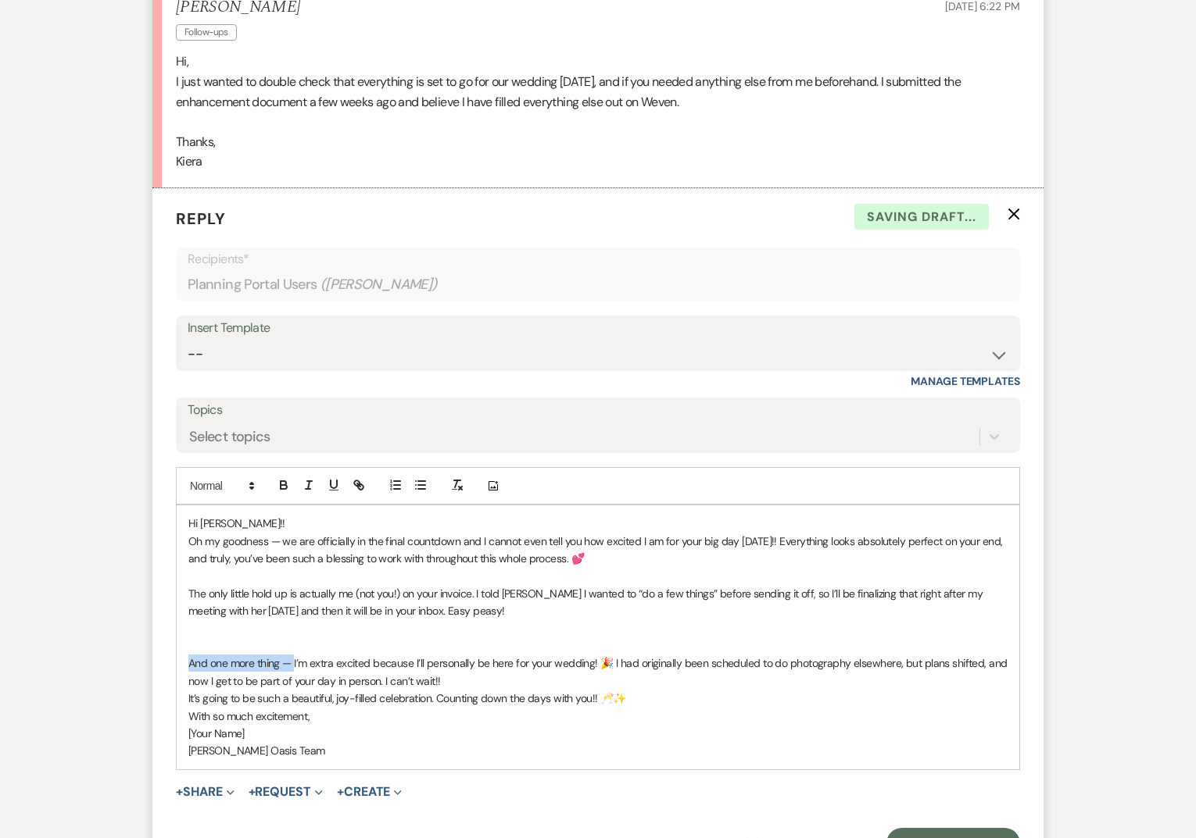
drag, startPoint x: 279, startPoint y: 663, endPoint x: 159, endPoint y: 663, distance: 119.6
click at [160, 663] on form "Reply X Saving draft... Recipients* Planning Portal Users ( [PERSON_NAME] ) Ins…" at bounding box center [597, 533] width 891 height 690
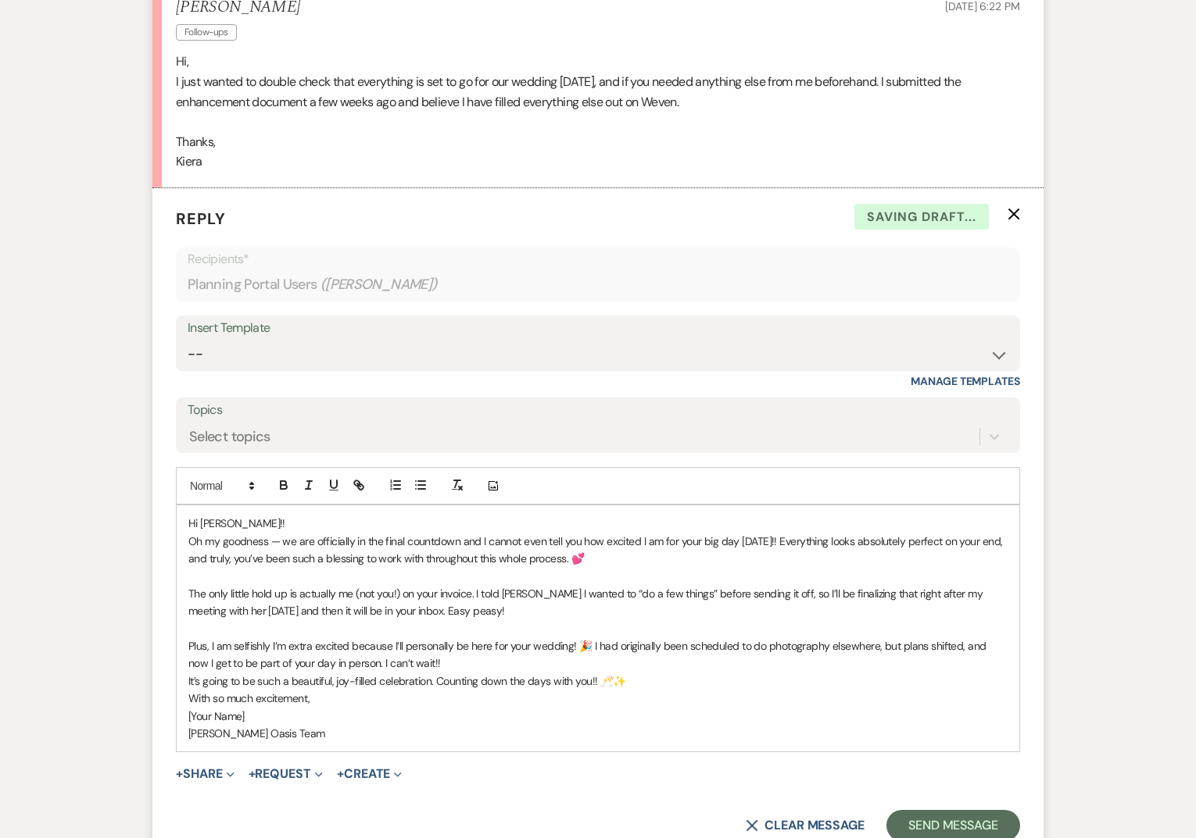
click at [312, 642] on p "Plus, I am selfishly I’m extra excited because I’ll personally be here for your…" at bounding box center [597, 655] width 819 height 35
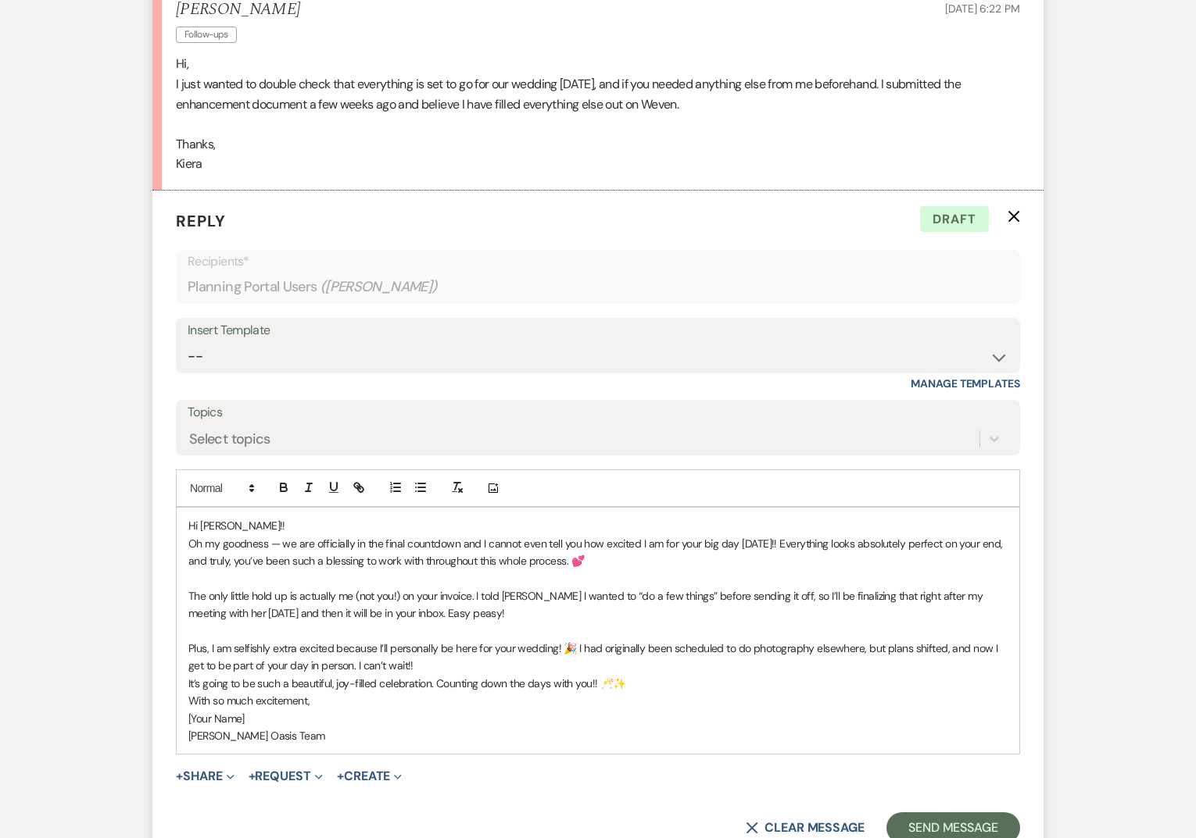
click at [417, 659] on p "Plus, I am selfishly extra excited because I’ll personally be here for your wed…" at bounding box center [597, 657] width 819 height 35
click at [188, 681] on div "Hi [PERSON_NAME]!! Oh my goodness — we are officially in the final countdown an…" at bounding box center [598, 631] width 842 height 246
drag, startPoint x: 439, startPoint y: 683, endPoint x: 137, endPoint y: 686, distance: 302.4
click at [137, 686] on div "Messages Tasks Payments Vendors Rental Overview Timeline Docs & Files Contacts …" at bounding box center [598, 764] width 1196 height 1996
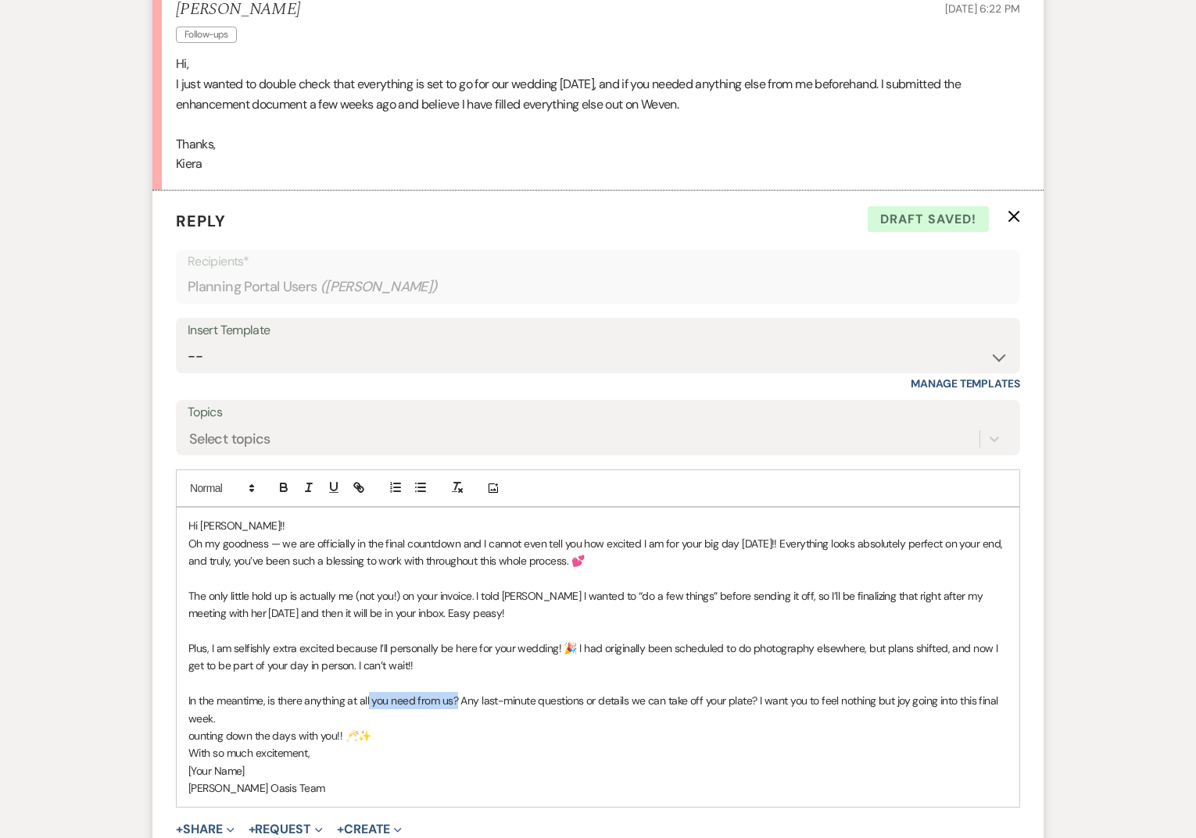
drag, startPoint x: 369, startPoint y: 704, endPoint x: 457, endPoint y: 702, distance: 88.3
click at [457, 702] on p "In the meantime, is there anything at all you need from us? Any last-minute que…" at bounding box center [597, 709] width 819 height 35
click at [331, 481] on icon "button" at bounding box center [334, 488] width 14 height 14
click at [277, 486] on icon "button" at bounding box center [284, 488] width 14 height 14
click at [306, 636] on p at bounding box center [597, 631] width 819 height 17
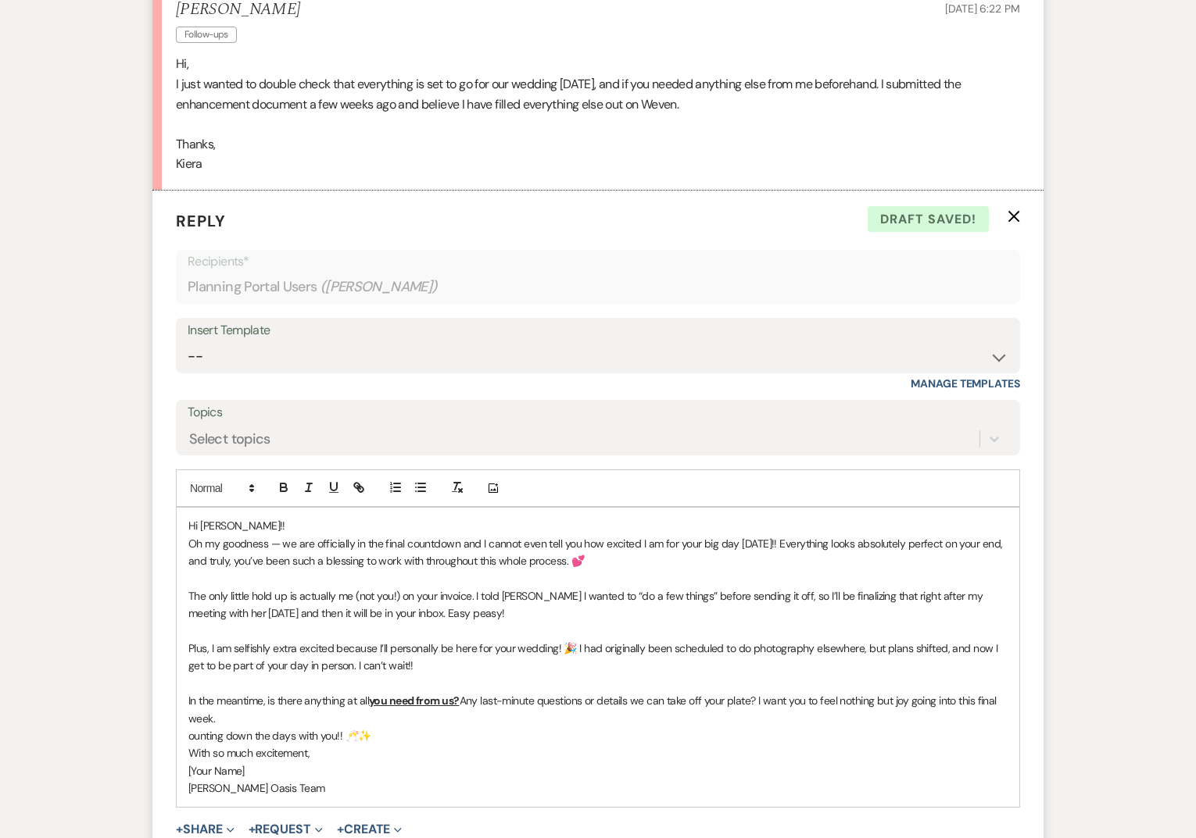
drag, startPoint x: 760, startPoint y: 698, endPoint x: 813, endPoint y: 720, distance: 56.7
click at [813, 720] on p "In the meantime, is there anything at all you need from us? Any last-minute que…" at bounding box center [597, 709] width 819 height 35
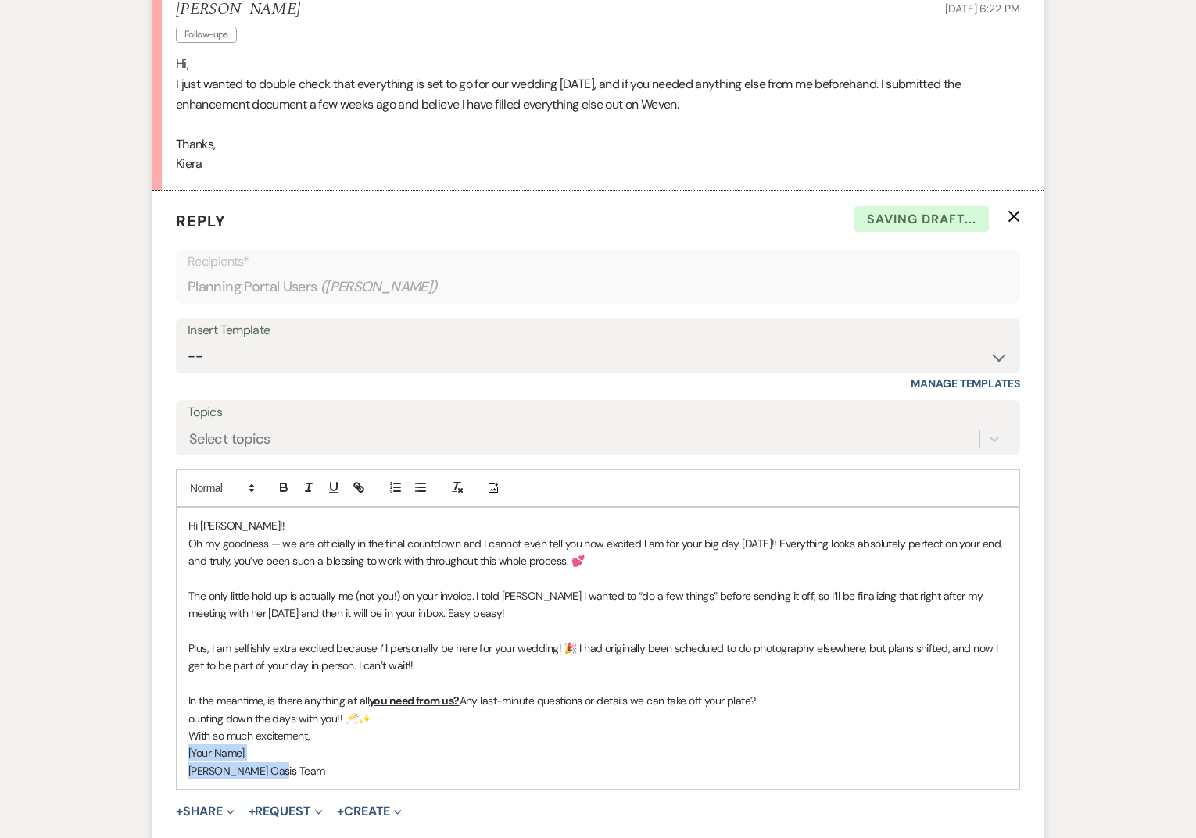
drag, startPoint x: 283, startPoint y: 777, endPoint x: 181, endPoint y: 749, distance: 105.4
click at [181, 749] on div "Hi [PERSON_NAME]!! Oh my goodness — we are officially in the final countdown an…" at bounding box center [598, 648] width 842 height 281
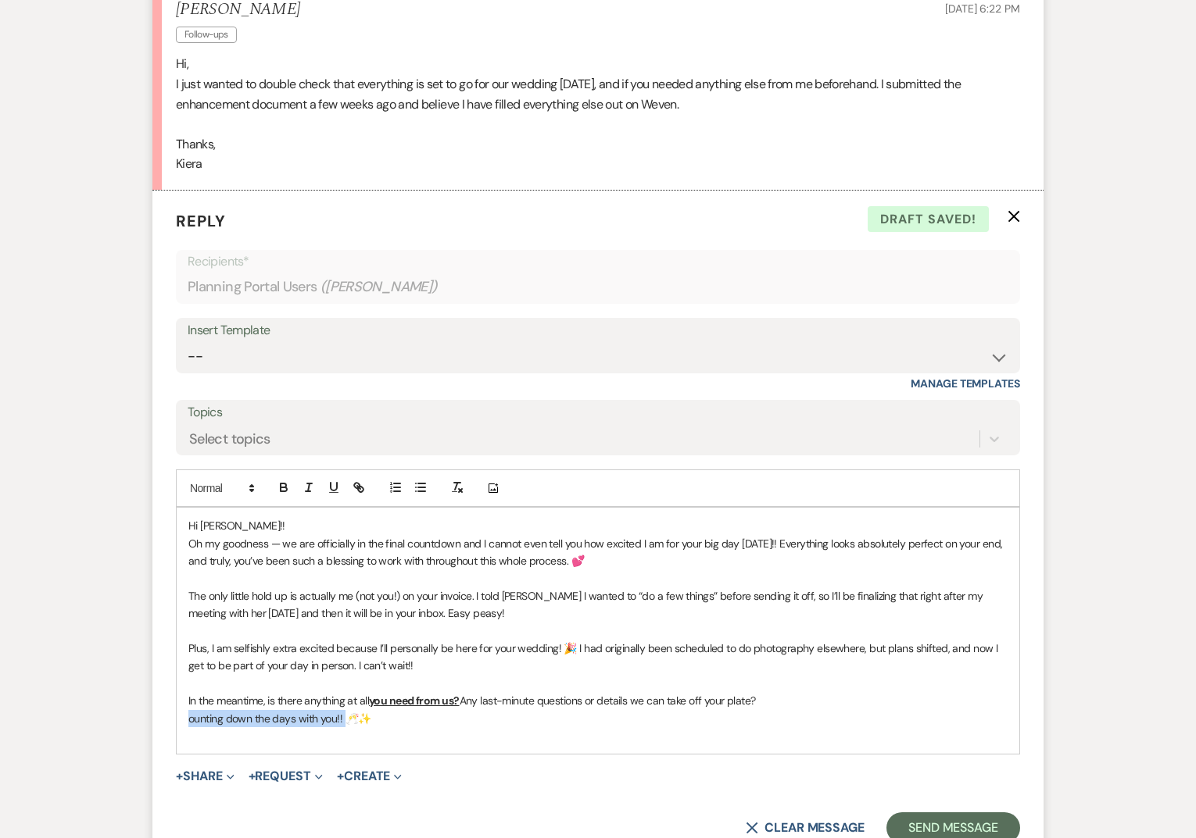
drag, startPoint x: 347, startPoint y: 717, endPoint x: 175, endPoint y: 719, distance: 171.9
click at [175, 719] on form "Reply X Draft saved! Recipients* Planning Portal Users ( [PERSON_NAME] ) Insert…" at bounding box center [597, 527] width 891 height 673
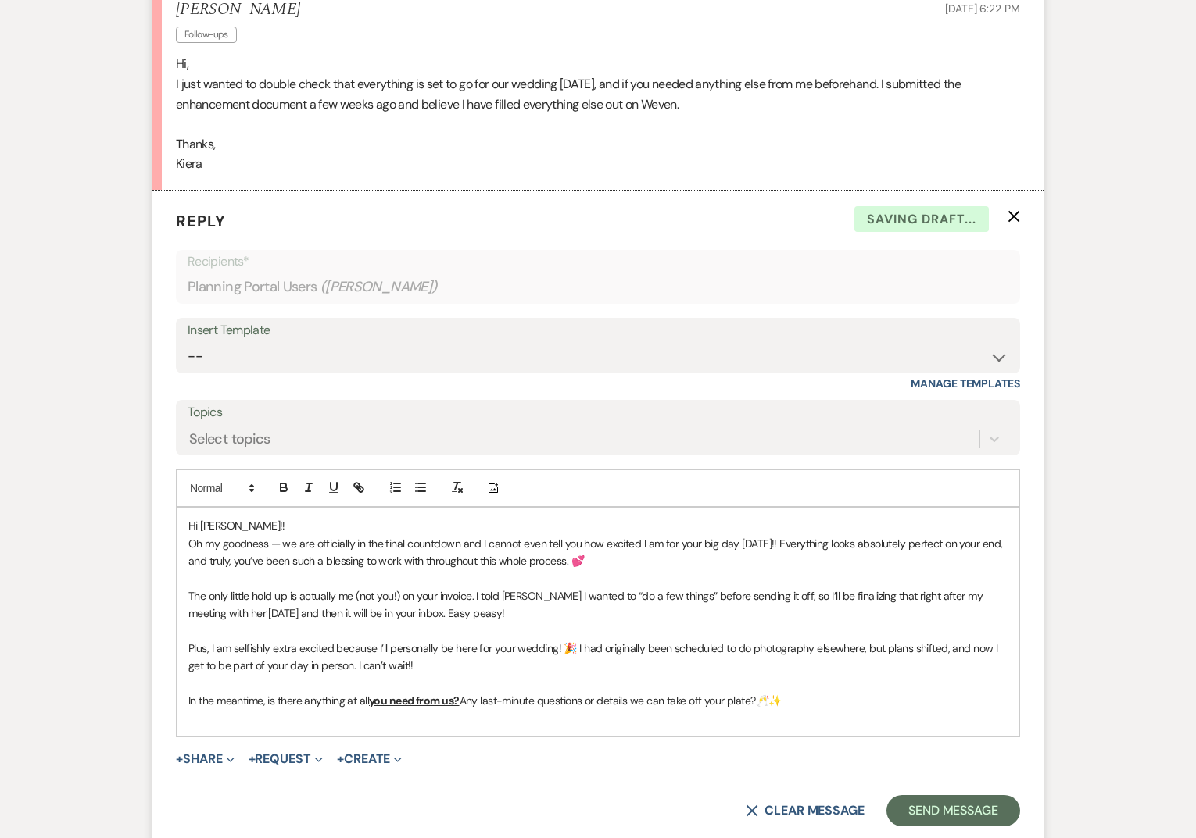
click at [805, 702] on p "In the meantime, is there anything at all you need from us? Any last-minute que…" at bounding box center [597, 700] width 819 height 17
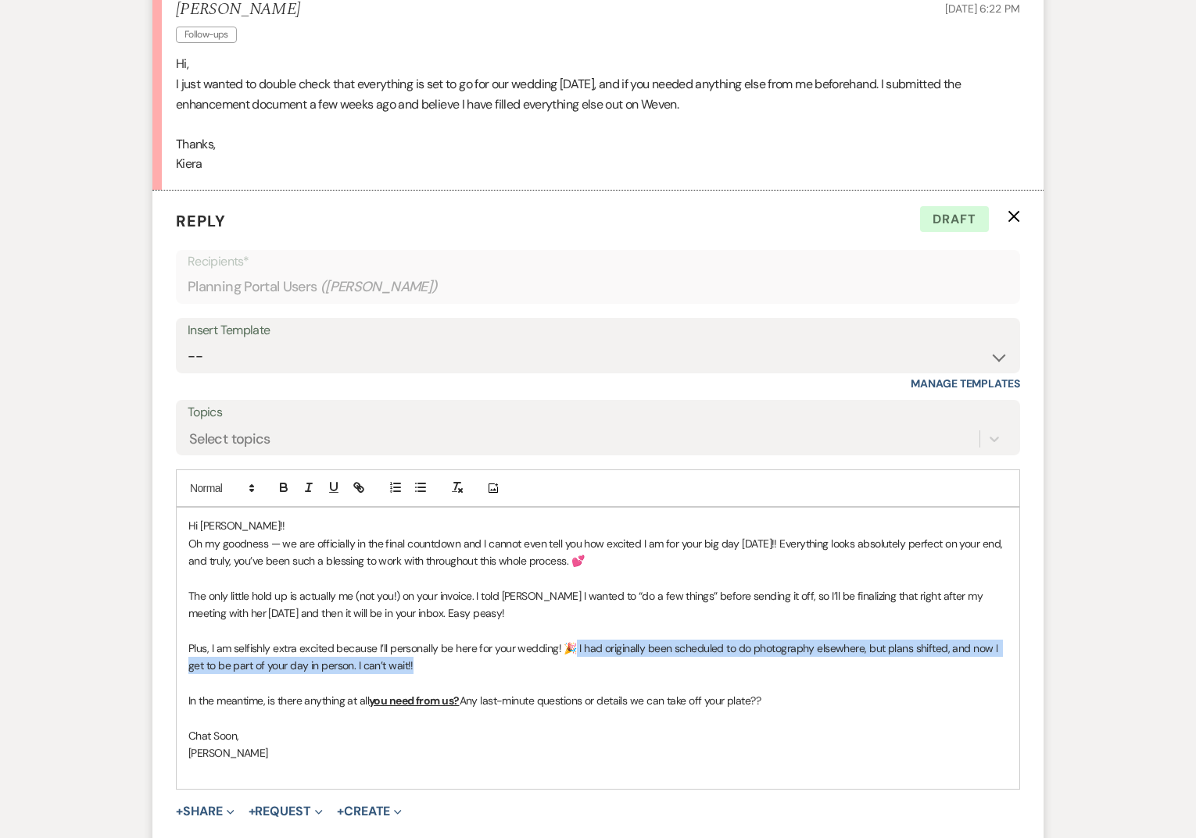
drag, startPoint x: 570, startPoint y: 643, endPoint x: 581, endPoint y: 662, distance: 21.3
click at [581, 662] on p "Plus, I am selfishly extra excited because I’ll personally be here for your wed…" at bounding box center [597, 657] width 819 height 35
click at [300, 482] on button "button" at bounding box center [309, 487] width 22 height 19
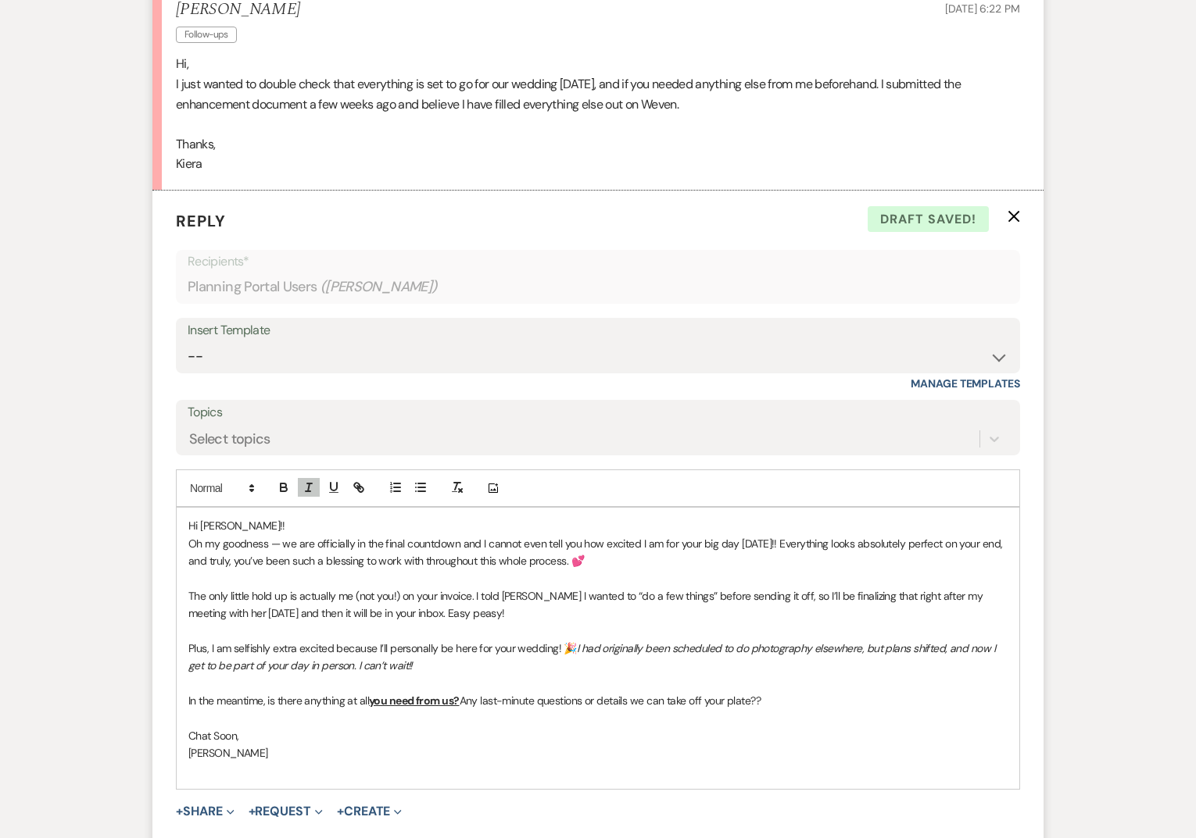
click at [336, 665] on em "I had originally been scheduled to do photography elsewhere, but plans shifted,…" at bounding box center [592, 657] width 809 height 31
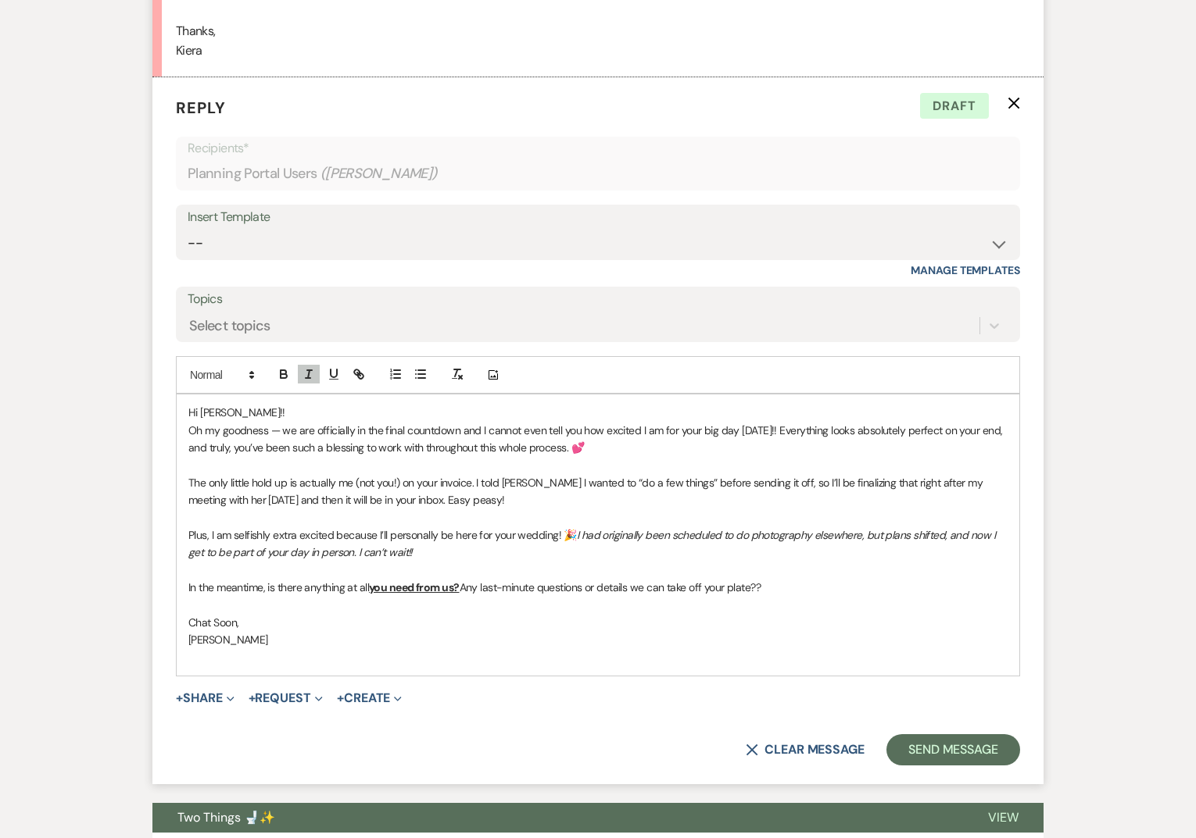
scroll to position [613, 0]
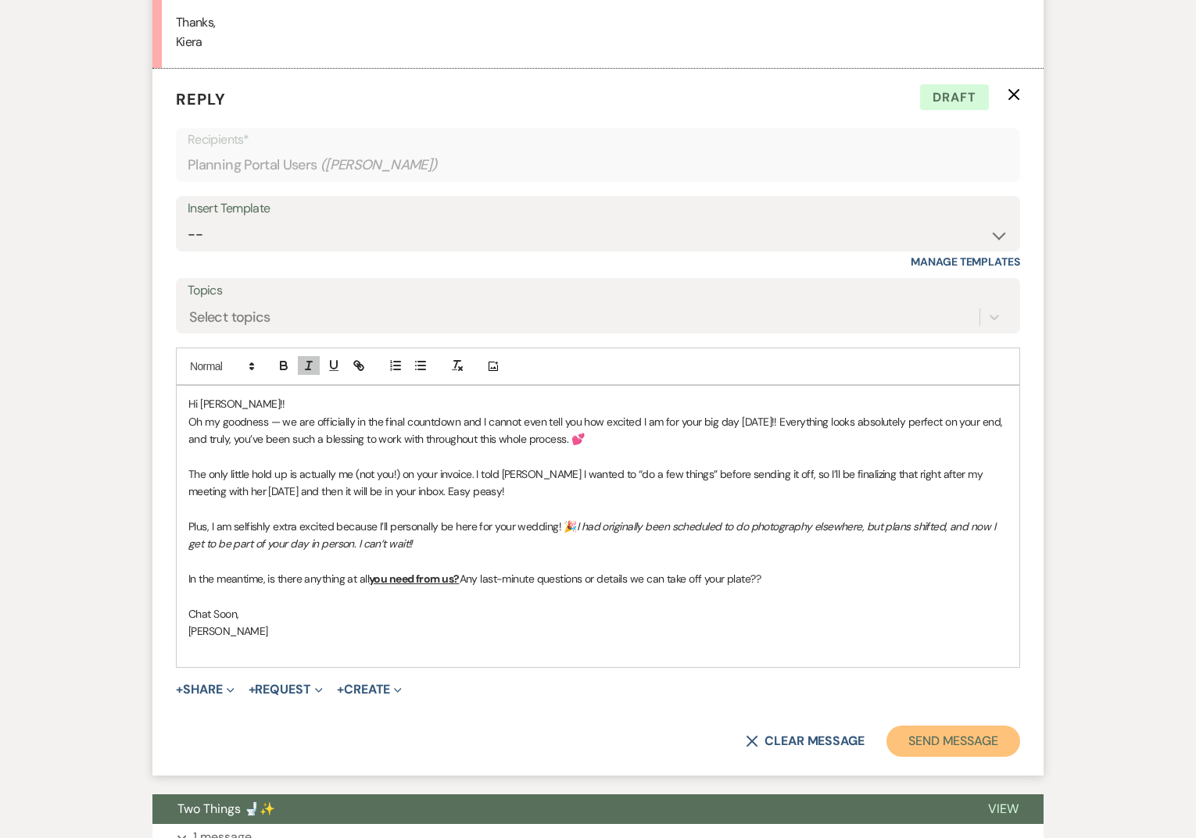
click at [963, 727] on button "Send Message" at bounding box center [953, 741] width 134 height 31
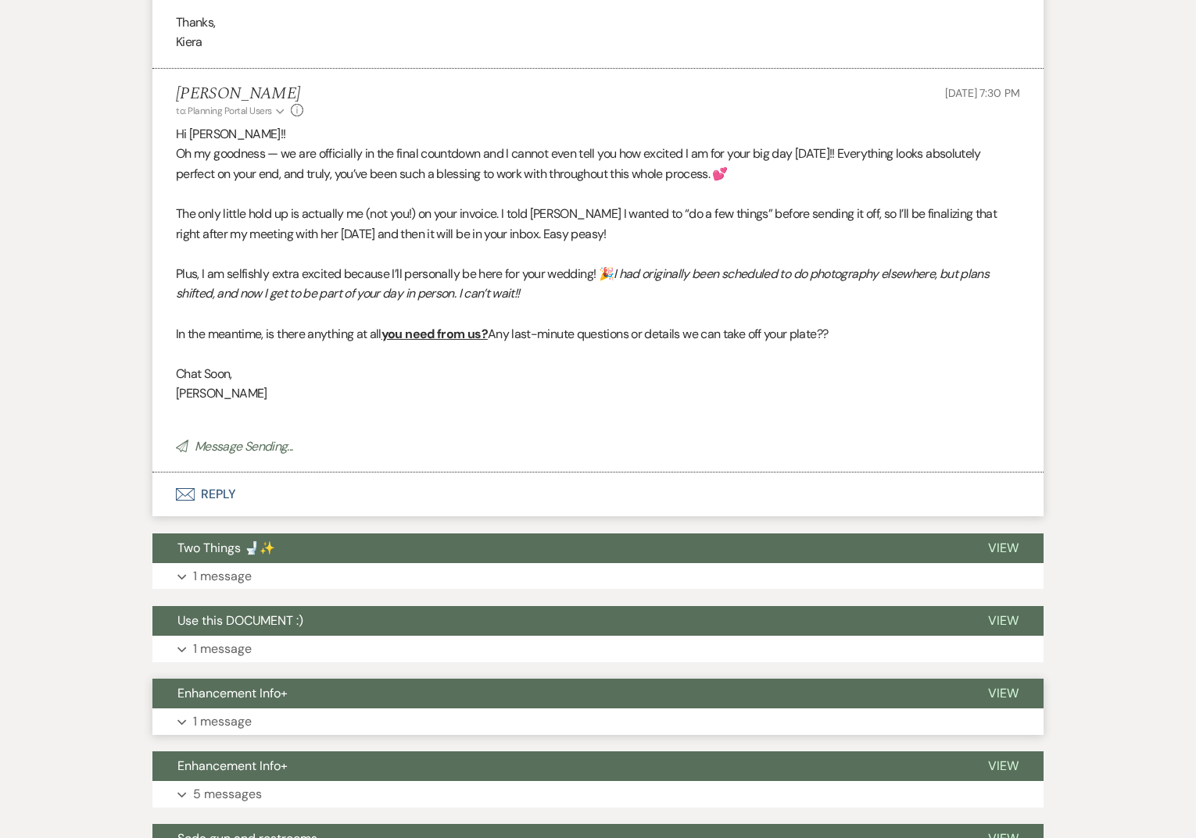
scroll to position [0, 0]
